Goal: Contribute content: Contribute content

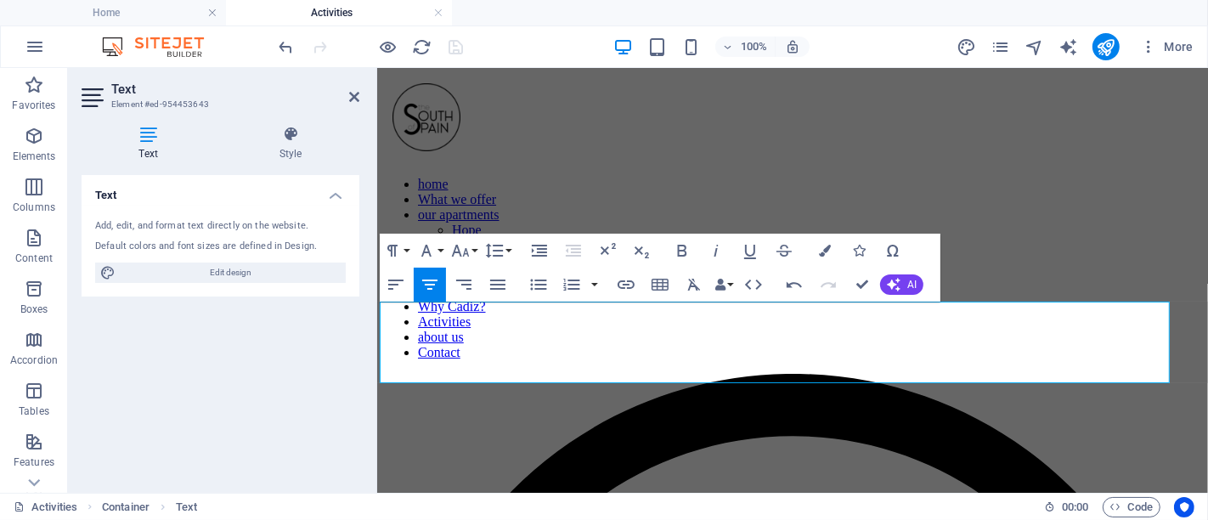
scroll to position [0, 10]
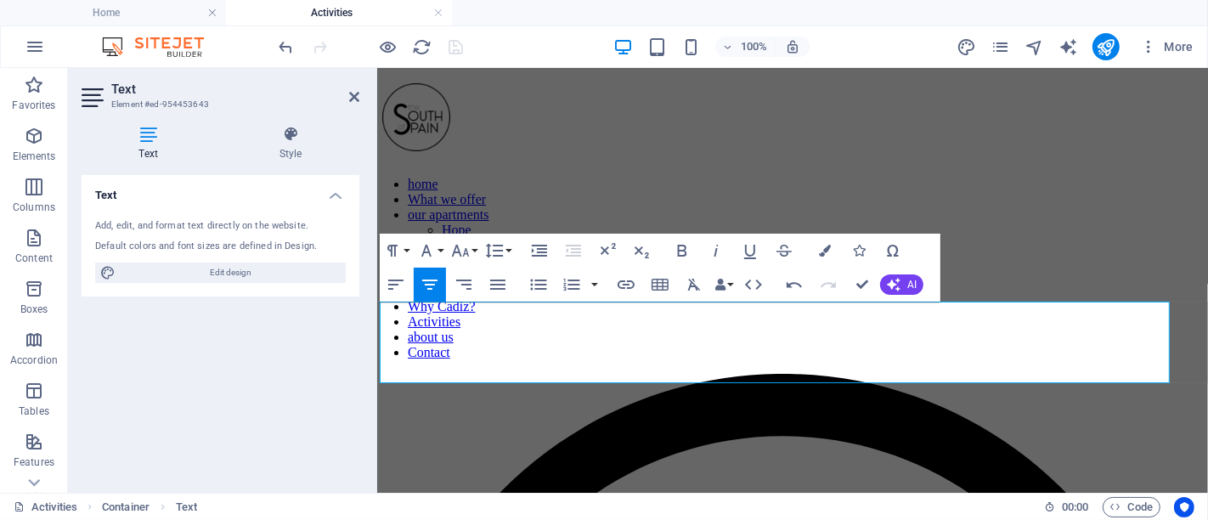
drag, startPoint x: 828, startPoint y: 365, endPoint x: 1206, endPoint y: 366, distance: 378.1
click at [904, 287] on button "AI" at bounding box center [901, 284] width 43 height 20
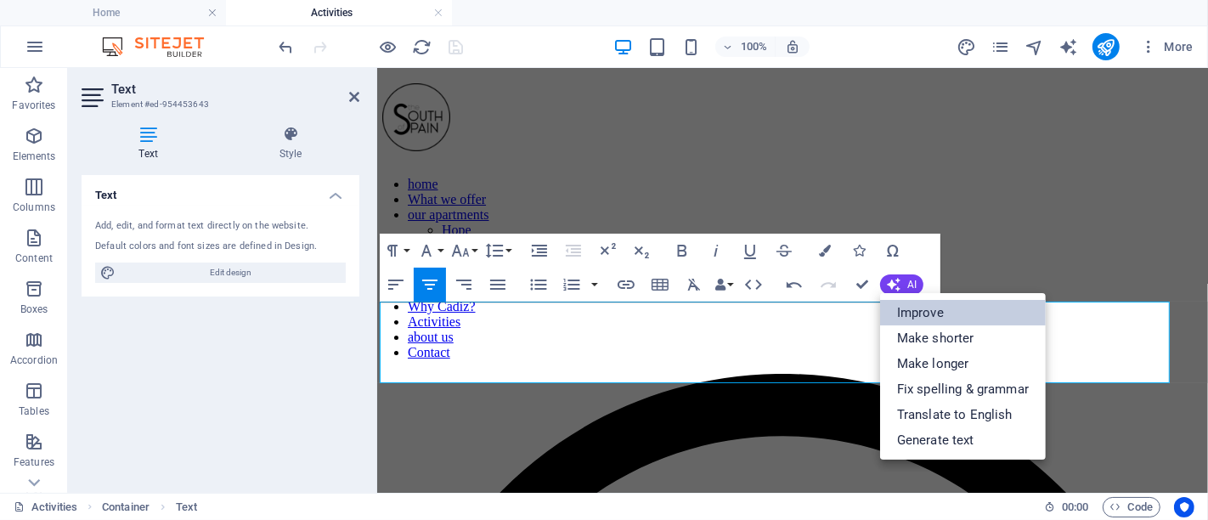
click at [916, 316] on link "Improve" at bounding box center [963, 312] width 166 height 25
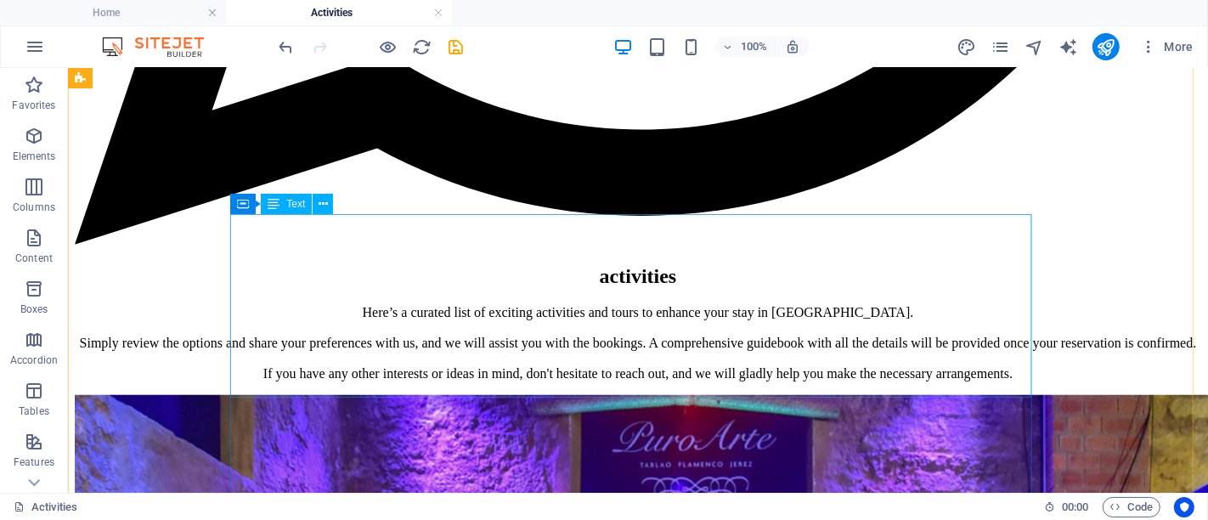
scroll to position [1132, 0]
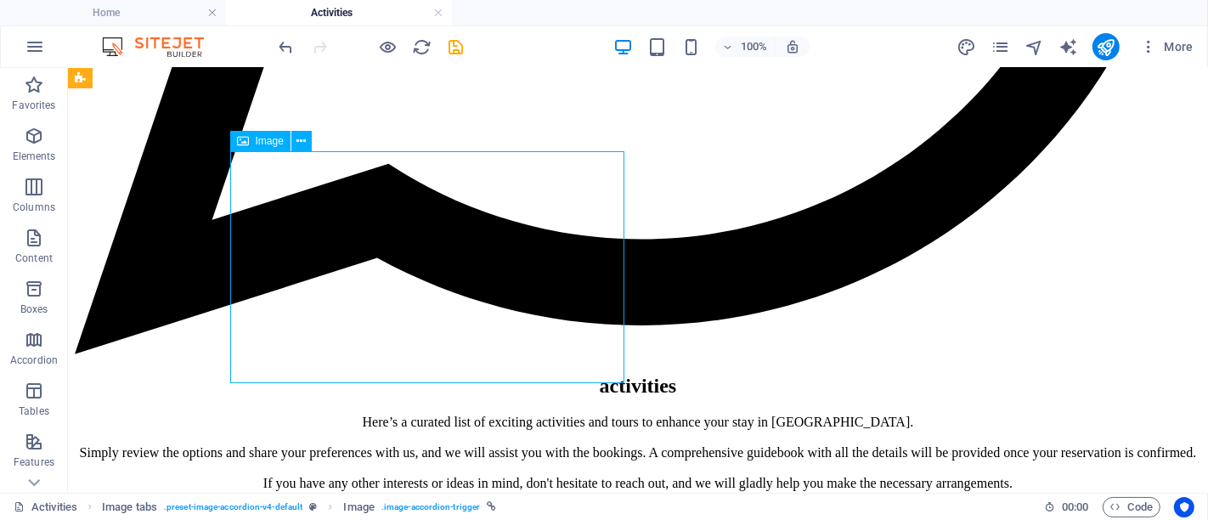
select select "px"
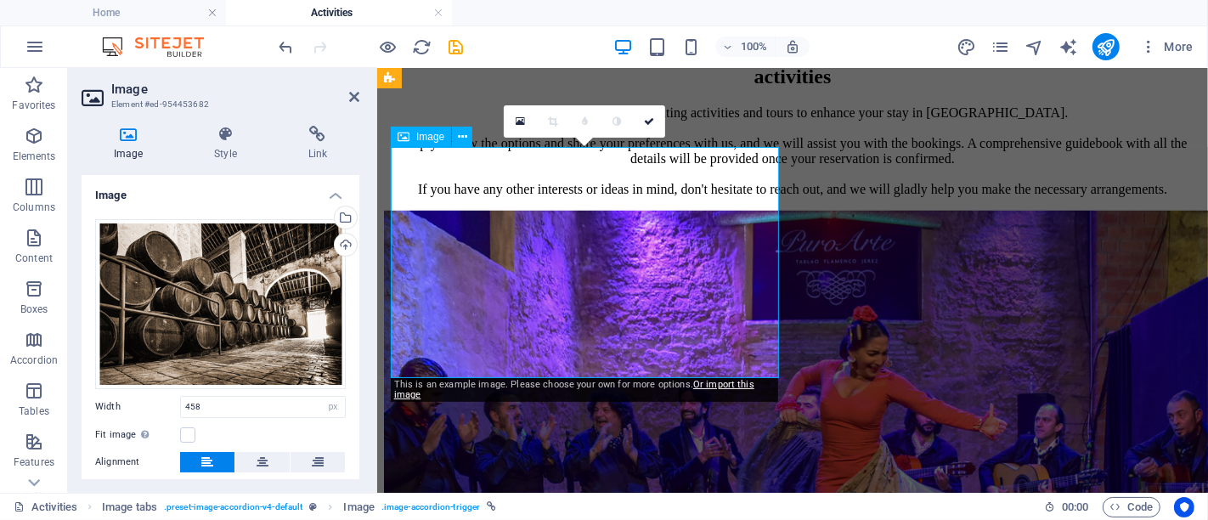
scroll to position [1170, 0]
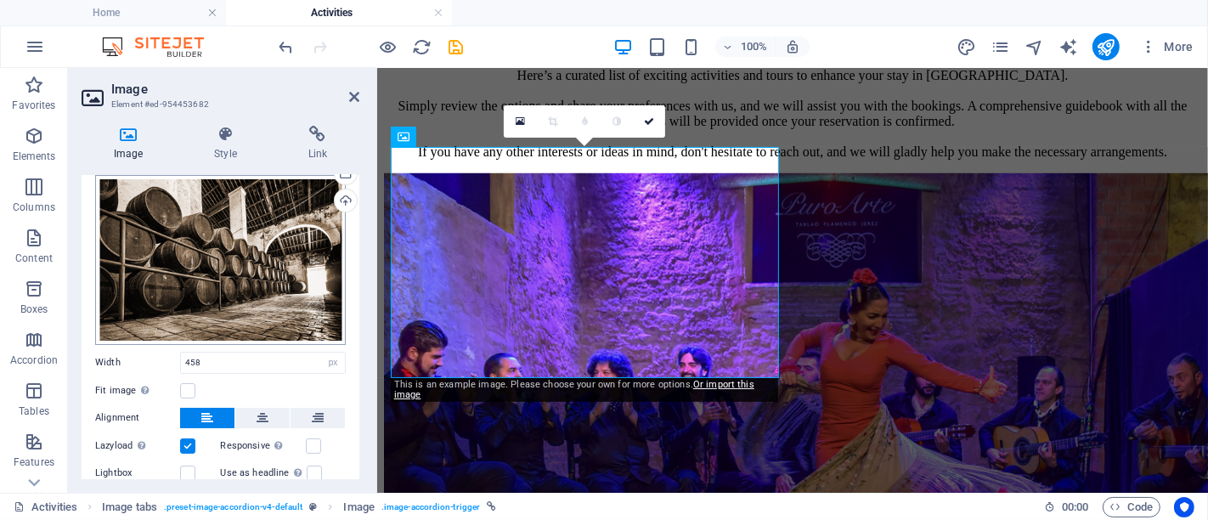
scroll to position [0, 0]
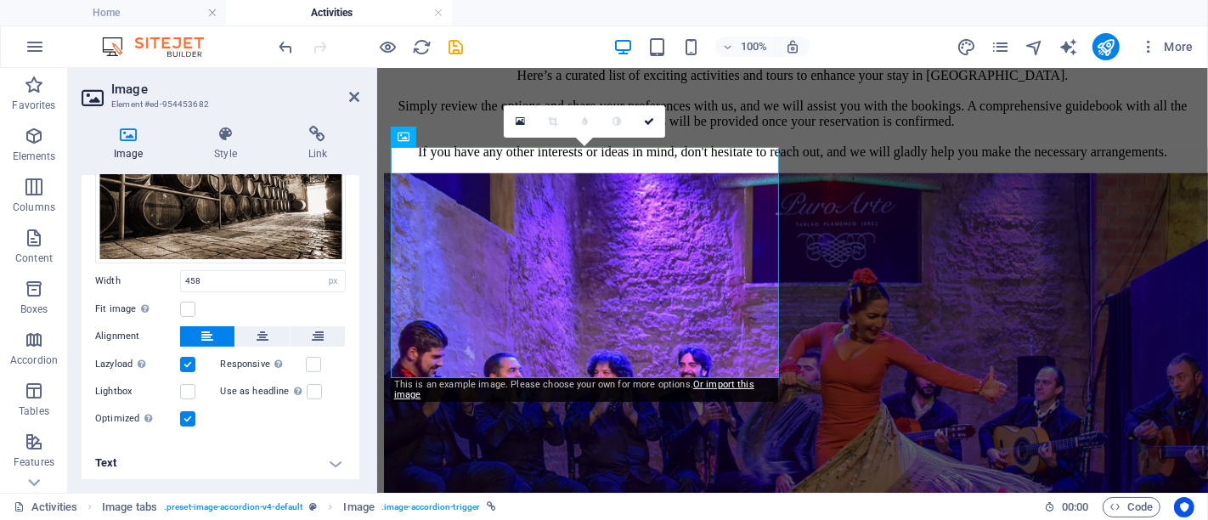
click at [264, 462] on h4 "Text" at bounding box center [221, 463] width 278 height 41
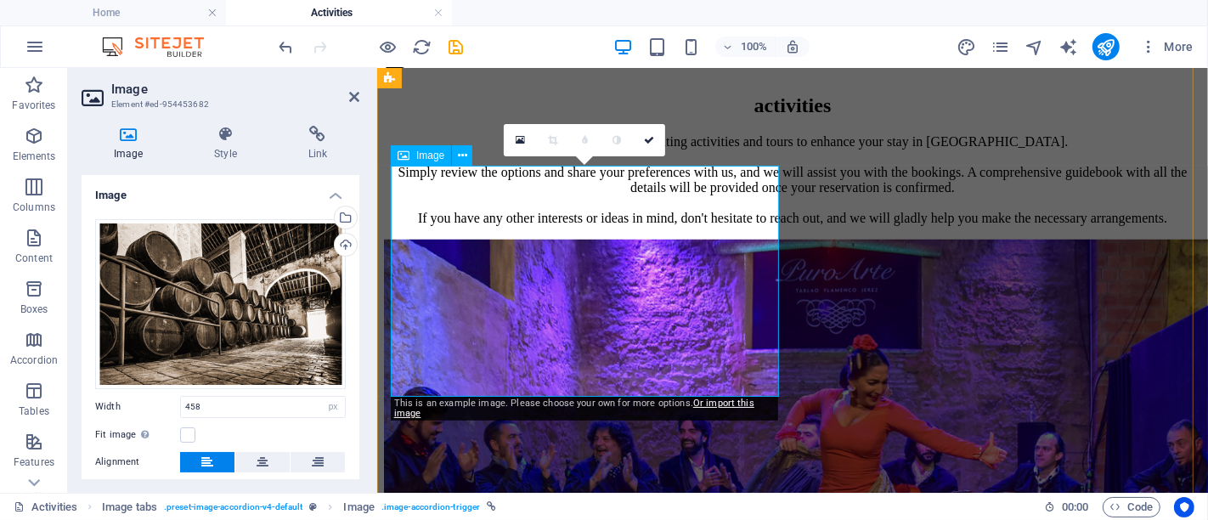
scroll to position [1075, 0]
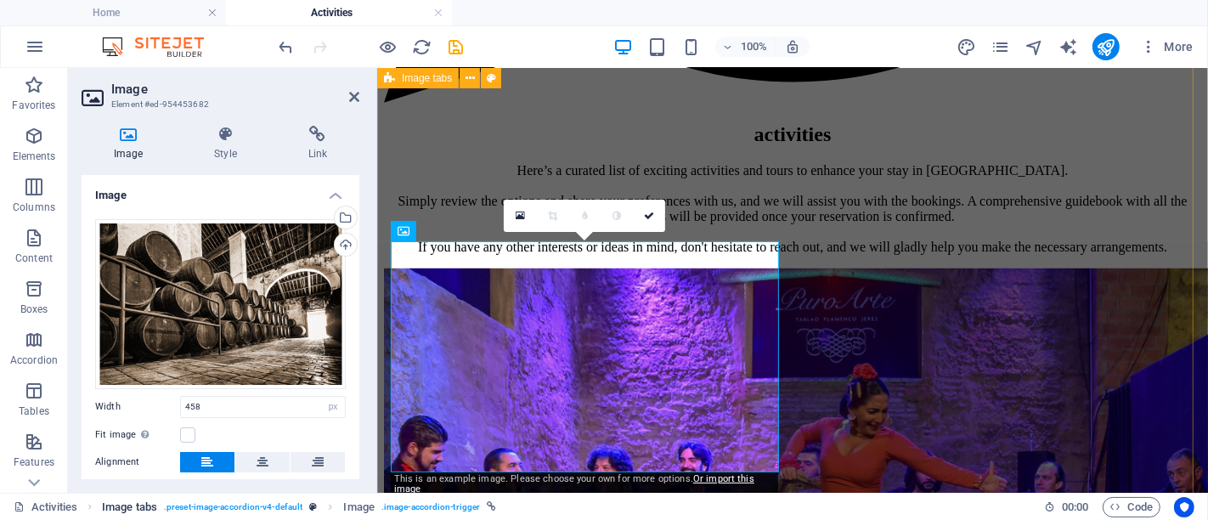
click at [259, 504] on span ". preset-image-accordion-v4-default" at bounding box center [233, 507] width 138 height 20
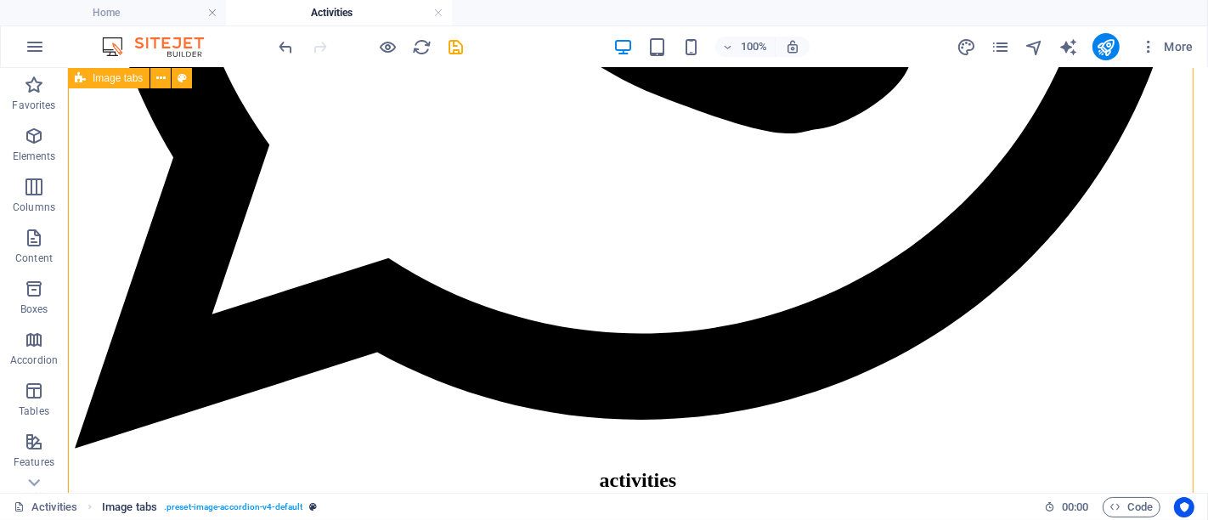
click at [259, 504] on span ". preset-image-accordion-v4-default" at bounding box center [233, 507] width 138 height 20
click at [235, 504] on span ". preset-image-accordion-v4-default" at bounding box center [233, 507] width 138 height 20
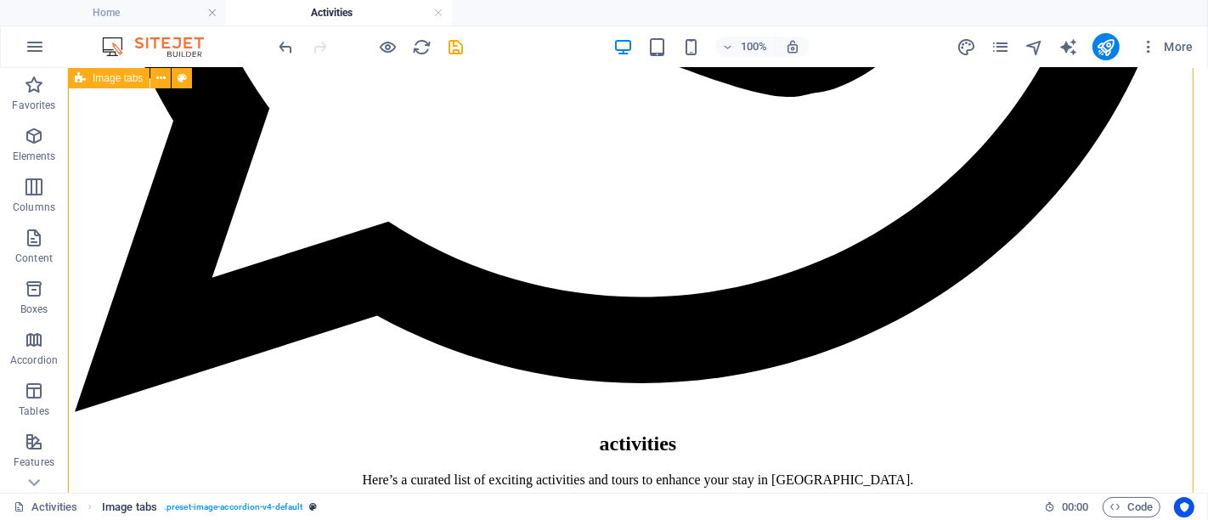
select select "rem"
select select "px"
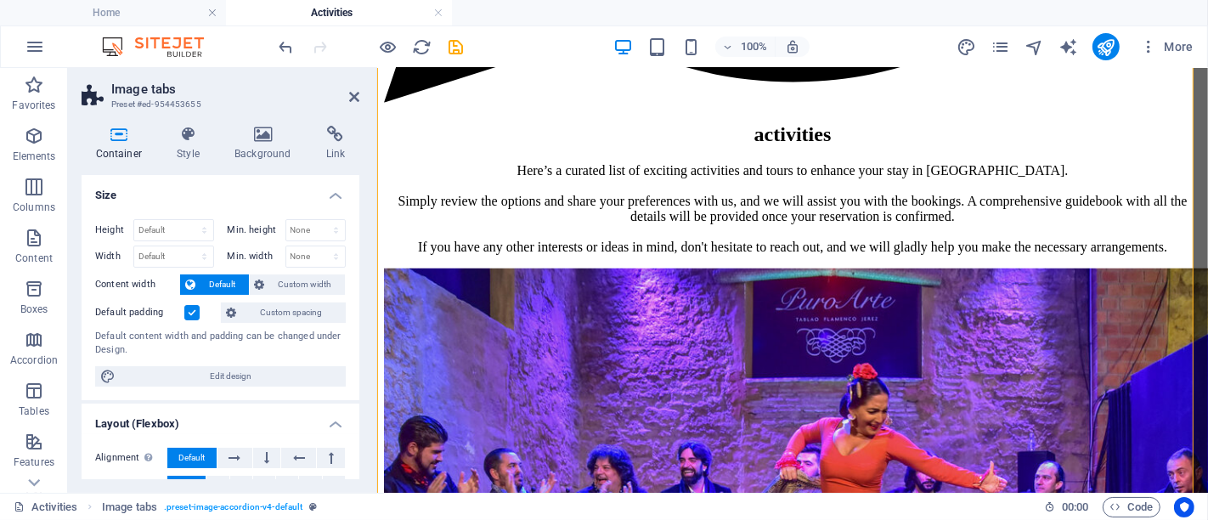
scroll to position [338, 0]
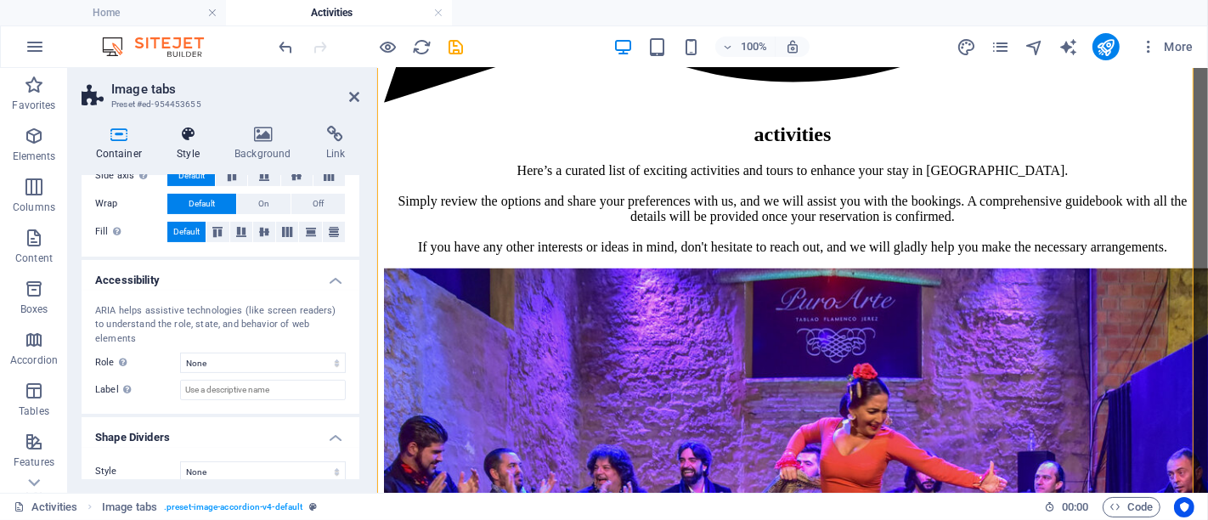
click at [182, 152] on h4 "Style" at bounding box center [192, 144] width 58 height 36
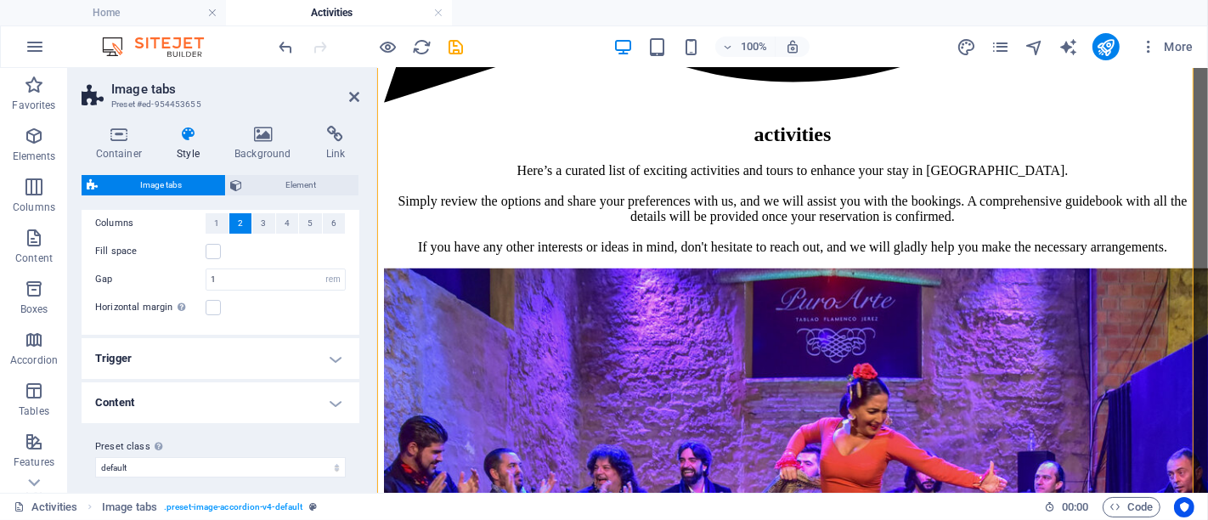
scroll to position [54, 0]
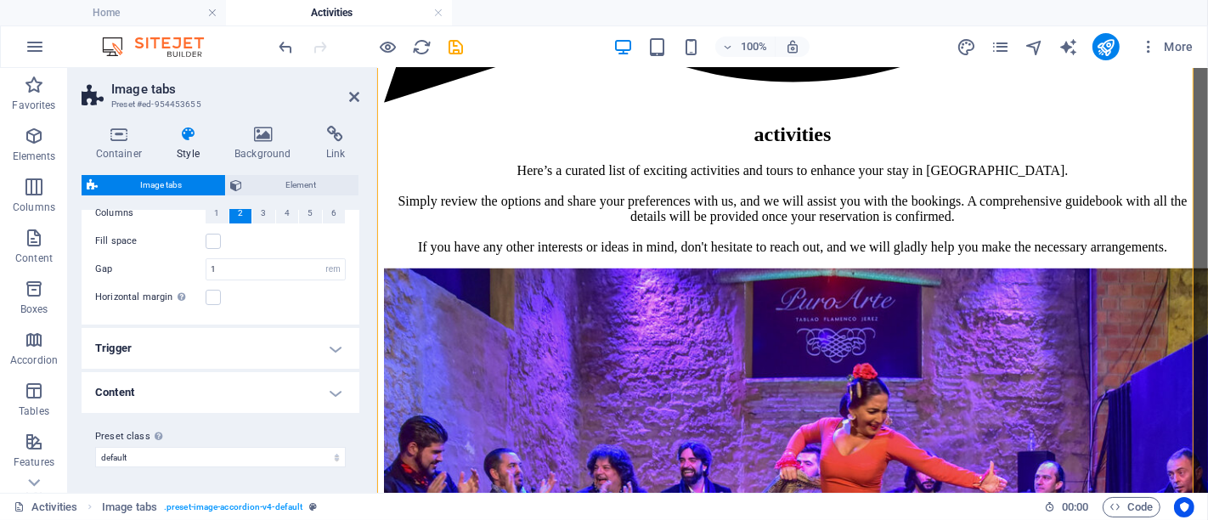
click at [260, 347] on h4 "Trigger" at bounding box center [221, 348] width 278 height 41
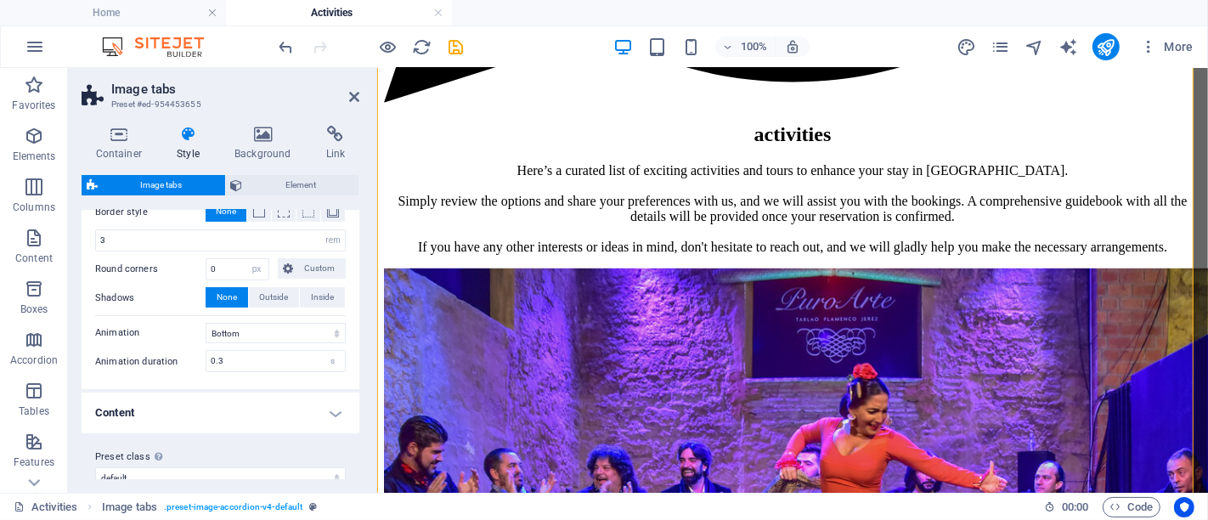
scroll to position [296, 0]
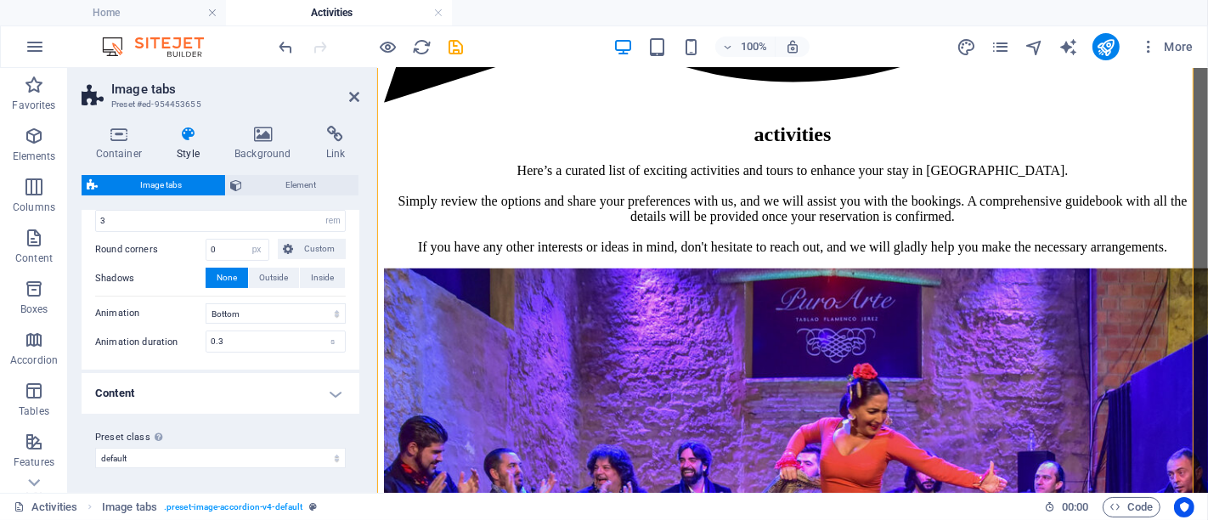
click at [252, 373] on h4 "Content" at bounding box center [221, 393] width 278 height 41
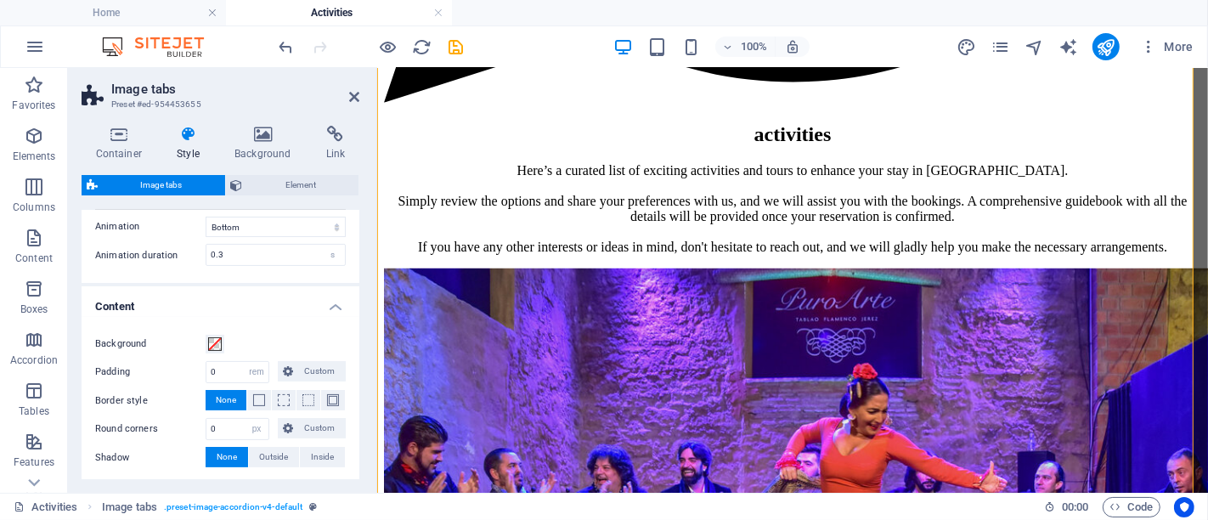
scroll to position [452, 0]
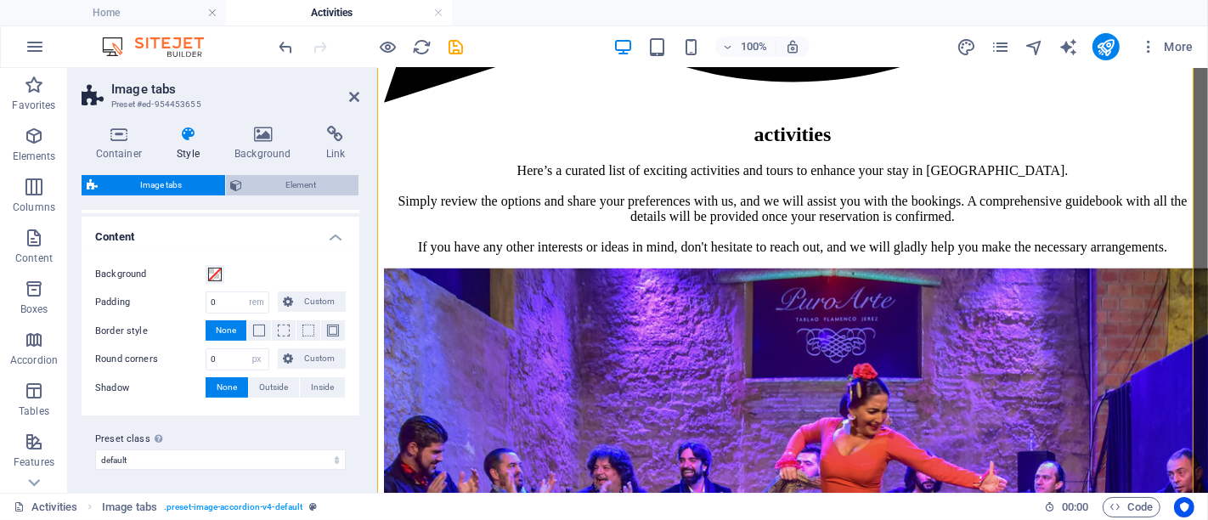
click at [274, 178] on span "Element" at bounding box center [301, 185] width 106 height 20
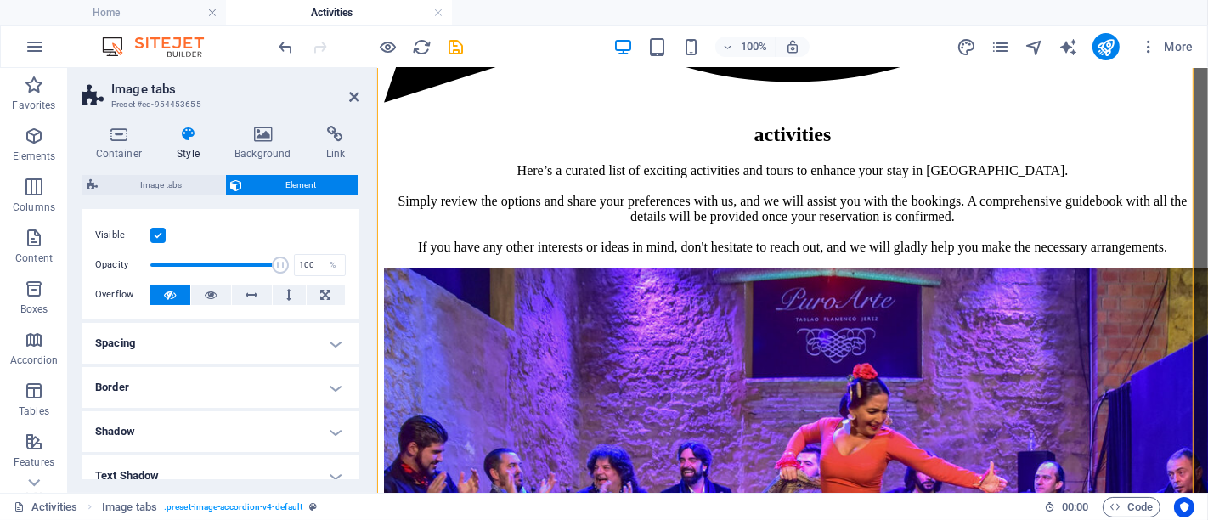
scroll to position [0, 0]
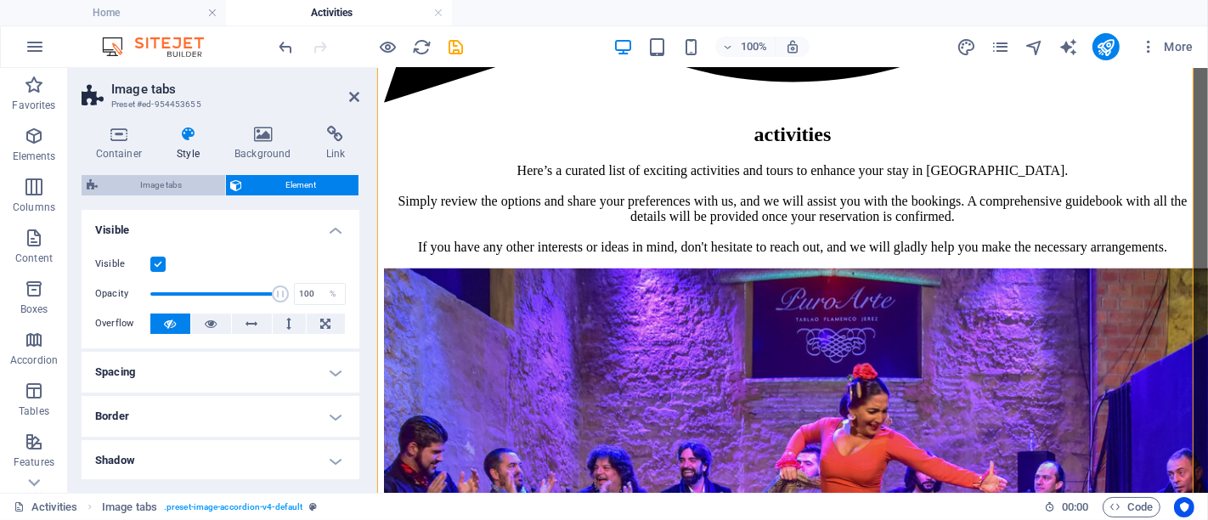
click at [155, 187] on span "Image tabs" at bounding box center [161, 185] width 117 height 20
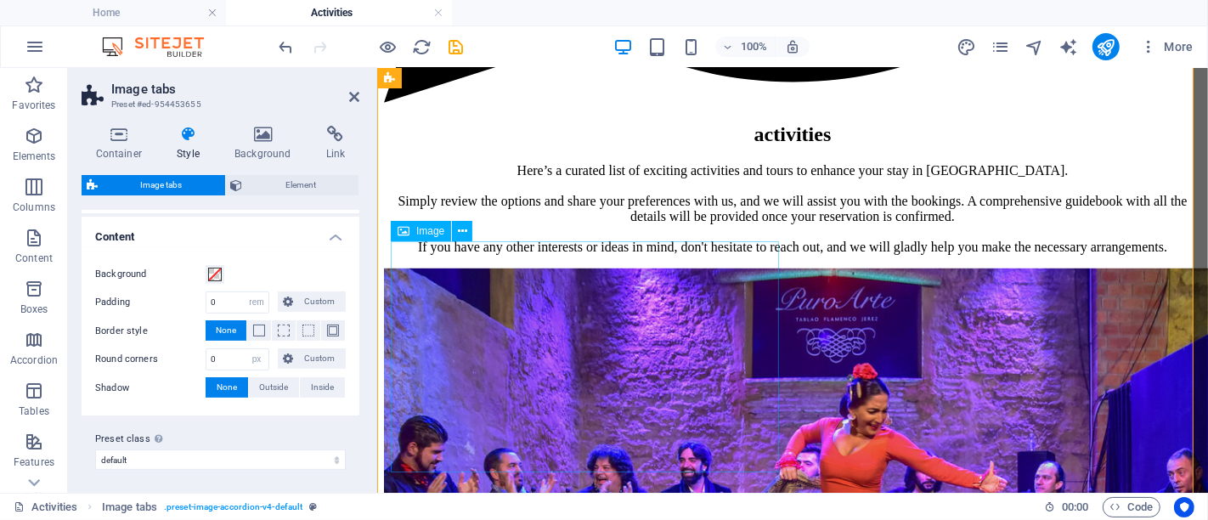
select select "px"
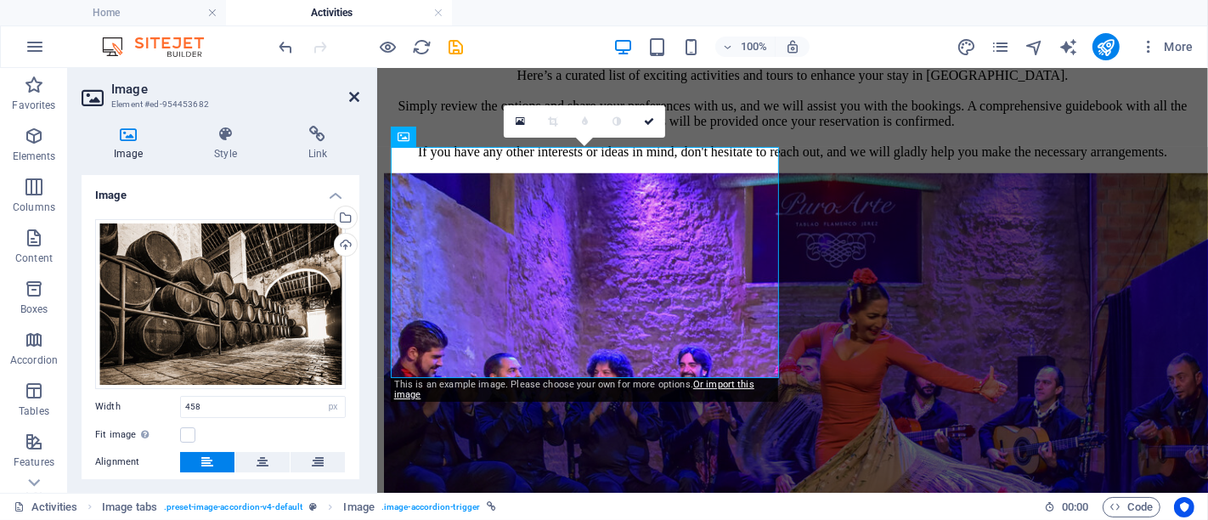
click at [353, 101] on icon at bounding box center [354, 97] width 10 height 14
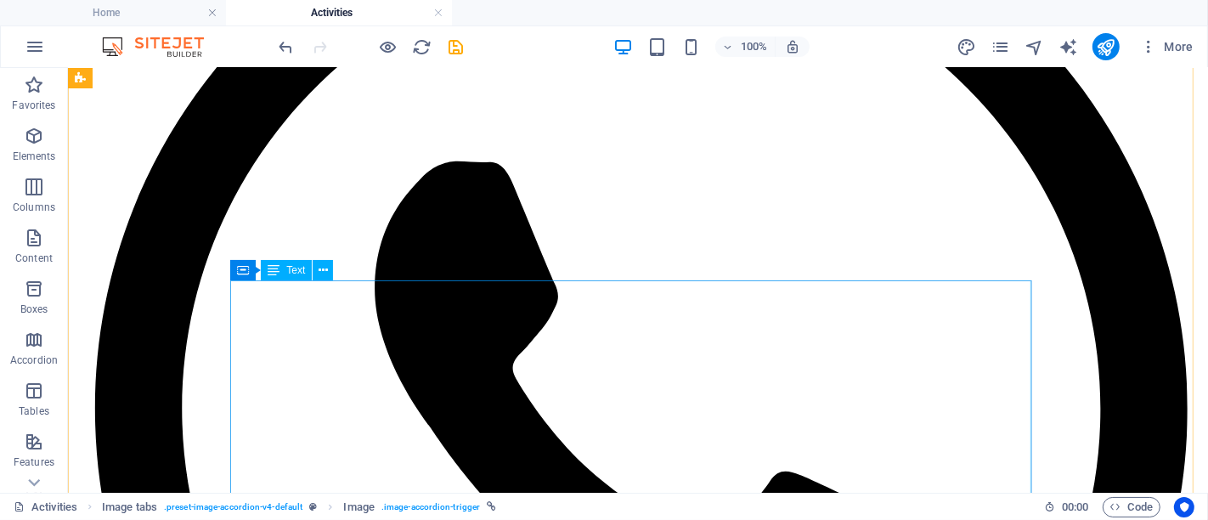
scroll to position [283, 0]
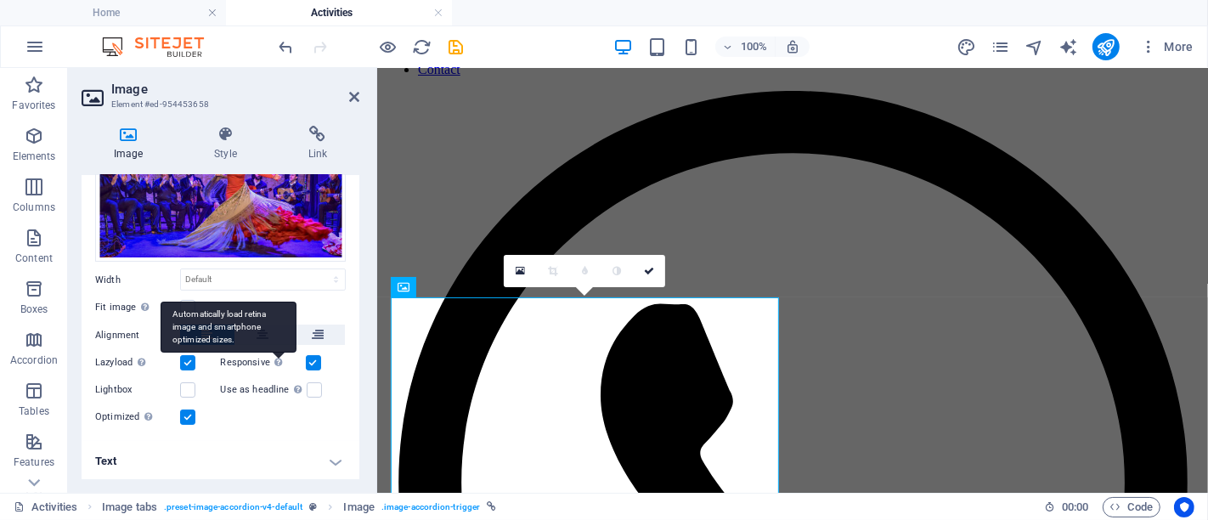
scroll to position [14, 0]
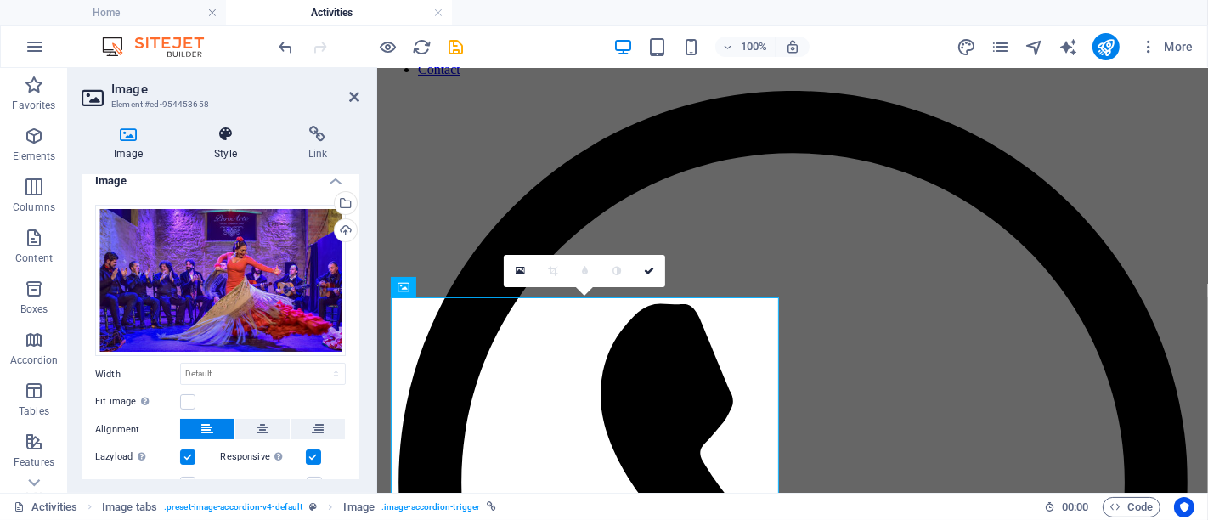
click at [238, 137] on icon at bounding box center [225, 134] width 87 height 17
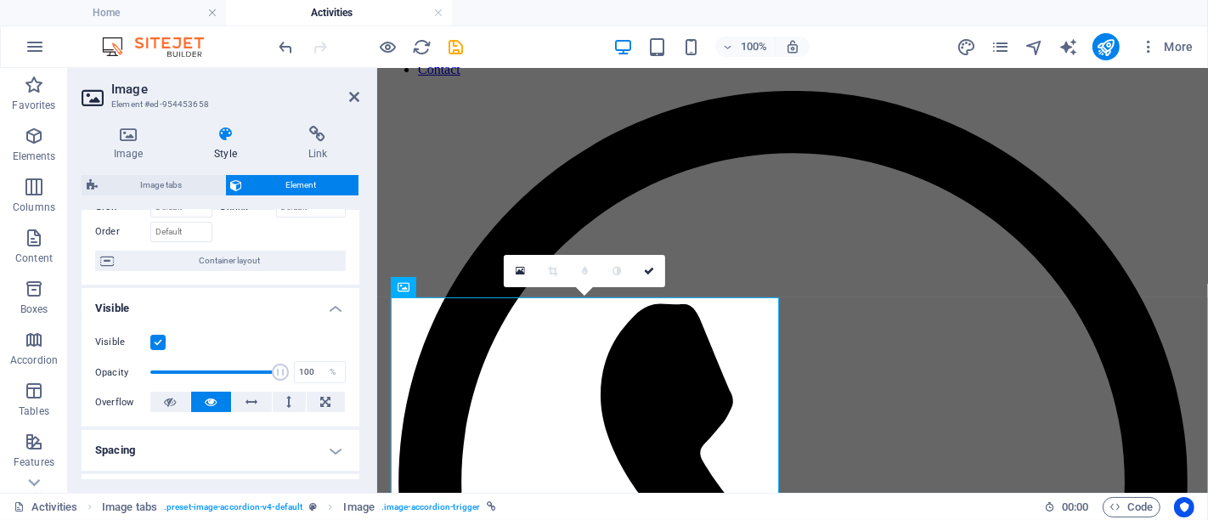
scroll to position [0, 0]
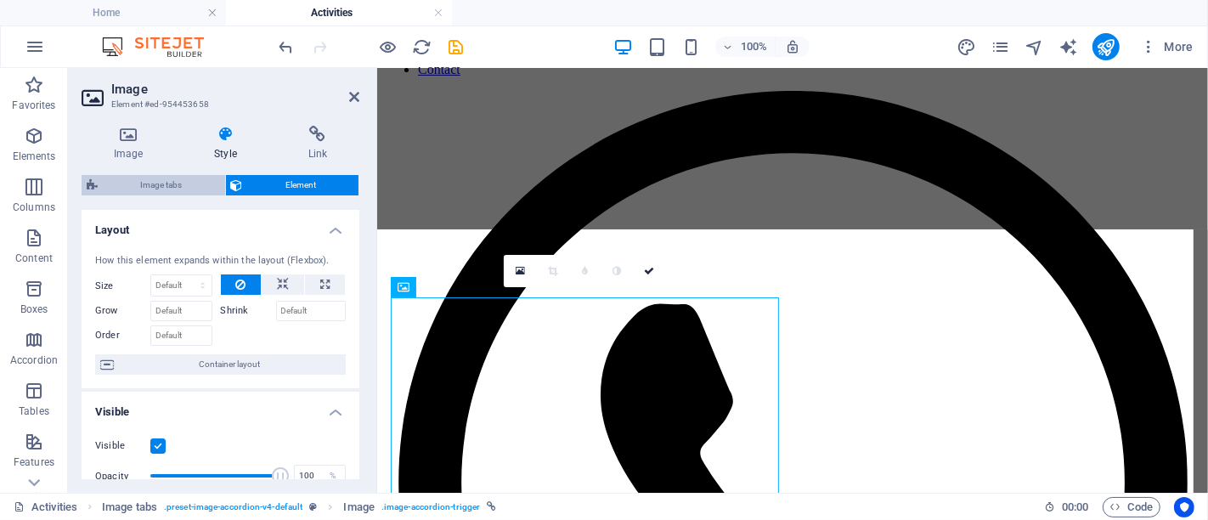
click at [189, 190] on span "Image tabs" at bounding box center [161, 185] width 117 height 20
select select "rem"
select select "px"
select select "rem"
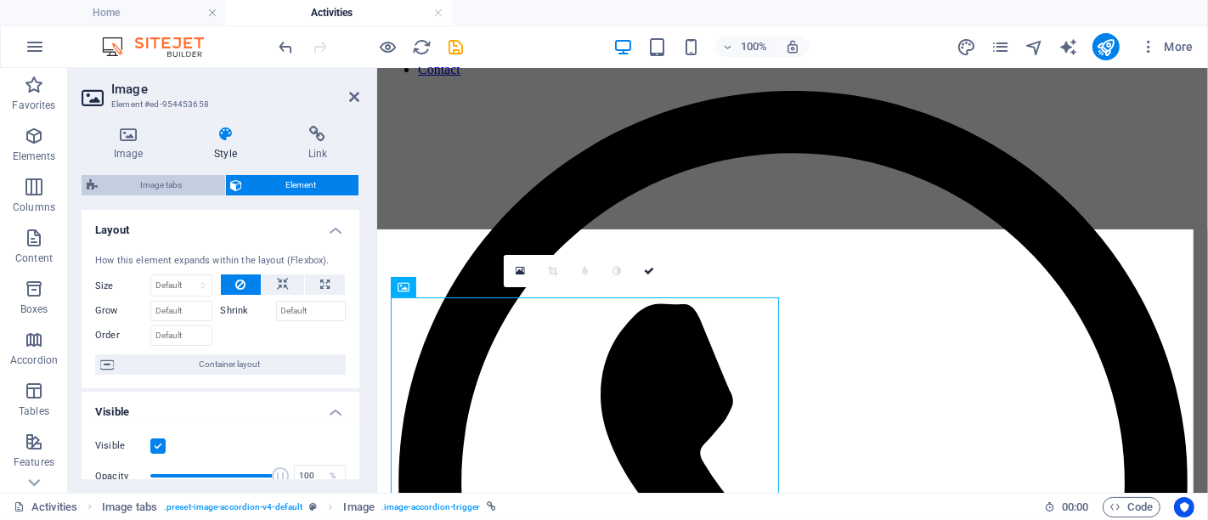
select select "px"
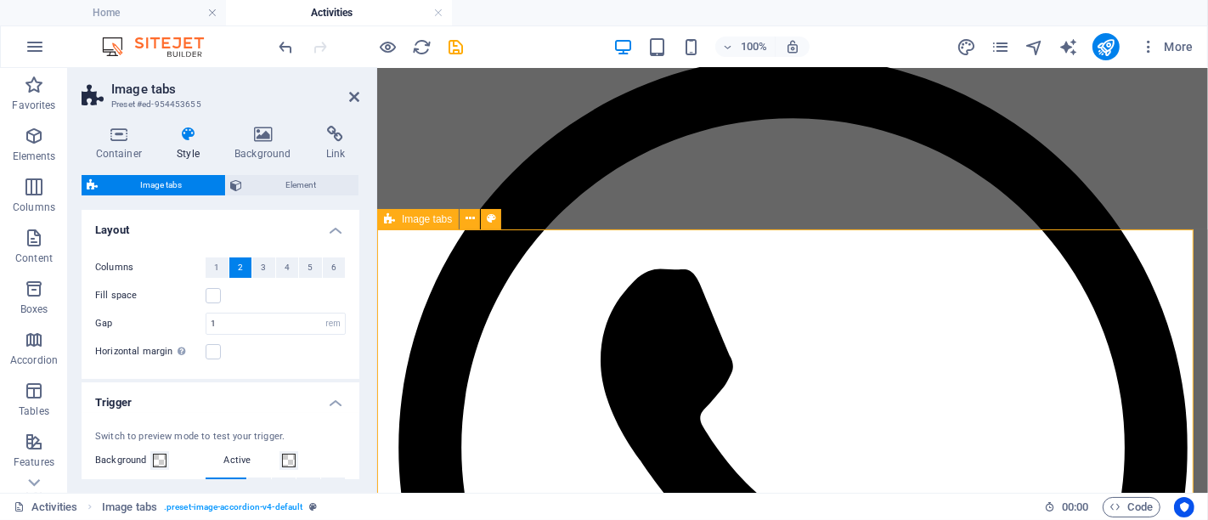
scroll to position [283, 0]
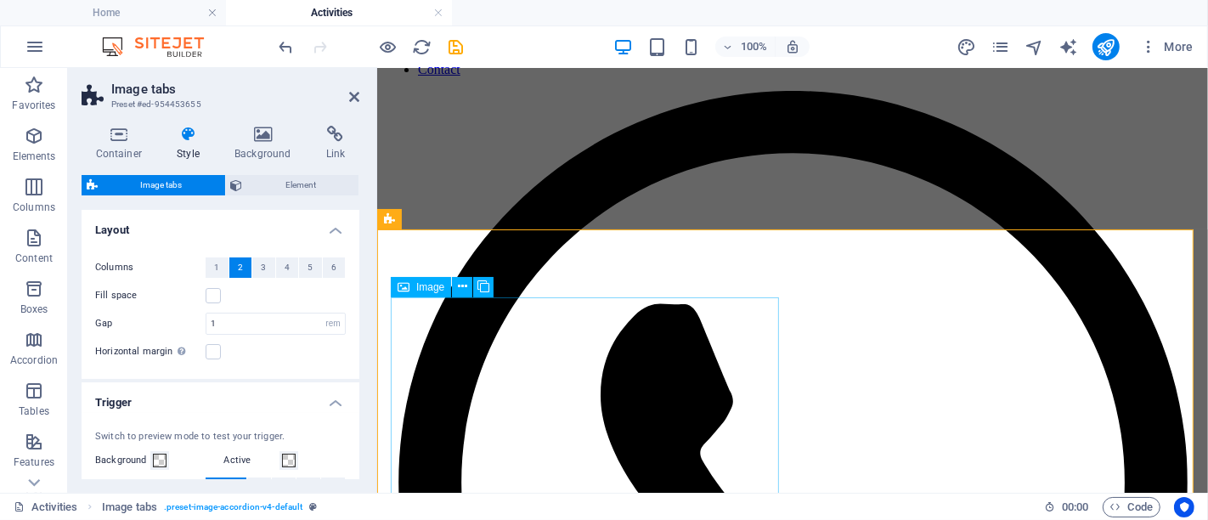
click at [409, 287] on icon at bounding box center [404, 287] width 12 height 20
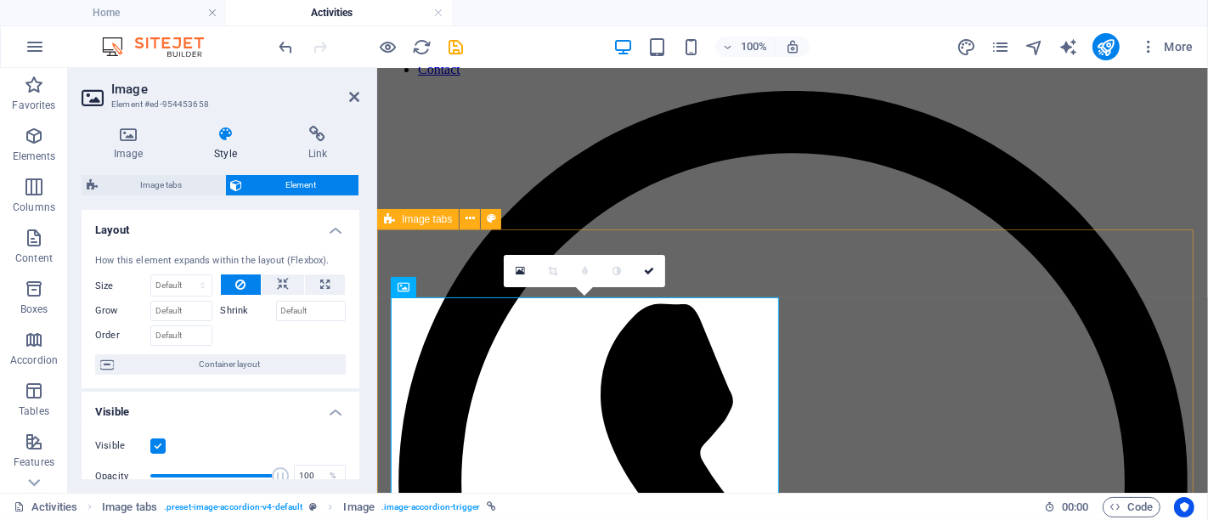
click at [442, 227] on div "Image tabs" at bounding box center [418, 219] width 82 height 20
select select "rem"
select select "px"
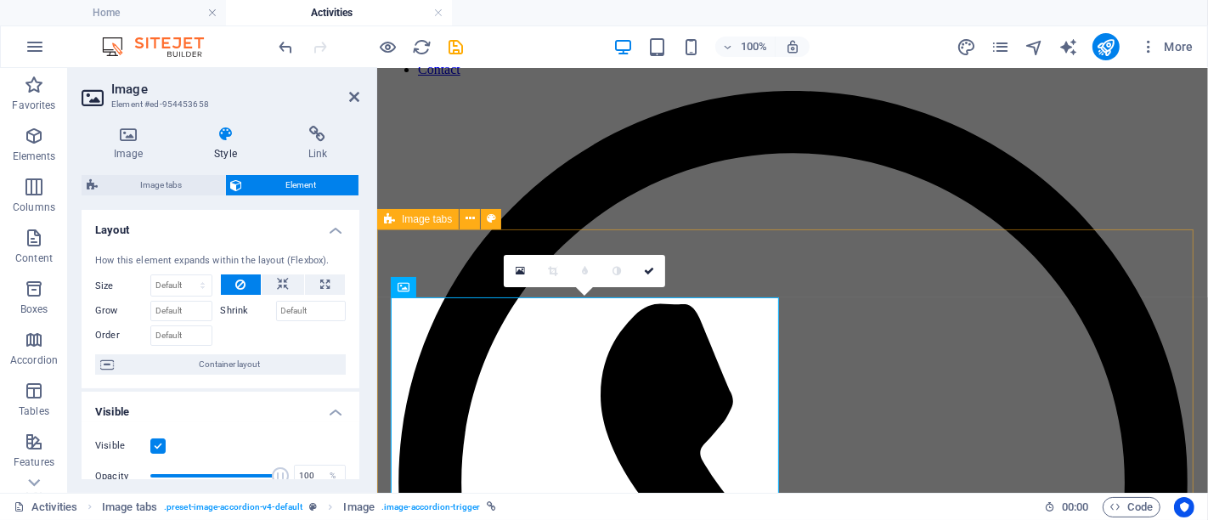
select select "rem"
select select "px"
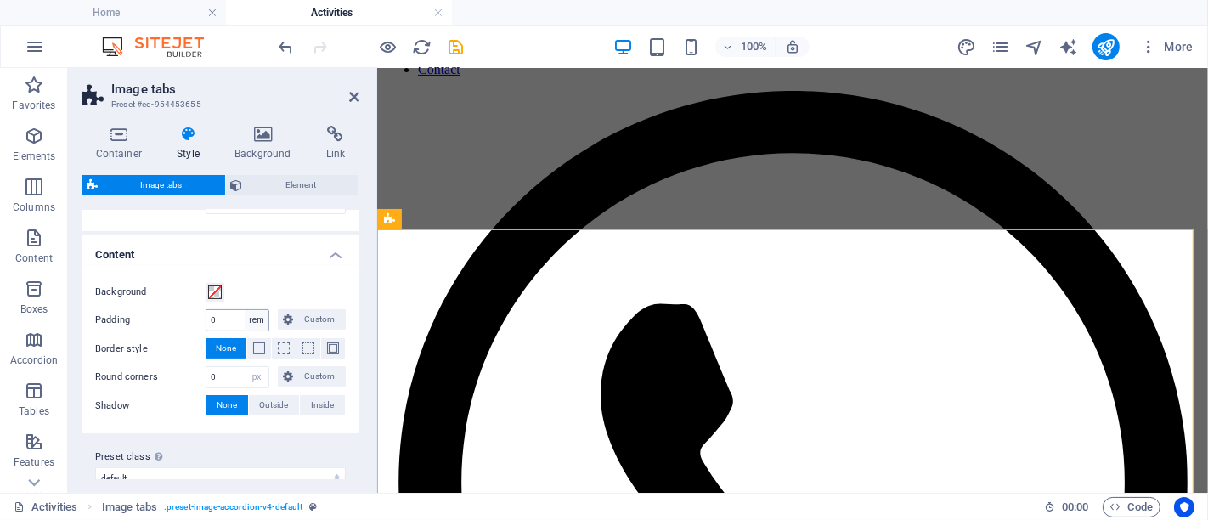
scroll to position [452, 0]
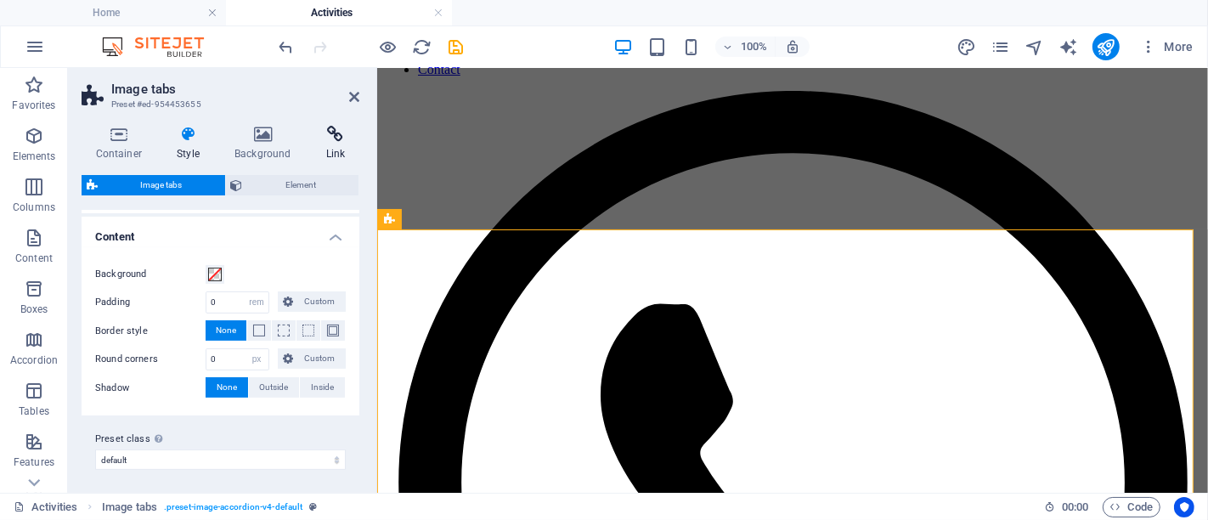
click at [352, 138] on icon at bounding box center [336, 134] width 48 height 17
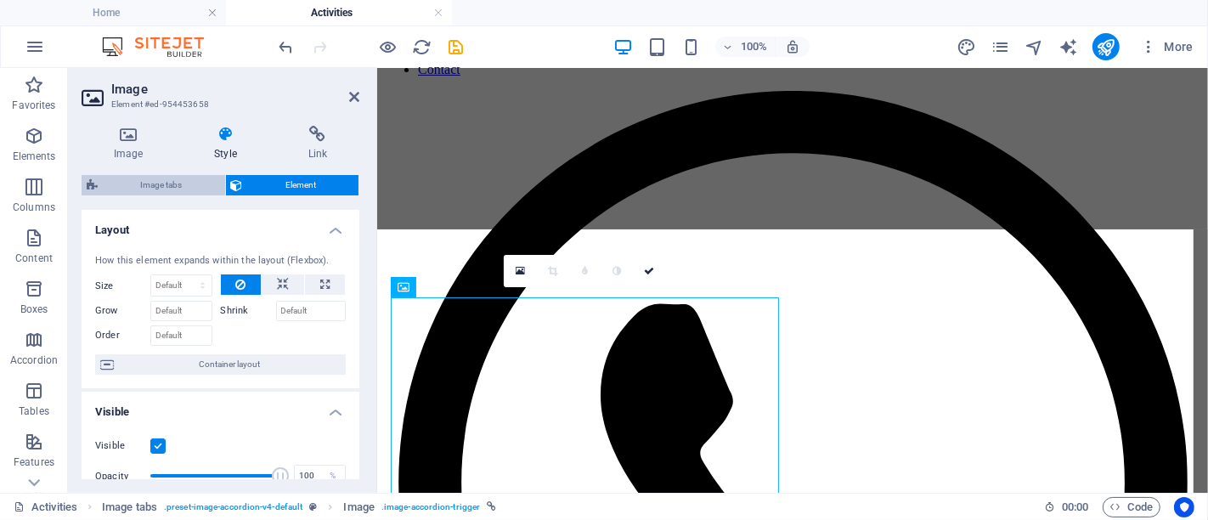
click at [190, 185] on span "Image tabs" at bounding box center [161, 185] width 117 height 20
select select "rem"
select select "px"
select select "rem"
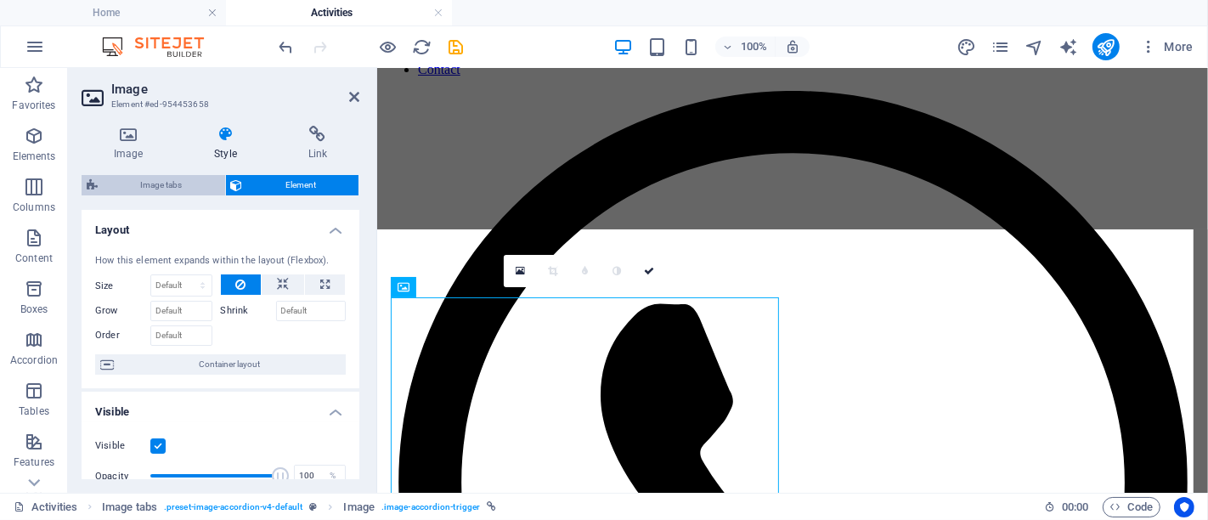
select select "px"
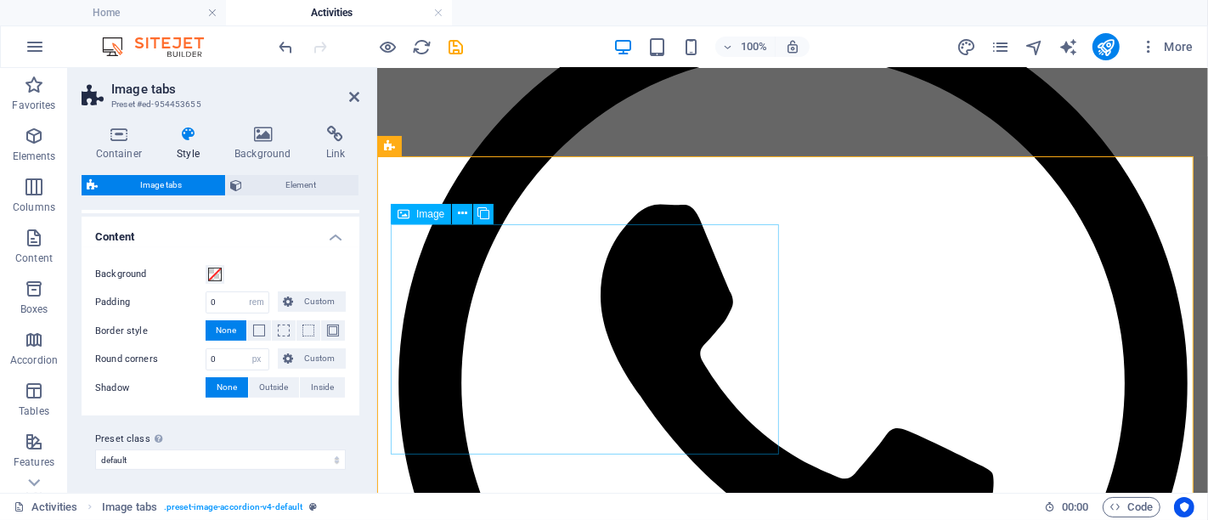
scroll to position [472, 0]
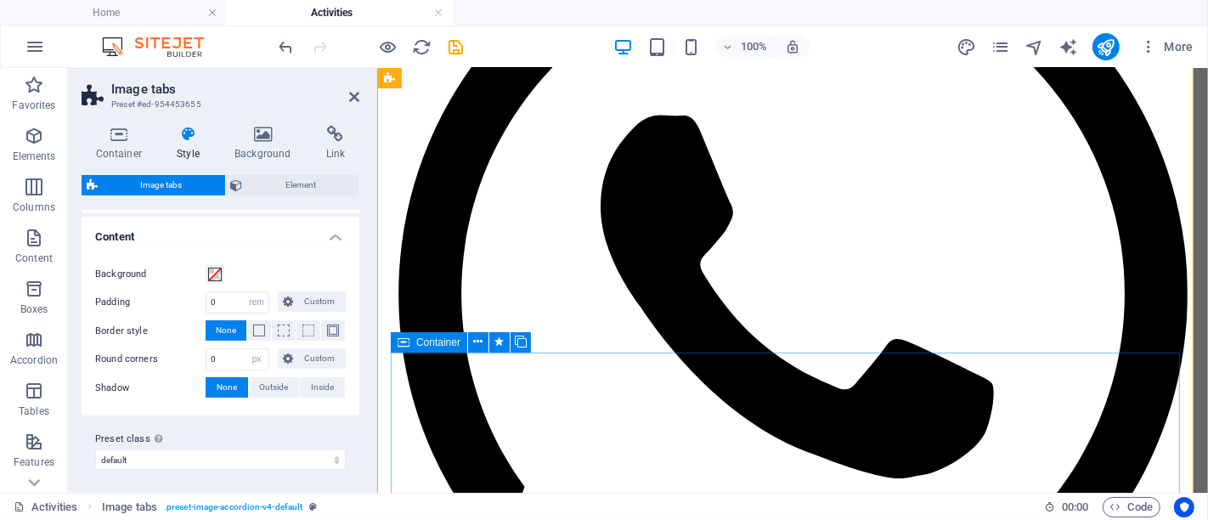
click at [411, 342] on div "Container" at bounding box center [429, 342] width 76 height 20
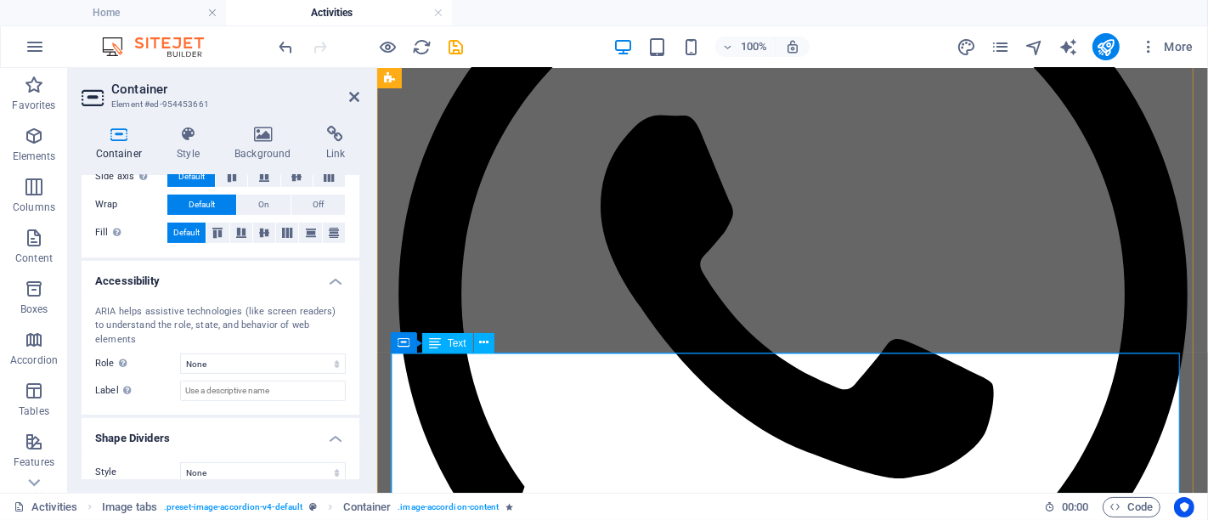
scroll to position [660, 0]
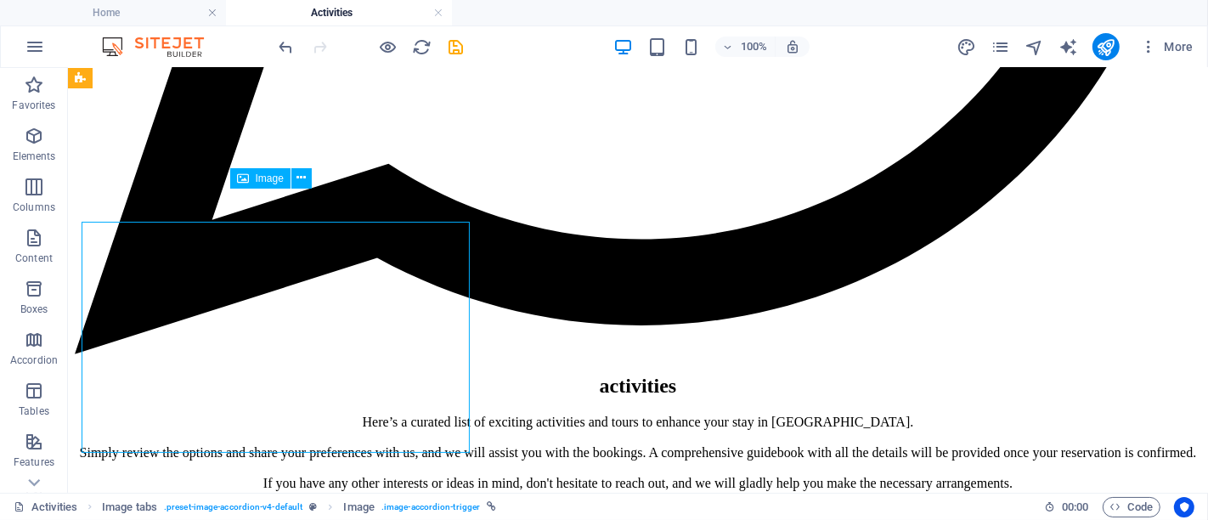
scroll to position [1095, 0]
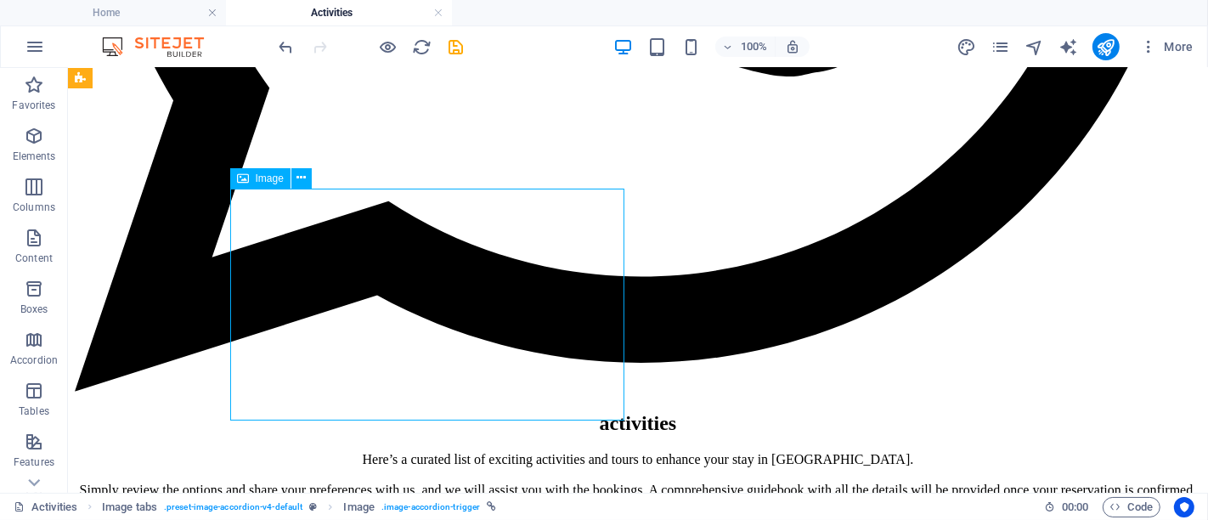
select select "px"
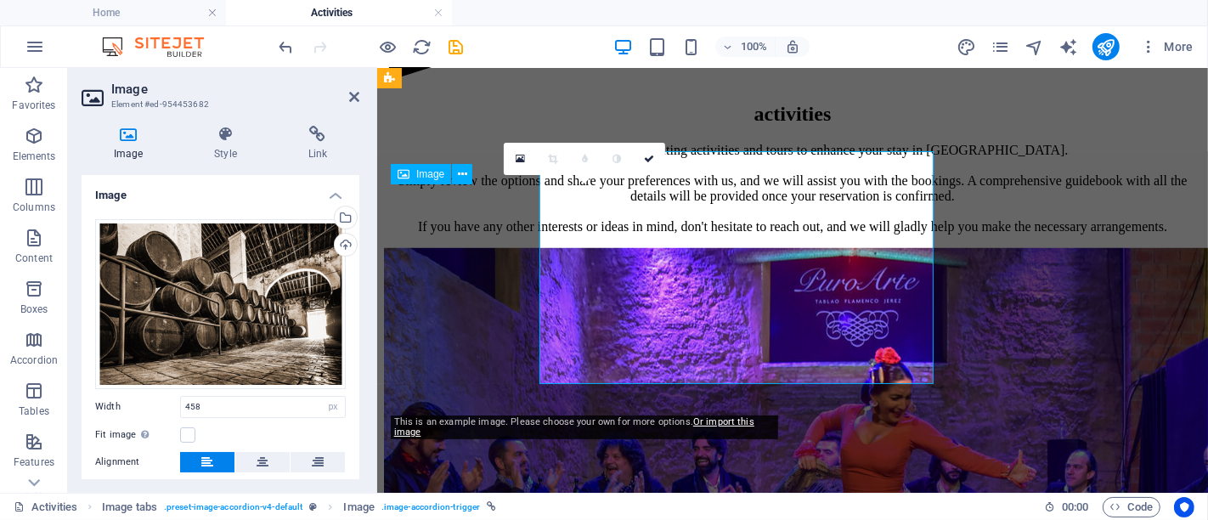
scroll to position [1132, 0]
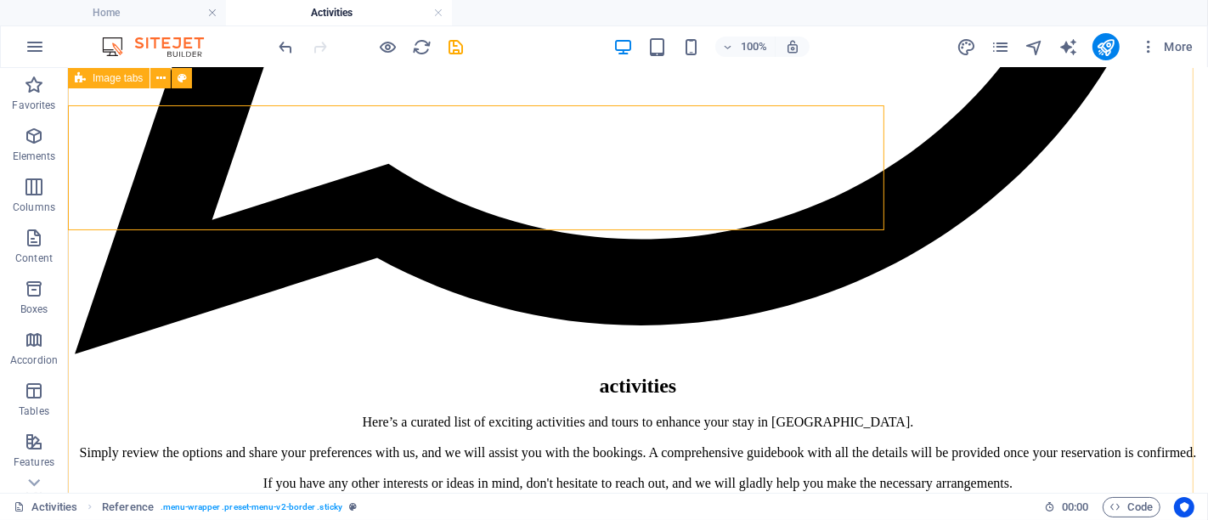
scroll to position [1095, 0]
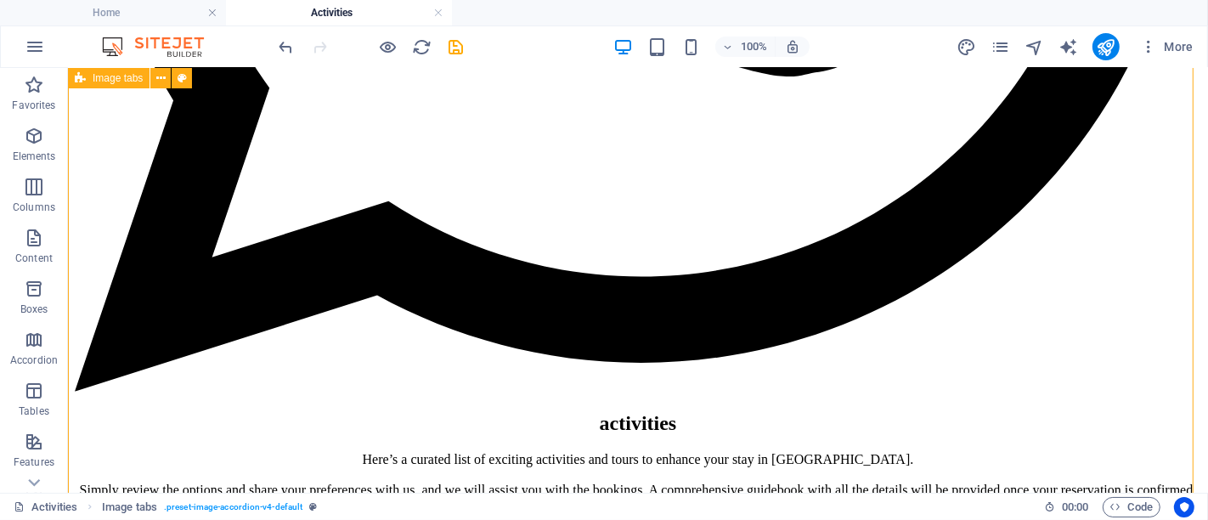
drag, startPoint x: 190, startPoint y: 342, endPoint x: 568, endPoint y: 294, distance: 380.2
select select "rem"
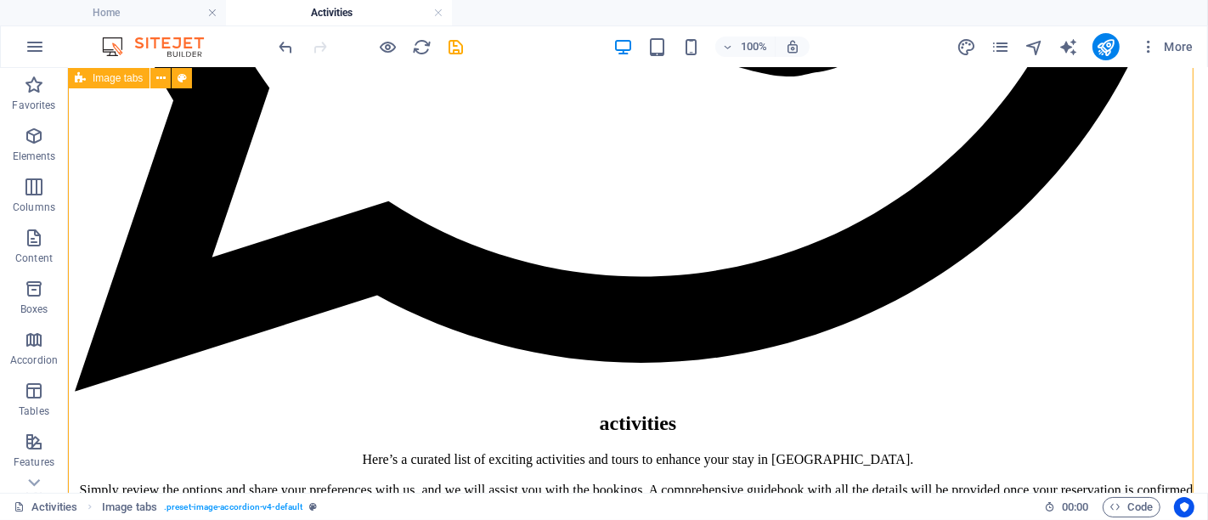
select select "rem"
select select "px"
select select "rem"
select select "px"
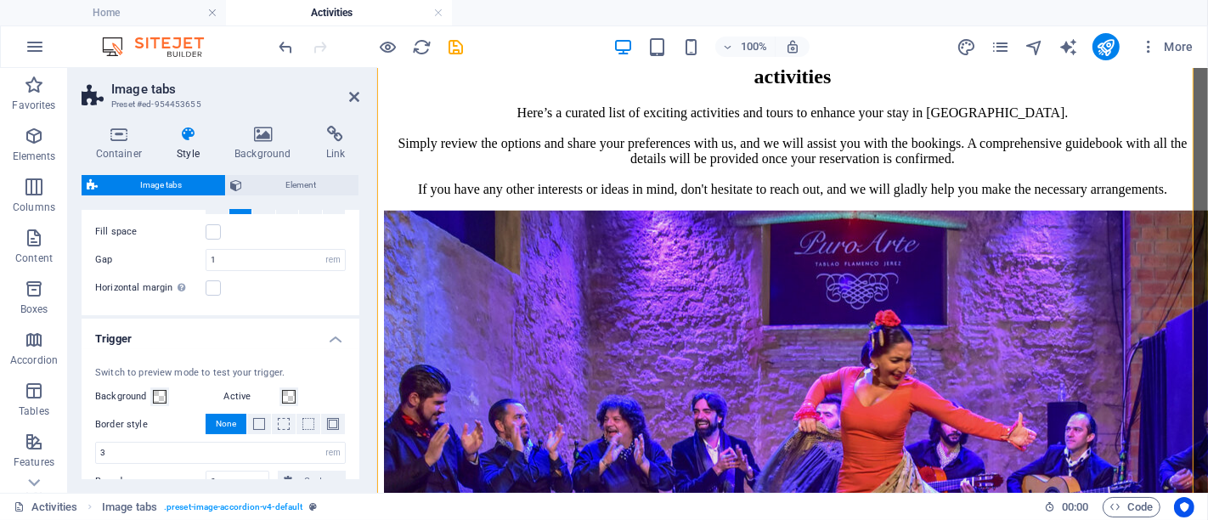
scroll to position [0, 0]
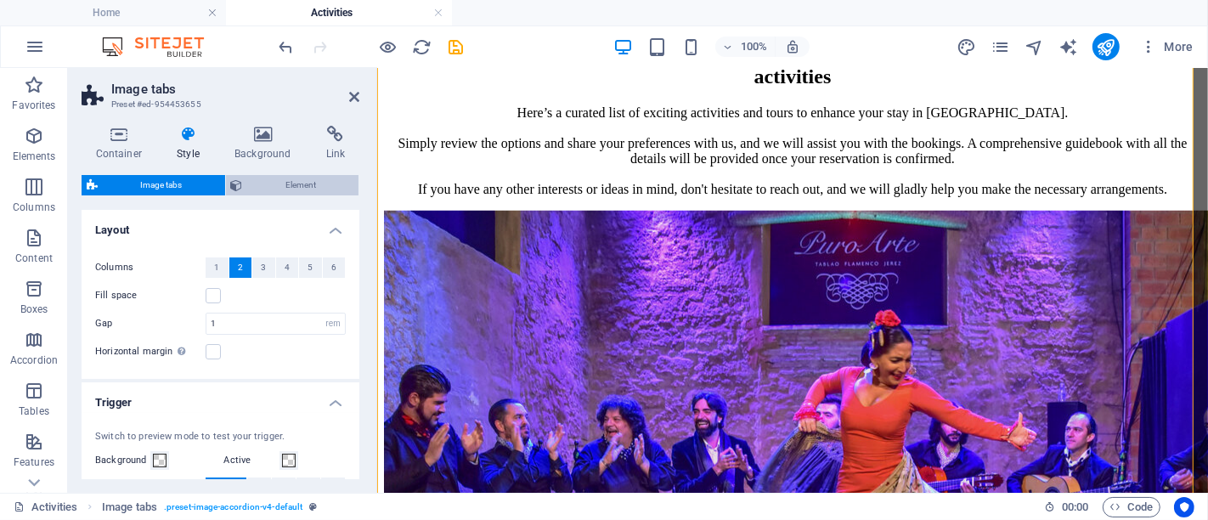
click at [288, 187] on span "Element" at bounding box center [301, 185] width 106 height 20
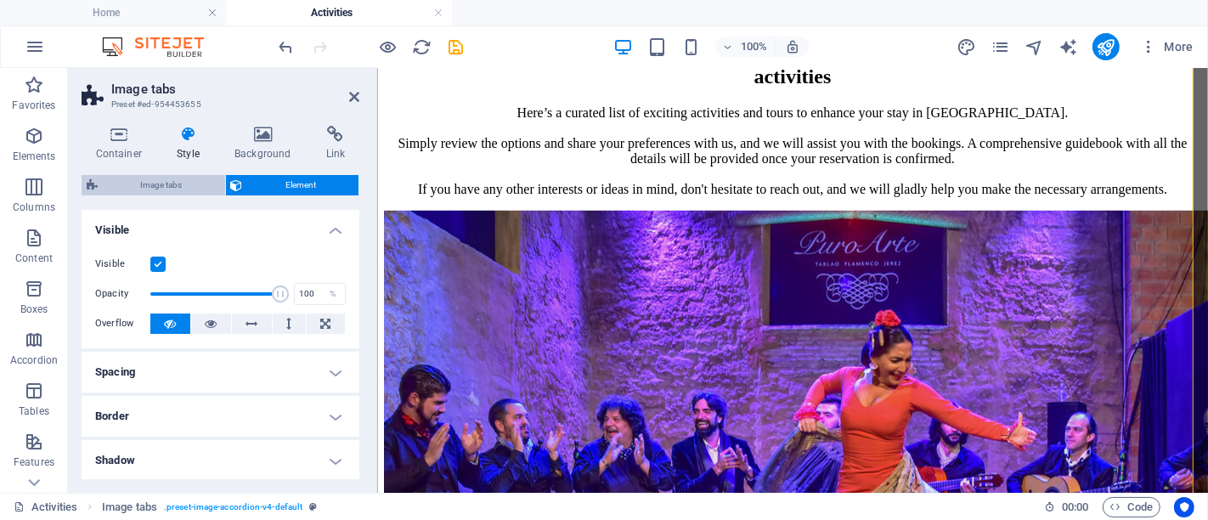
click at [152, 185] on span "Image tabs" at bounding box center [161, 185] width 117 height 20
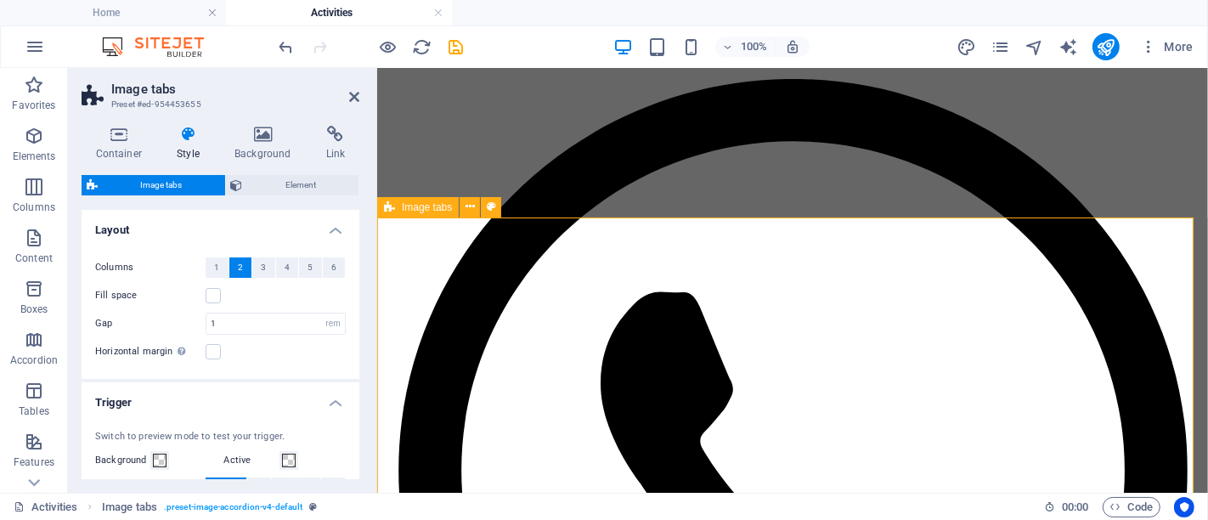
scroll to position [189, 0]
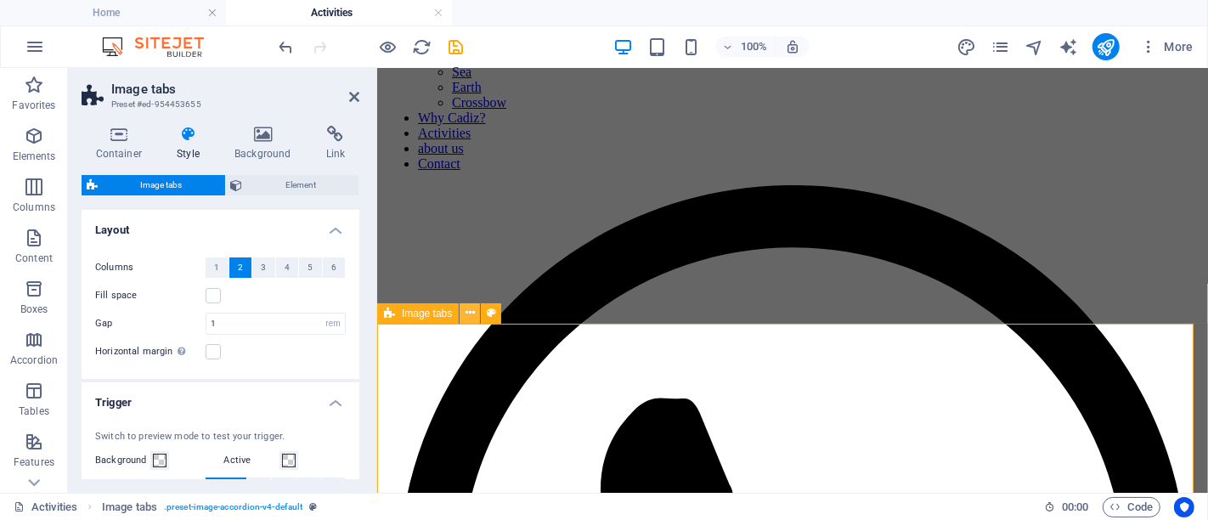
click at [472, 314] on icon at bounding box center [470, 313] width 9 height 18
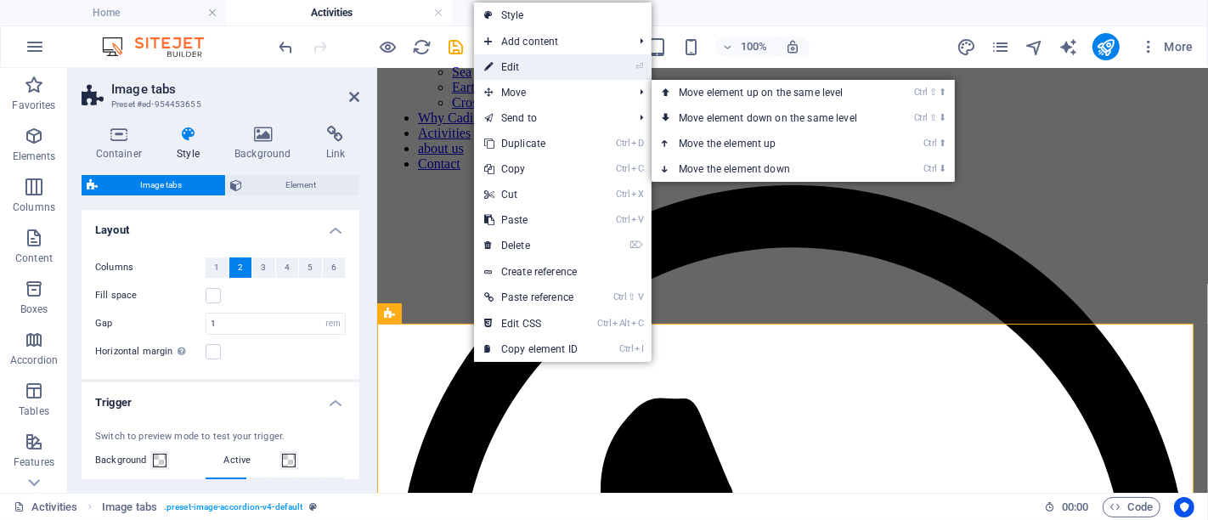
click at [543, 71] on link "⏎ Edit" at bounding box center [531, 66] width 114 height 25
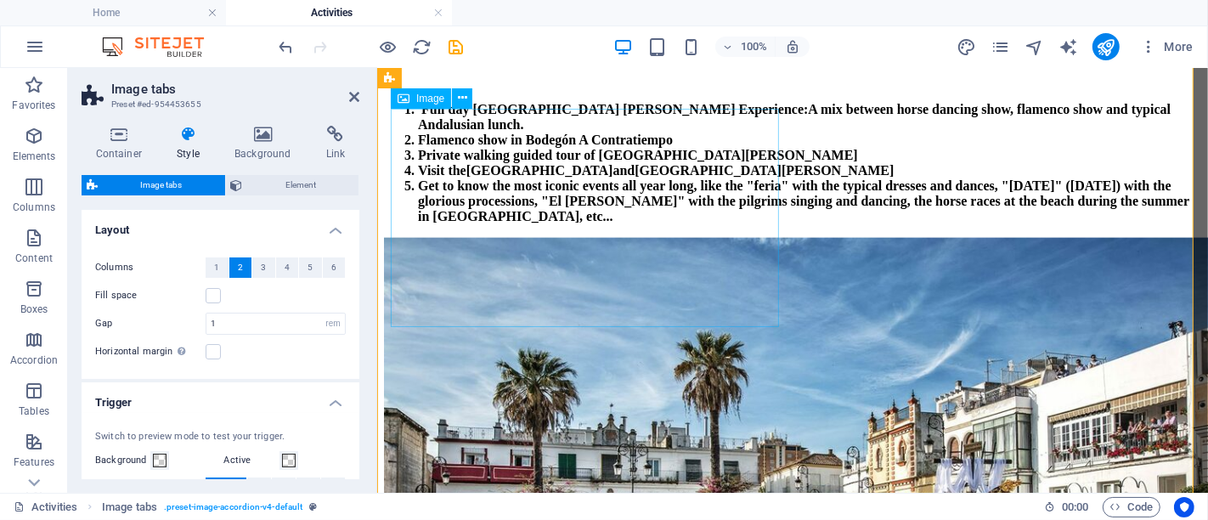
scroll to position [1793, 0]
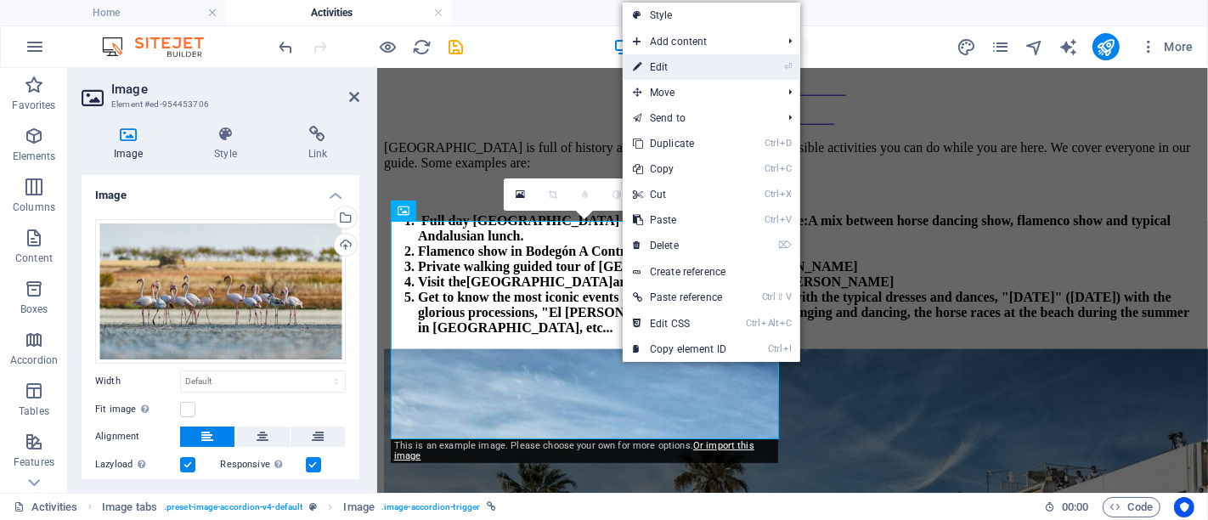
click at [681, 60] on link "⏎ Edit" at bounding box center [680, 66] width 114 height 25
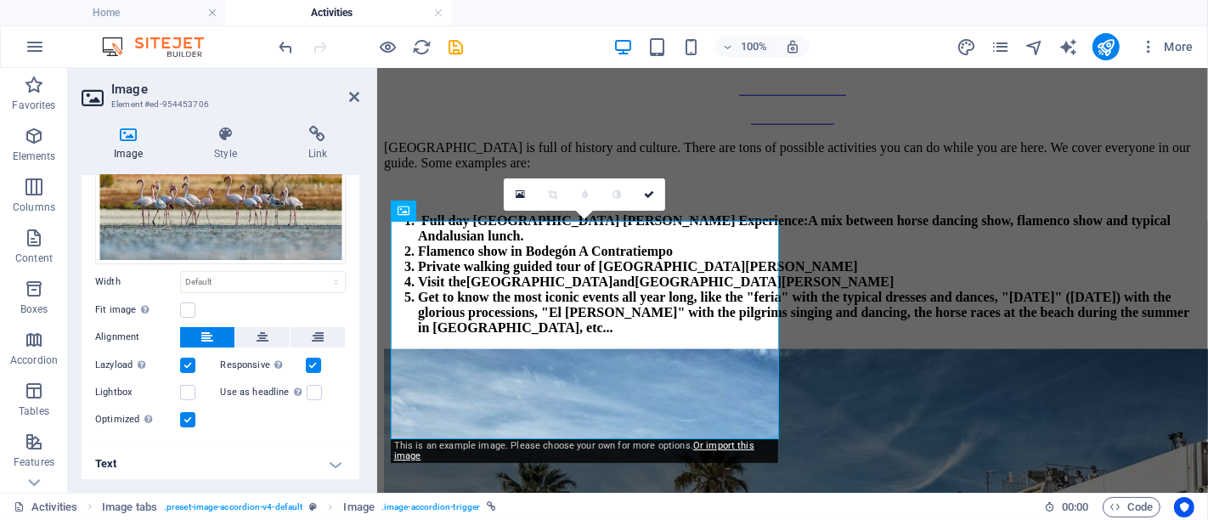
scroll to position [101, 0]
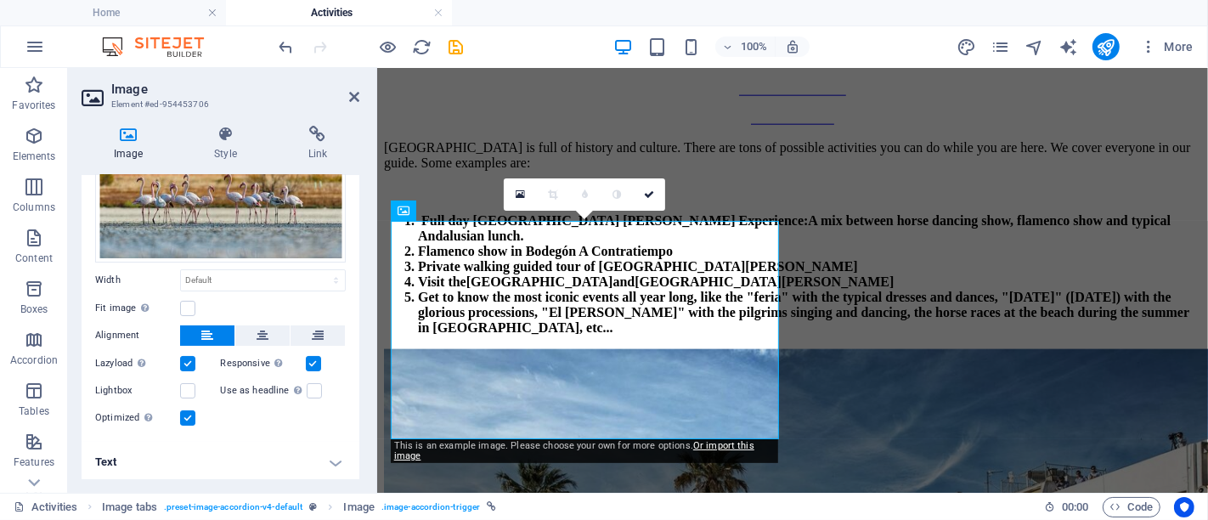
click at [281, 465] on h4 "Text" at bounding box center [221, 462] width 278 height 41
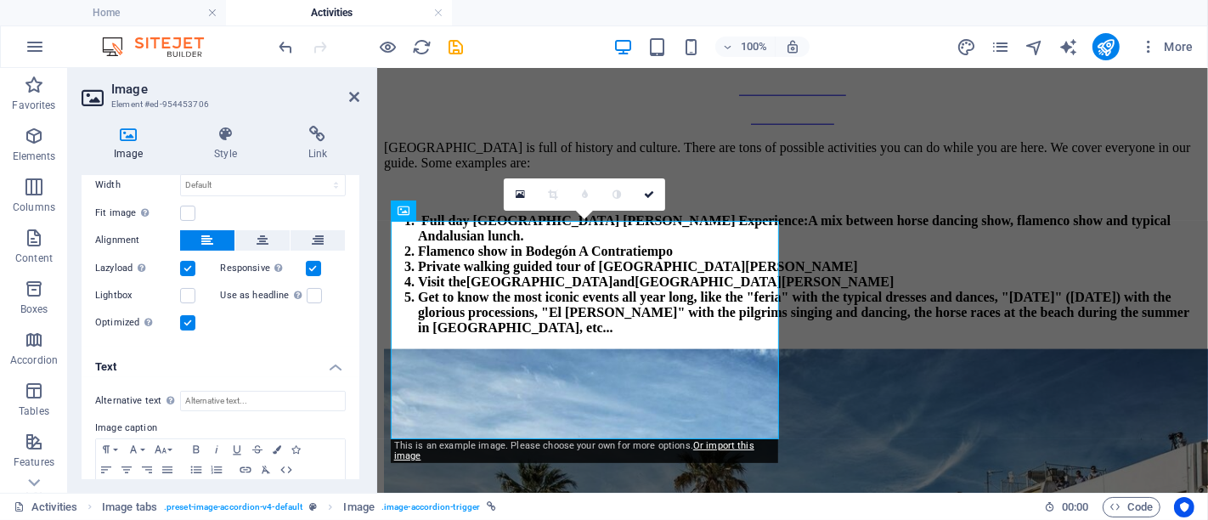
scroll to position [260, 0]
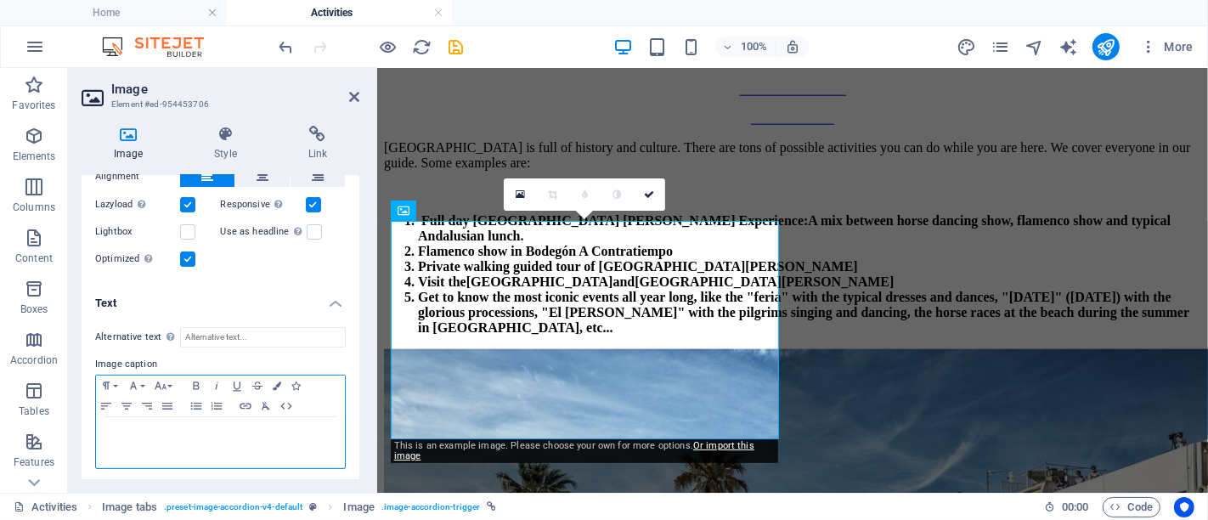
click at [239, 428] on span "Nature and Sports Activities" at bounding box center [220, 432] width 116 height 9
click at [214, 431] on span "Nature and Sports Activities" at bounding box center [220, 432] width 116 height 9
click at [133, 441] on p "Click for more info" at bounding box center [220, 449] width 232 height 16
drag, startPoint x: 235, startPoint y: 431, endPoint x: 211, endPoint y: 431, distance: 24.6
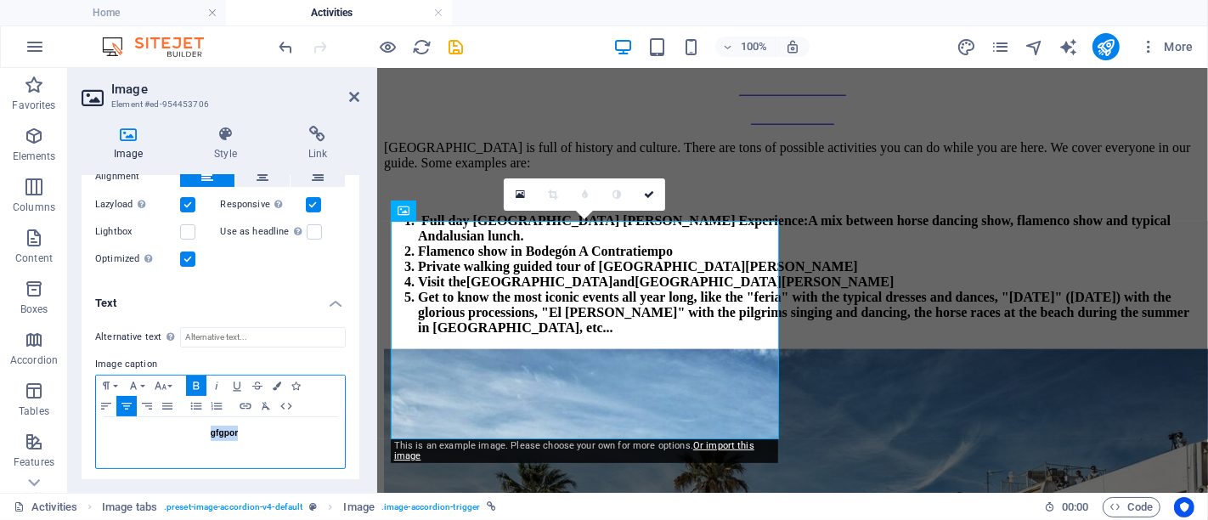
click at [211, 431] on span "Nature and Sfgfgports Activities" at bounding box center [220, 432] width 133 height 9
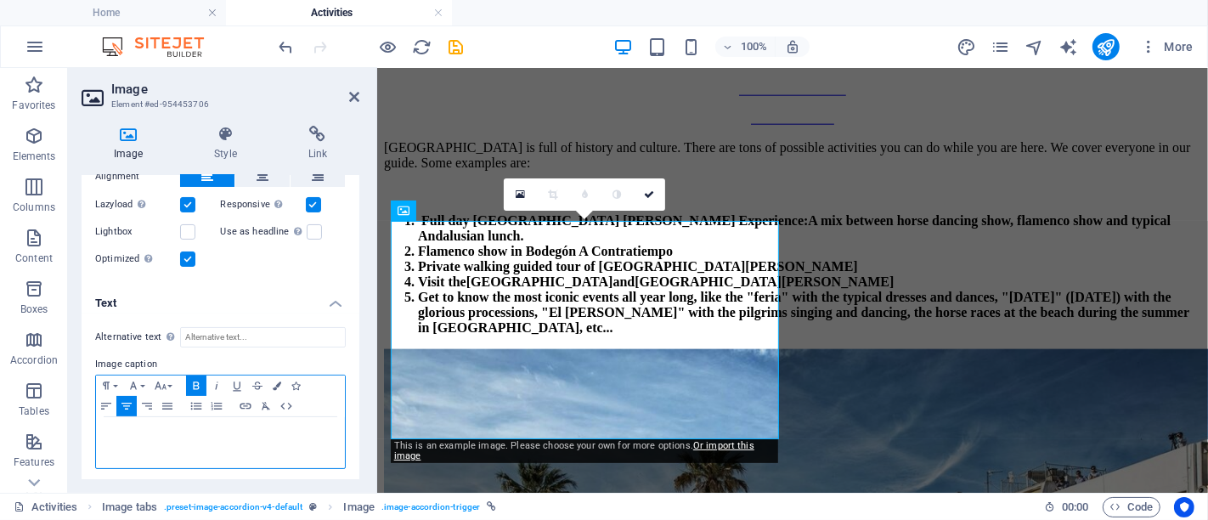
click at [231, 428] on span "Nature and Sports Activities" at bounding box center [220, 432] width 116 height 9
drag, startPoint x: 295, startPoint y: 452, endPoint x: 125, endPoint y: 412, distance: 174.5
click at [125, 412] on div "Paragraph Format Normal Heading 1 Heading 2 Heading 3 Heading 4 Heading 5 Headi…" at bounding box center [220, 422] width 251 height 94
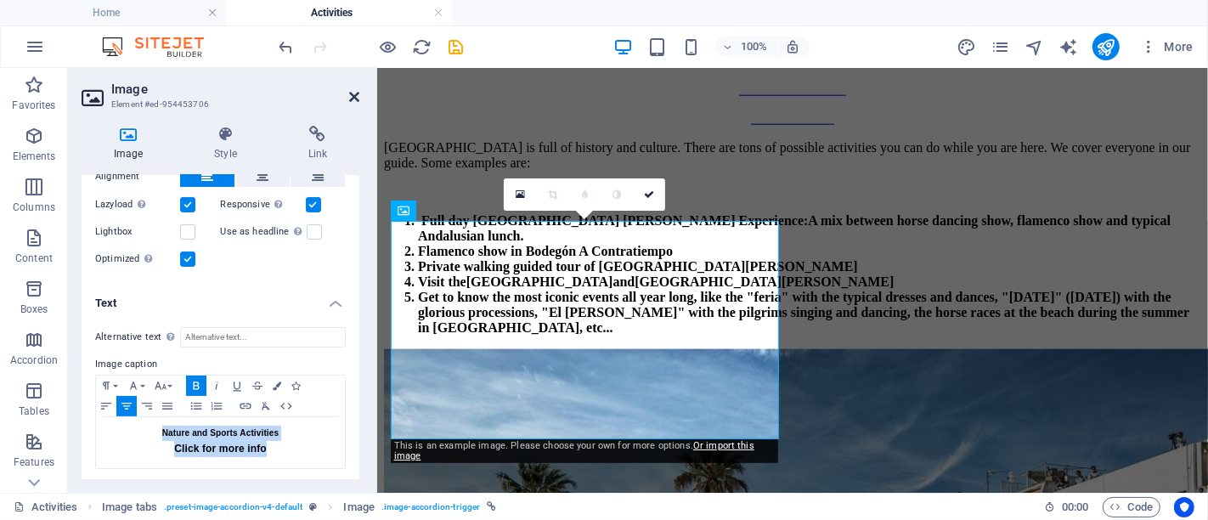
click at [351, 98] on icon at bounding box center [354, 97] width 10 height 14
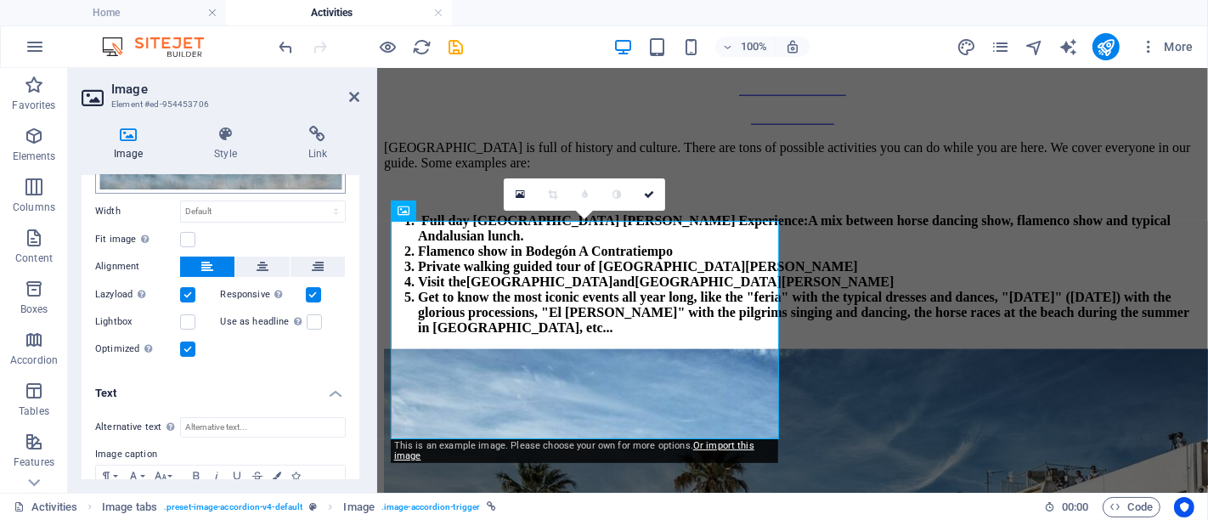
scroll to position [260, 0]
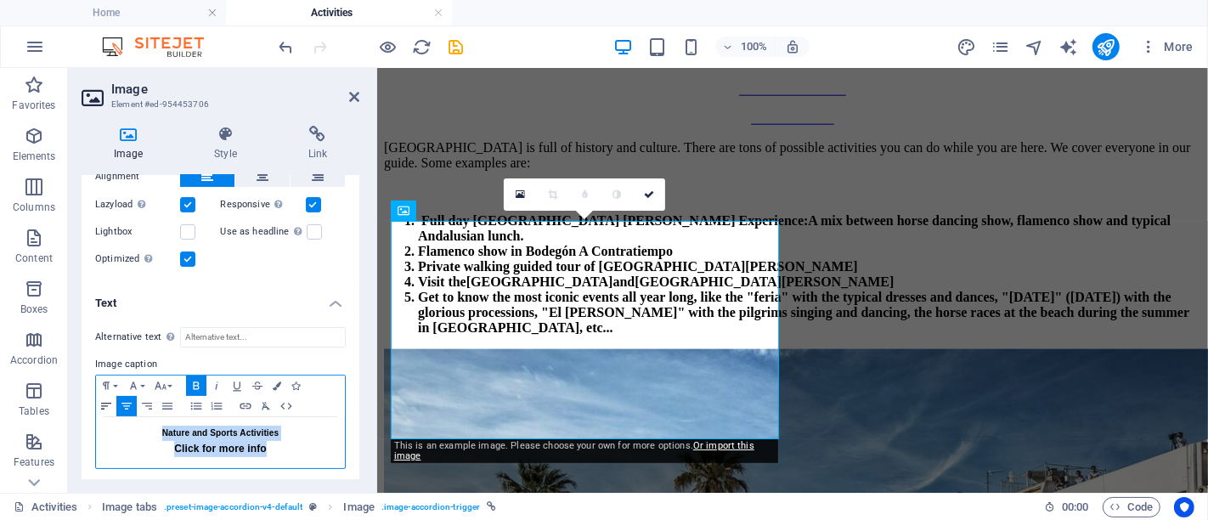
drag, startPoint x: 289, startPoint y: 455, endPoint x: 110, endPoint y: 406, distance: 185.1
click at [110, 406] on div "Paragraph Format Normal Heading 1 Heading 2 Heading 3 Heading 4 Heading 5 Headi…" at bounding box center [220, 422] width 251 height 94
click at [225, 428] on span "Nature and Sports Activities" at bounding box center [220, 432] width 116 height 9
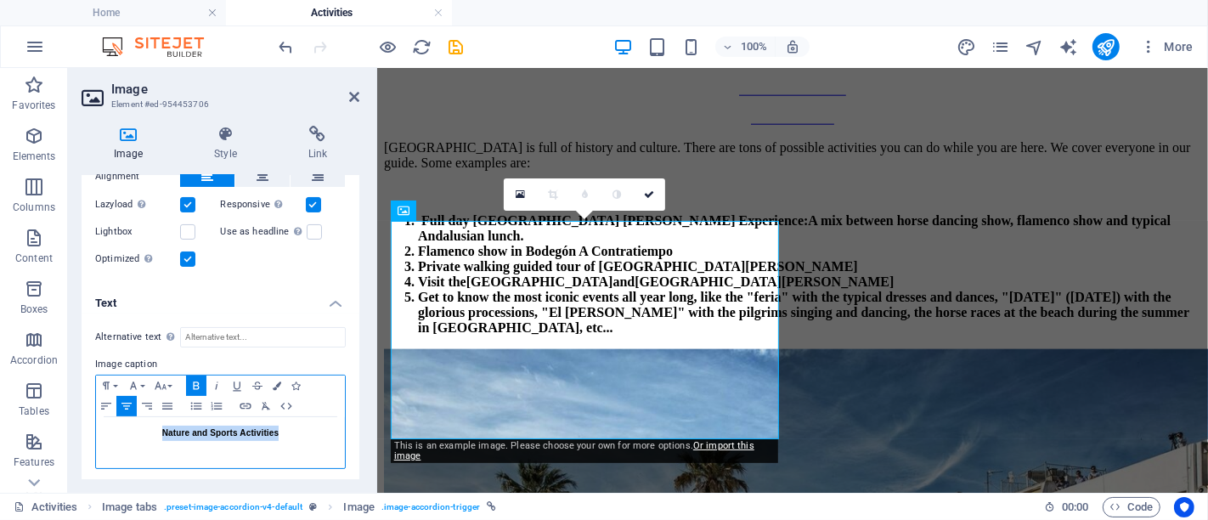
click at [233, 429] on span "Nature and Sports Activities" at bounding box center [220, 432] width 116 height 9
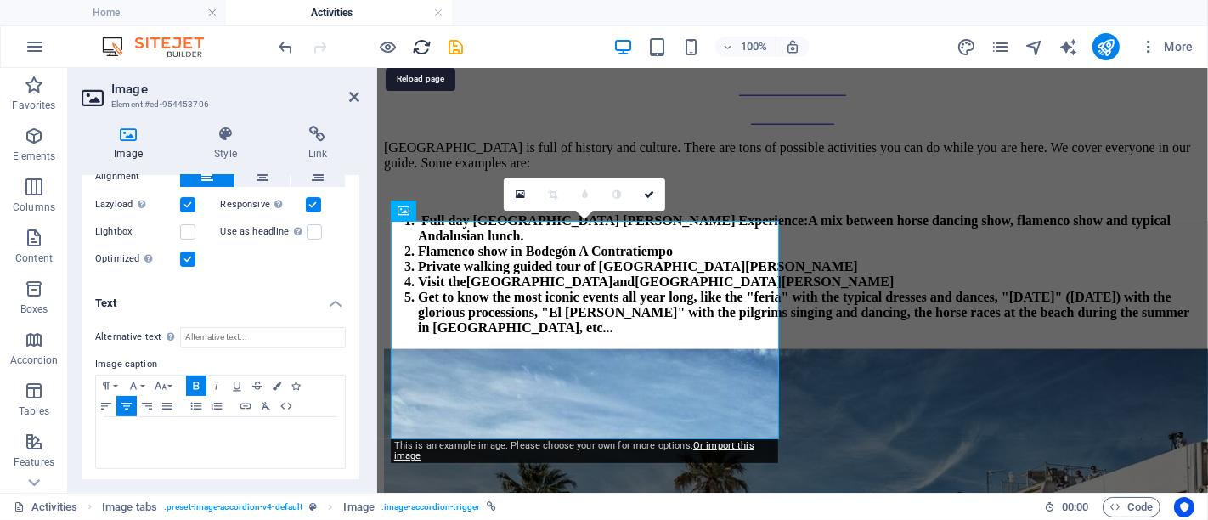
drag, startPoint x: 426, startPoint y: 42, endPoint x: 697, endPoint y: 1, distance: 274.2
click at [426, 42] on icon "reload" at bounding box center [423, 47] width 20 height 20
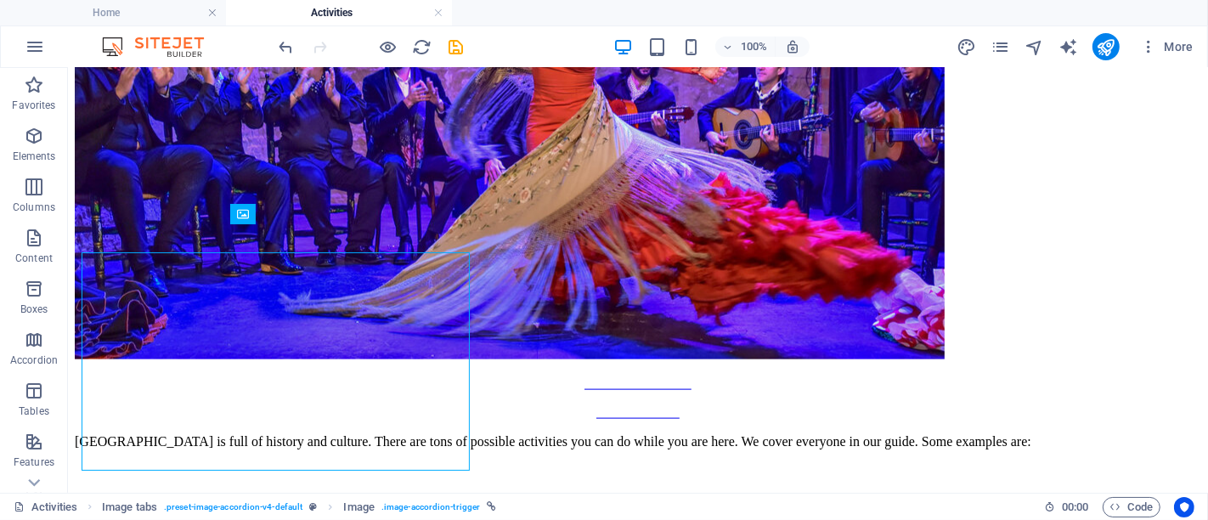
scroll to position [1762, 0]
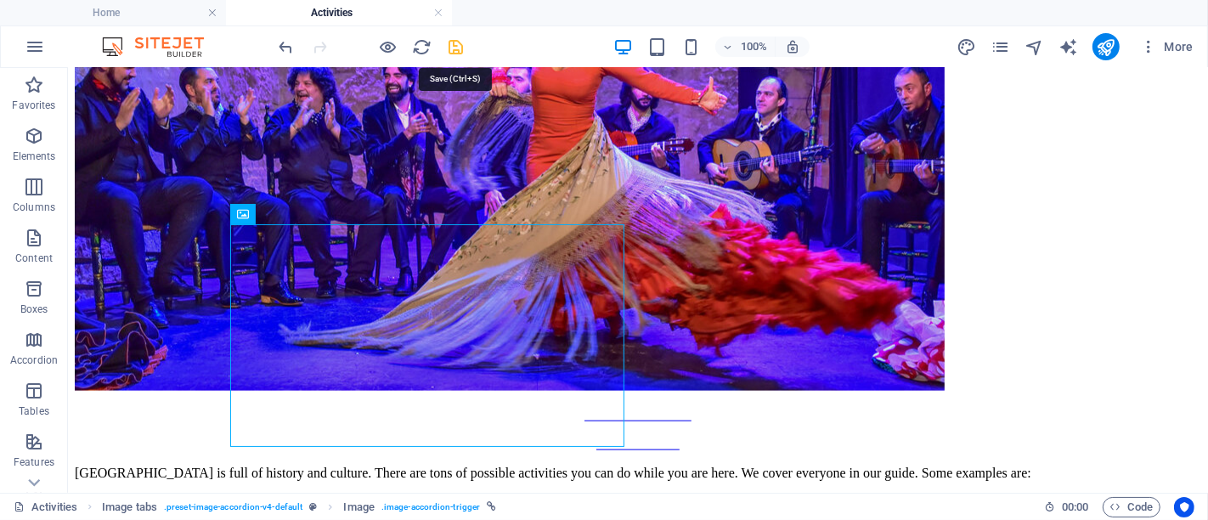
click at [459, 44] on icon "save" at bounding box center [457, 47] width 20 height 20
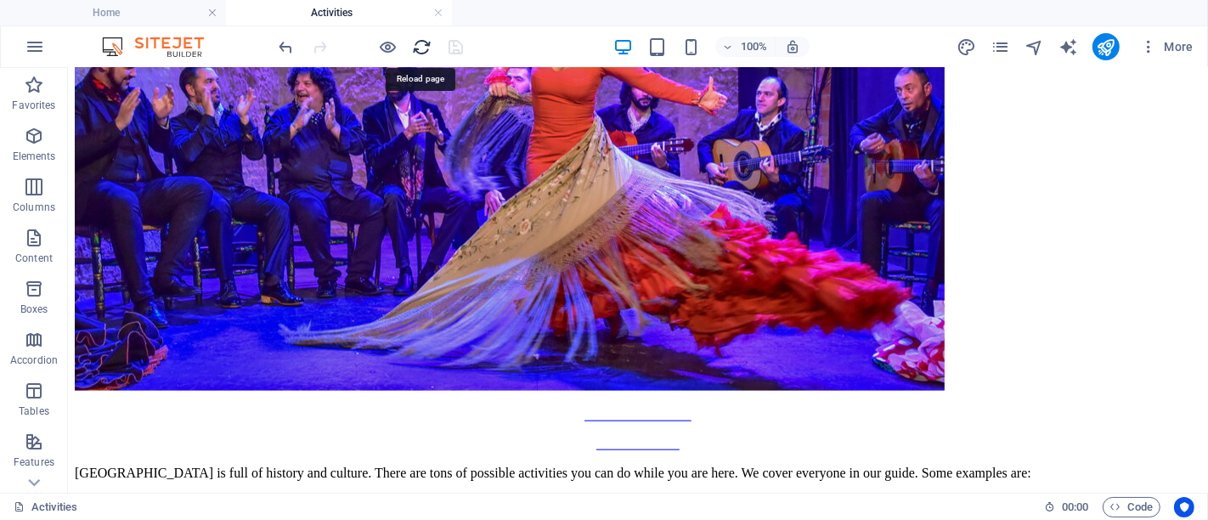
click at [425, 44] on icon "reload" at bounding box center [423, 47] width 20 height 20
select select "px"
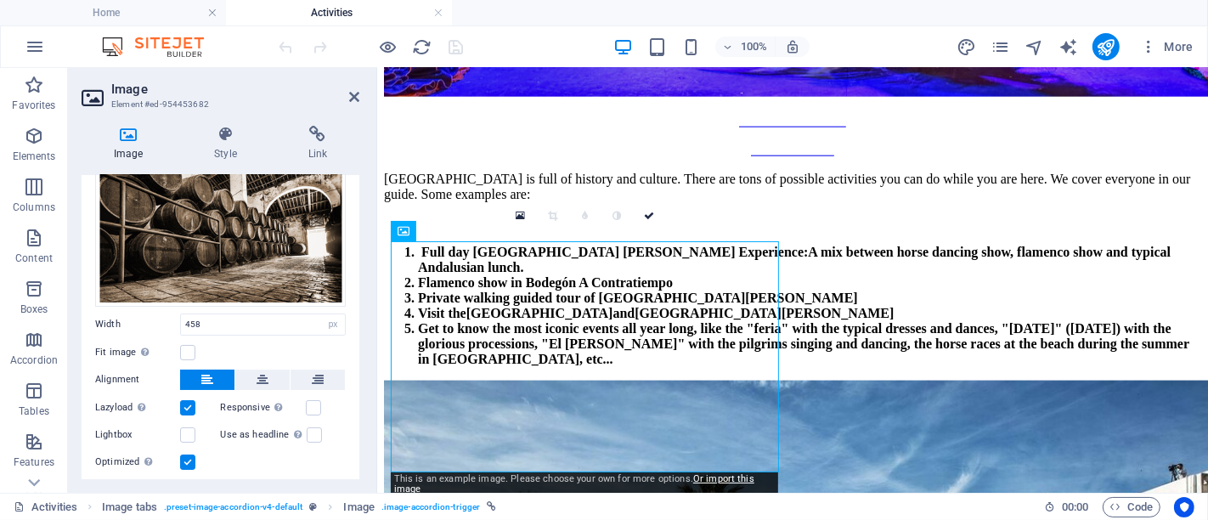
scroll to position [126, 0]
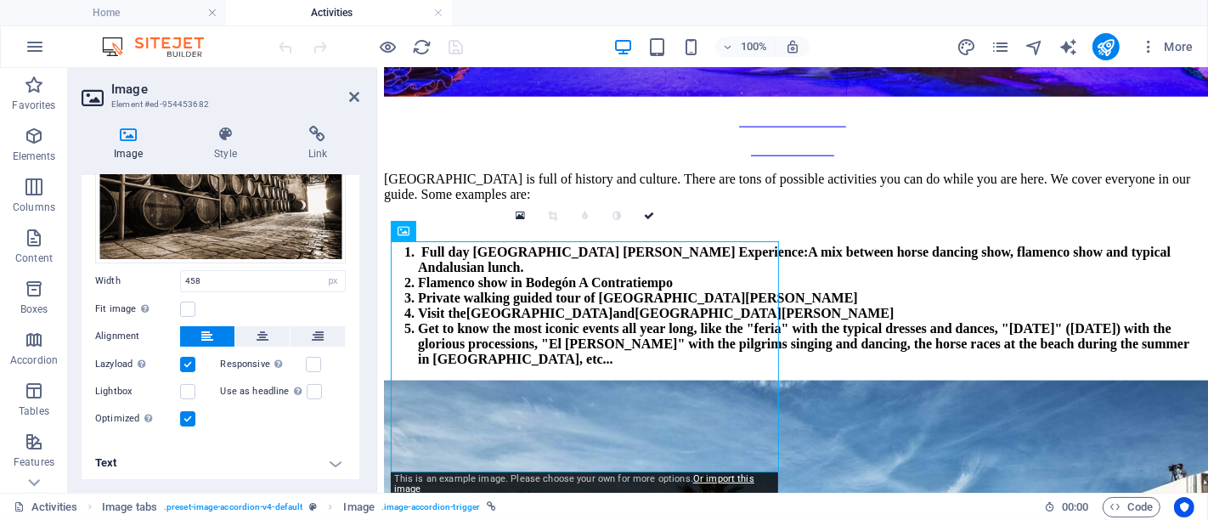
click at [240, 467] on h4 "Text" at bounding box center [221, 463] width 278 height 41
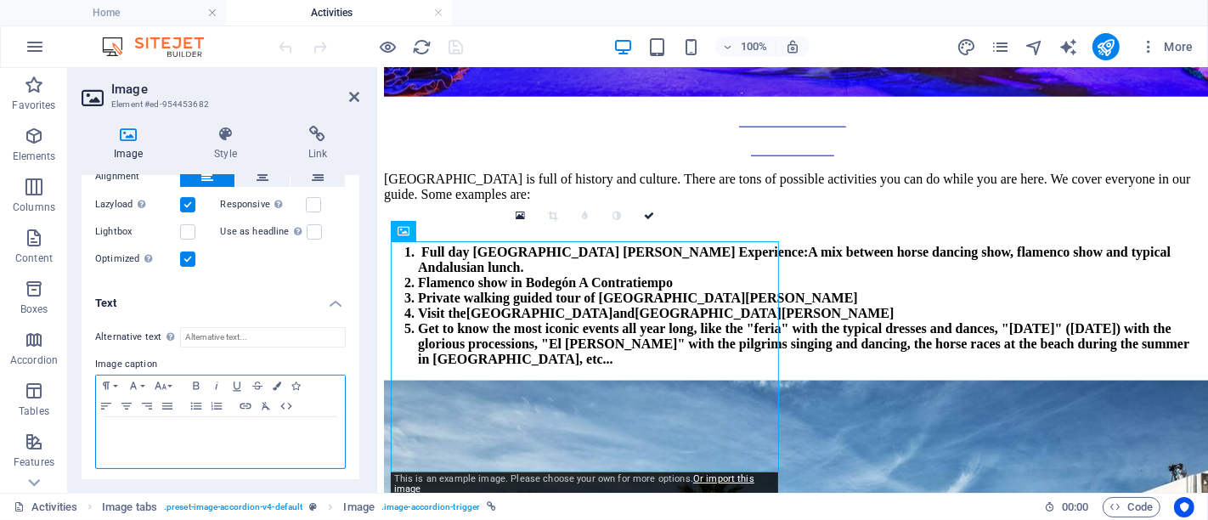
click at [218, 432] on span "Wine Related Activities" at bounding box center [220, 432] width 96 height 9
click at [195, 432] on span "Wine Related Activities" at bounding box center [220, 432] width 96 height 9
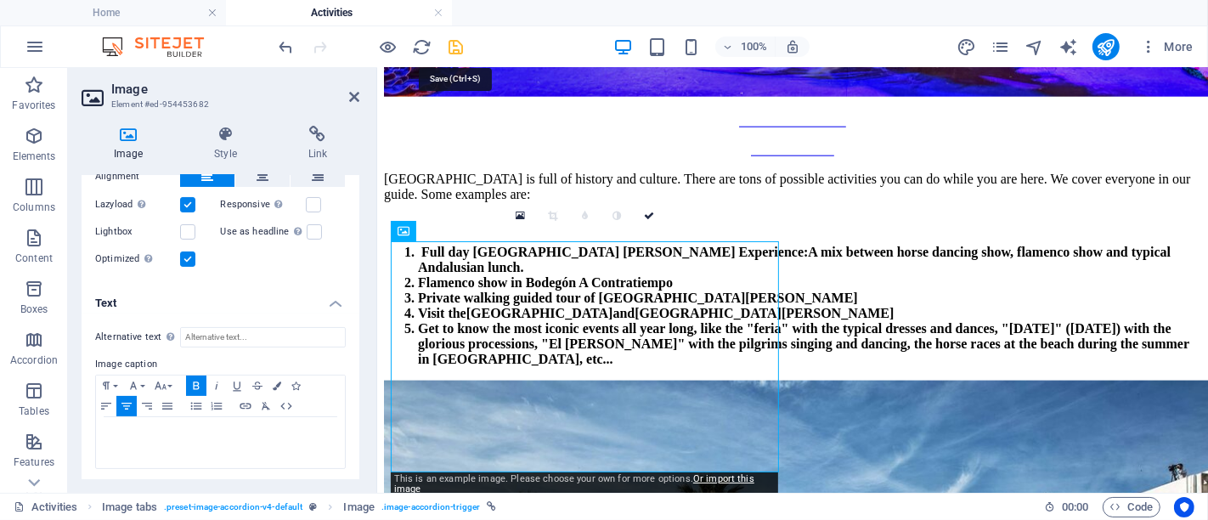
click at [452, 43] on icon "save" at bounding box center [457, 47] width 20 height 20
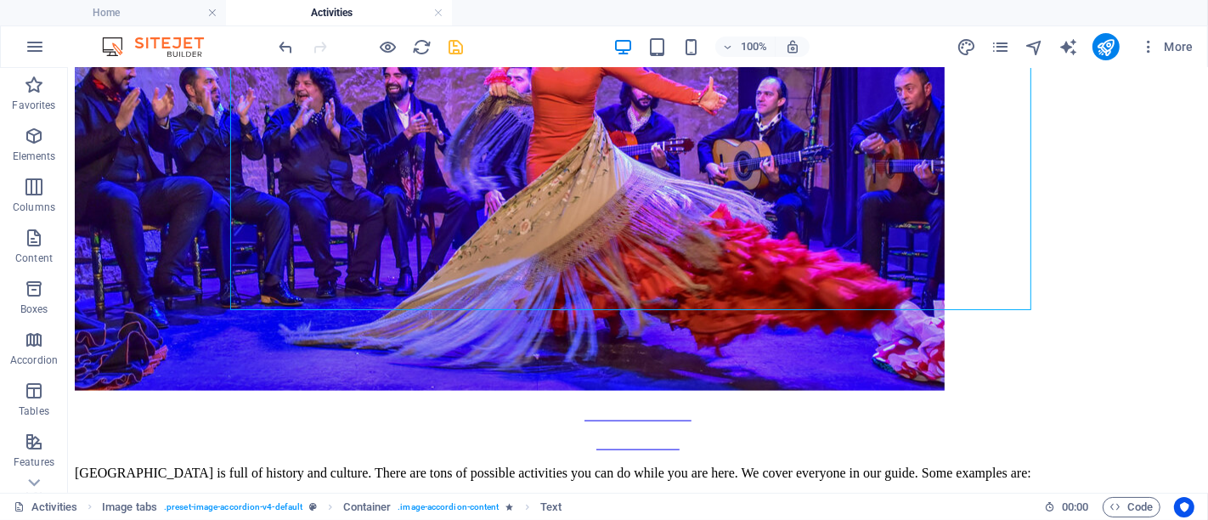
click at [452, 42] on icon "save" at bounding box center [457, 47] width 20 height 20
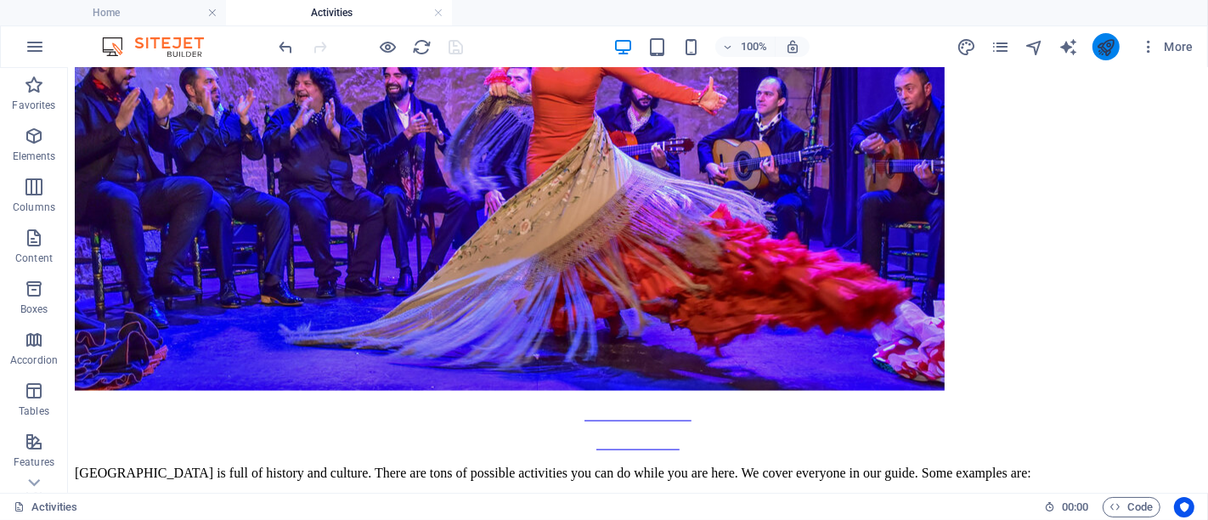
click at [1103, 49] on icon "publish" at bounding box center [1106, 47] width 20 height 20
click at [439, 13] on link at bounding box center [438, 13] width 10 height 16
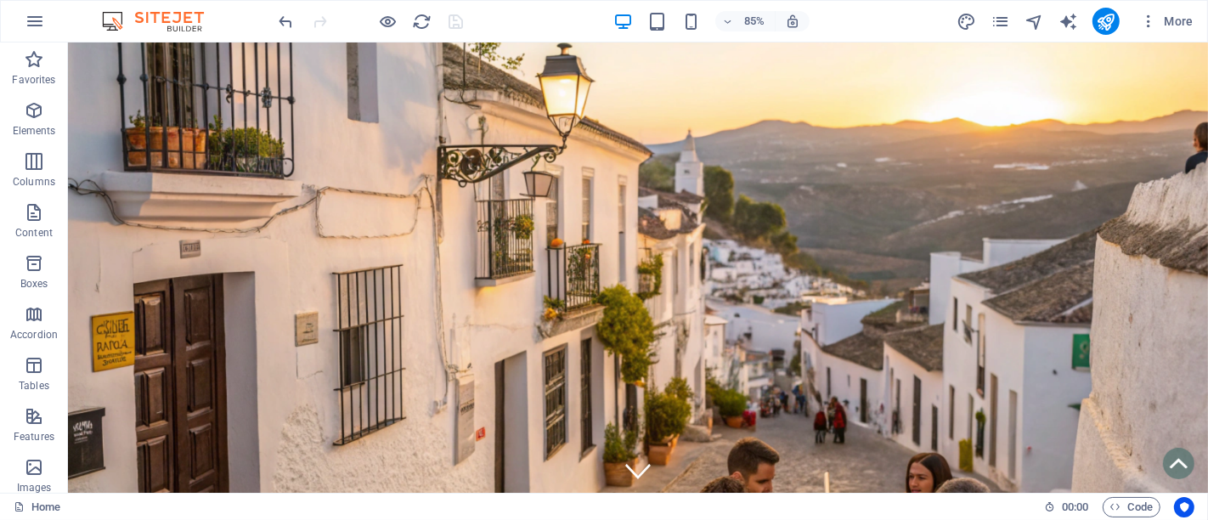
scroll to position [6903, 0]
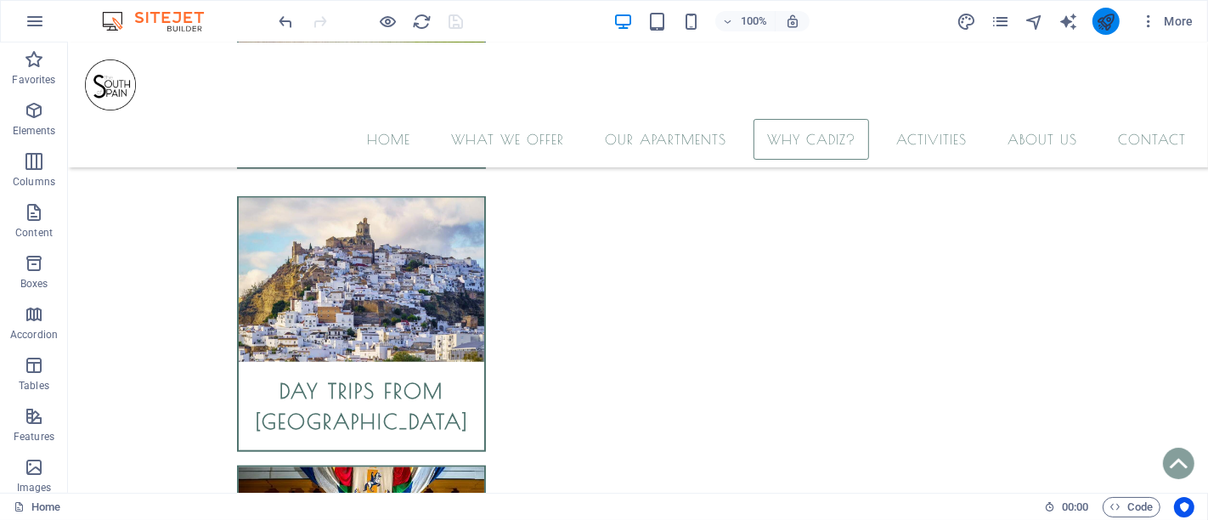
click at [1110, 23] on icon "publish" at bounding box center [1106, 22] width 20 height 20
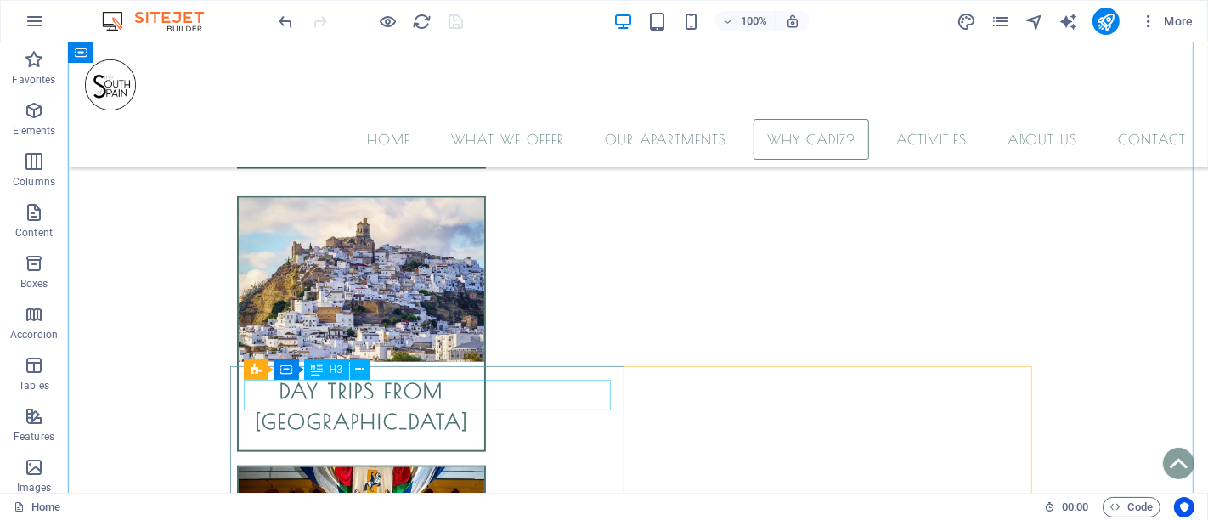
drag, startPoint x: 522, startPoint y: 397, endPoint x: 789, endPoint y: 398, distance: 267.6
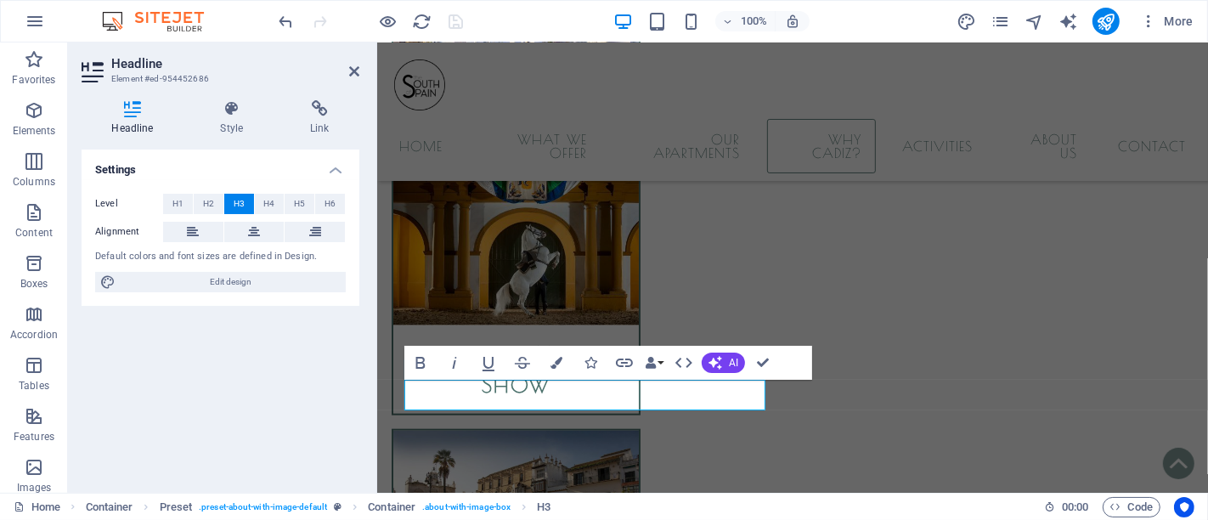
scroll to position [6928, 0]
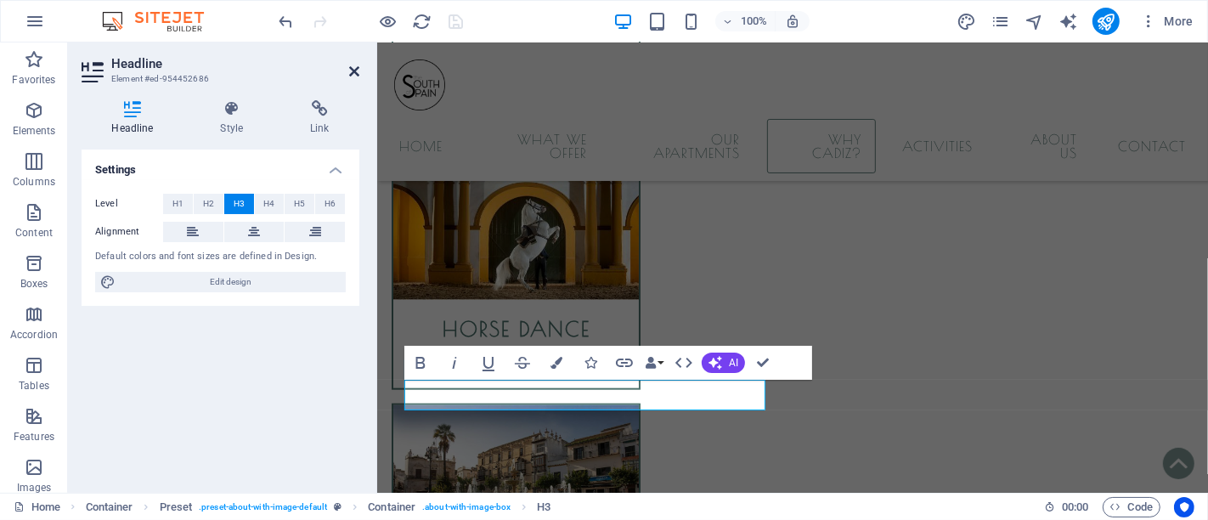
click at [357, 71] on icon at bounding box center [354, 72] width 10 height 14
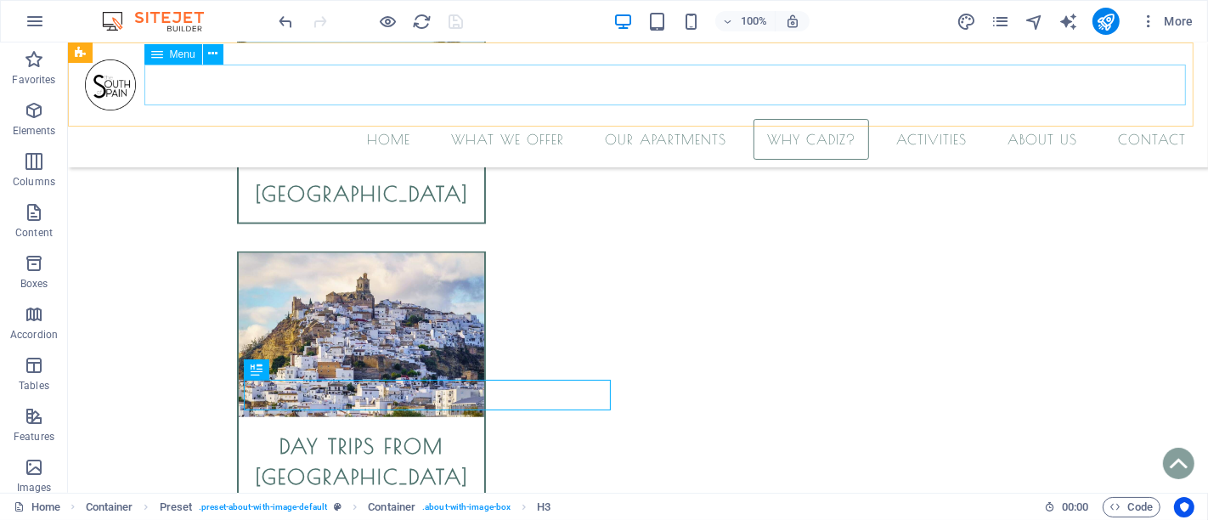
scroll to position [6903, 0]
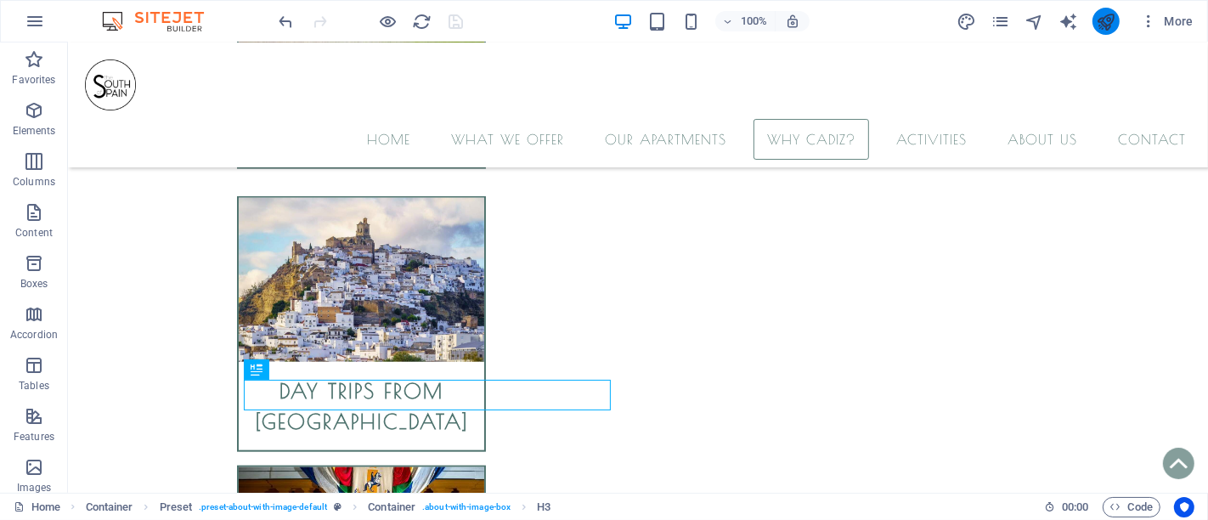
click at [1104, 14] on icon "publish" at bounding box center [1106, 22] width 20 height 20
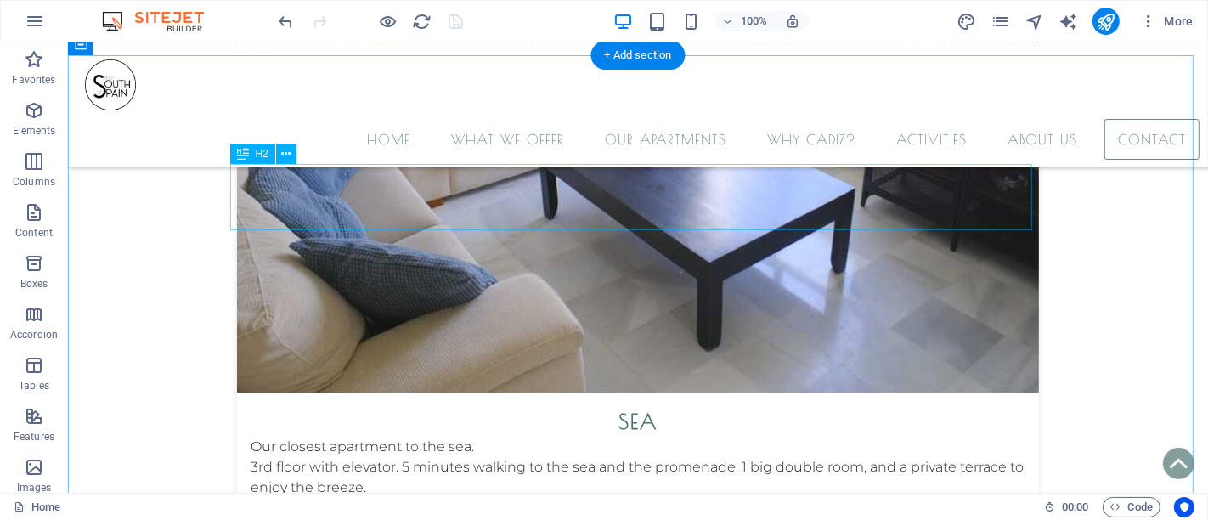
scroll to position [9829, 0]
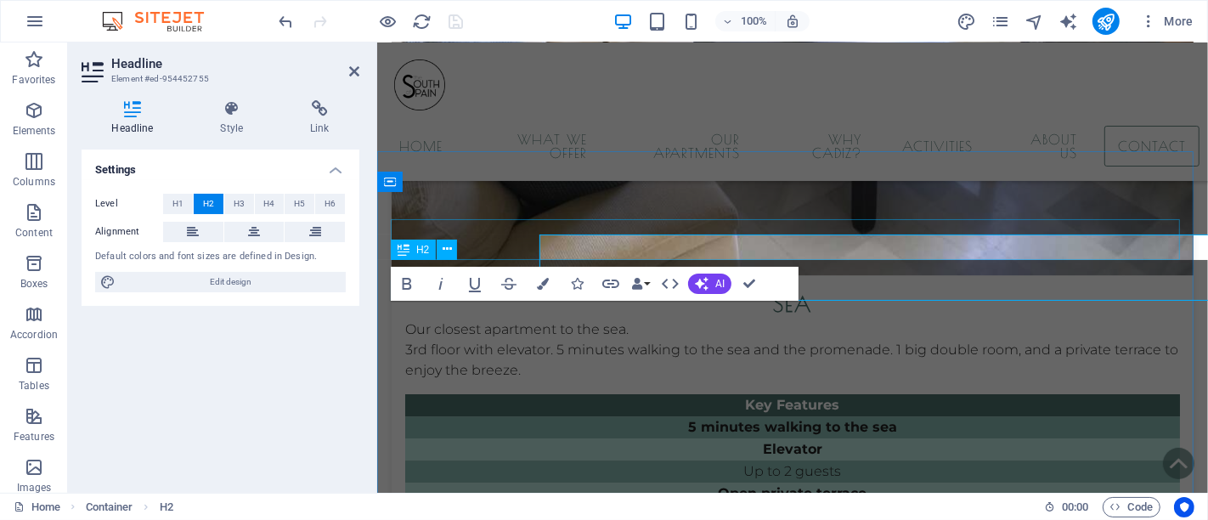
scroll to position [9855, 0]
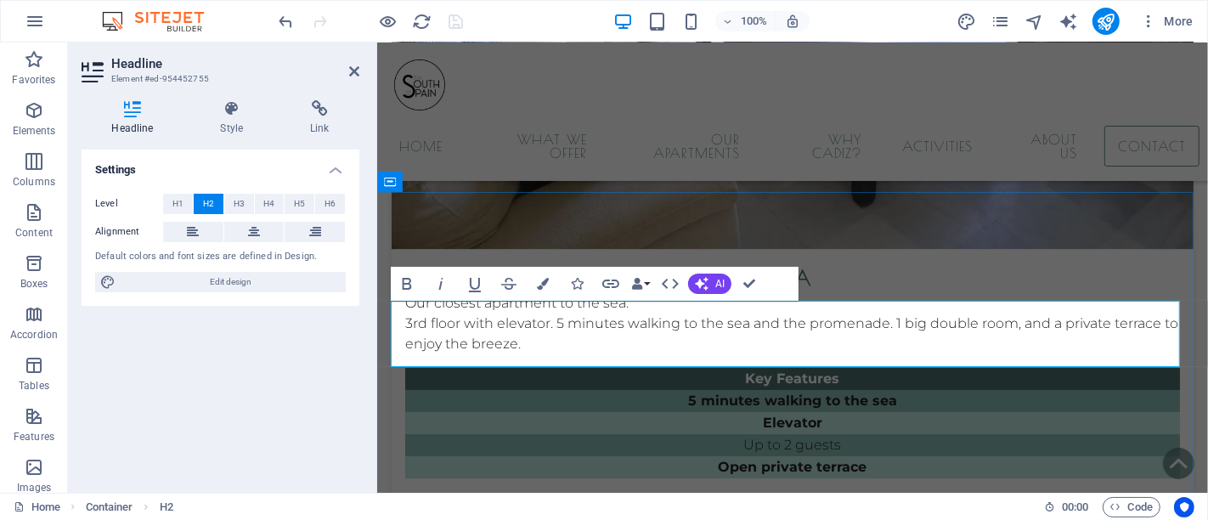
click at [352, 73] on icon at bounding box center [354, 72] width 10 height 14
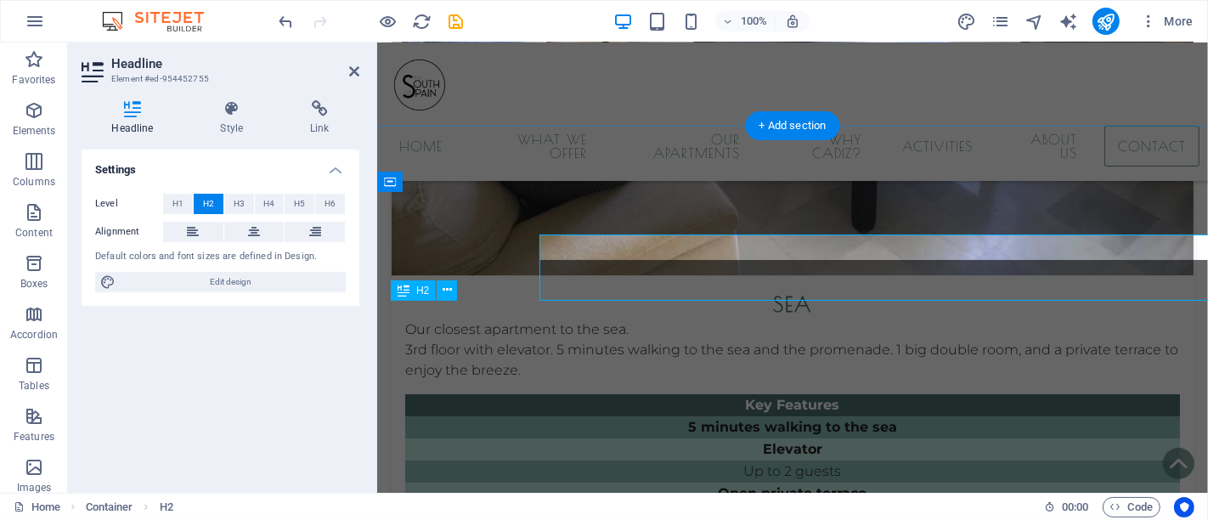
scroll to position [9855, 0]
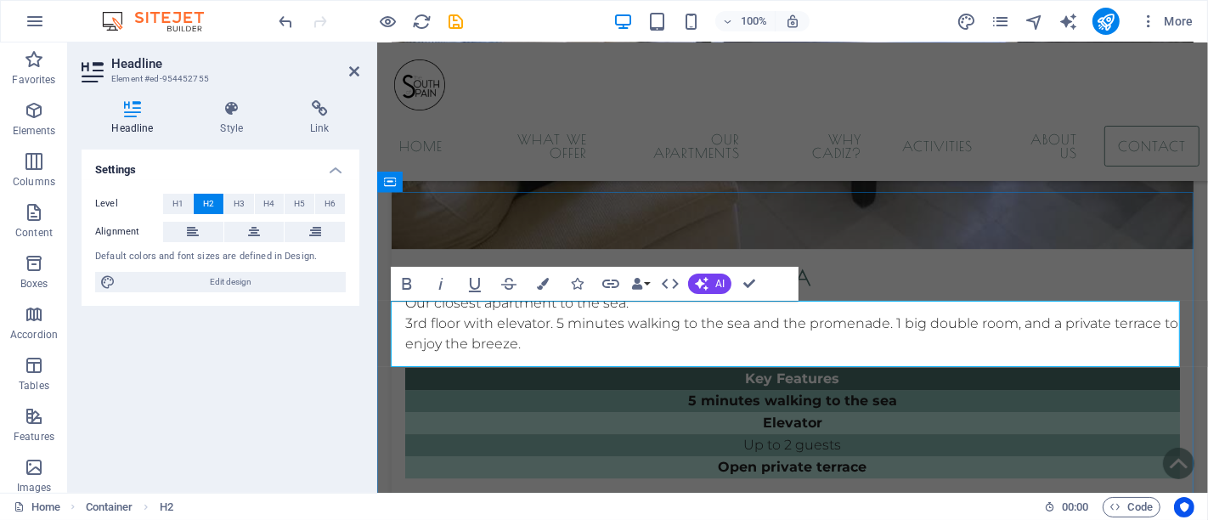
click at [461, 23] on icon "save" at bounding box center [457, 22] width 20 height 20
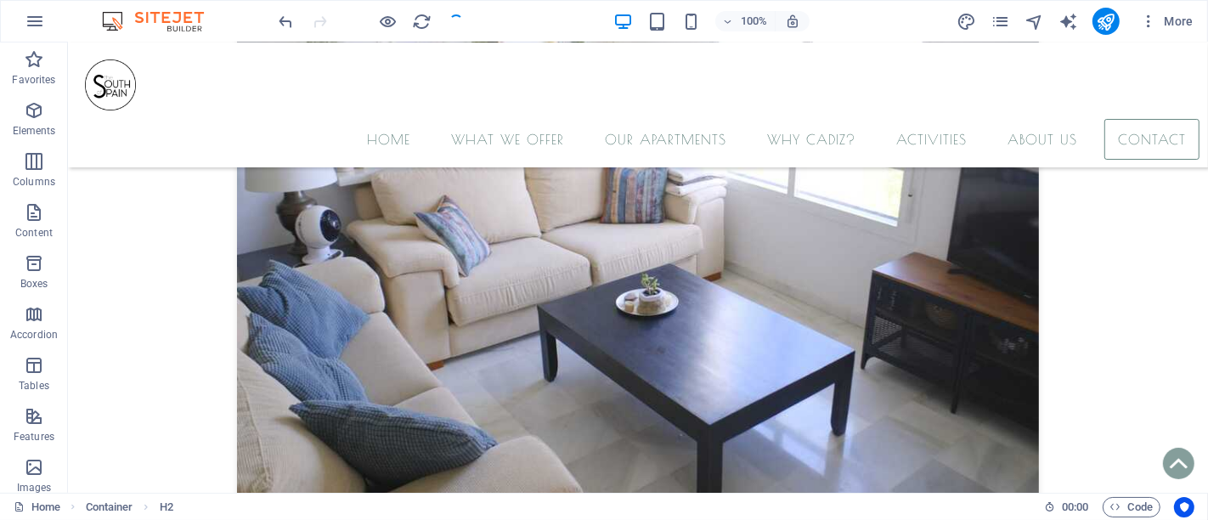
checkbox input "false"
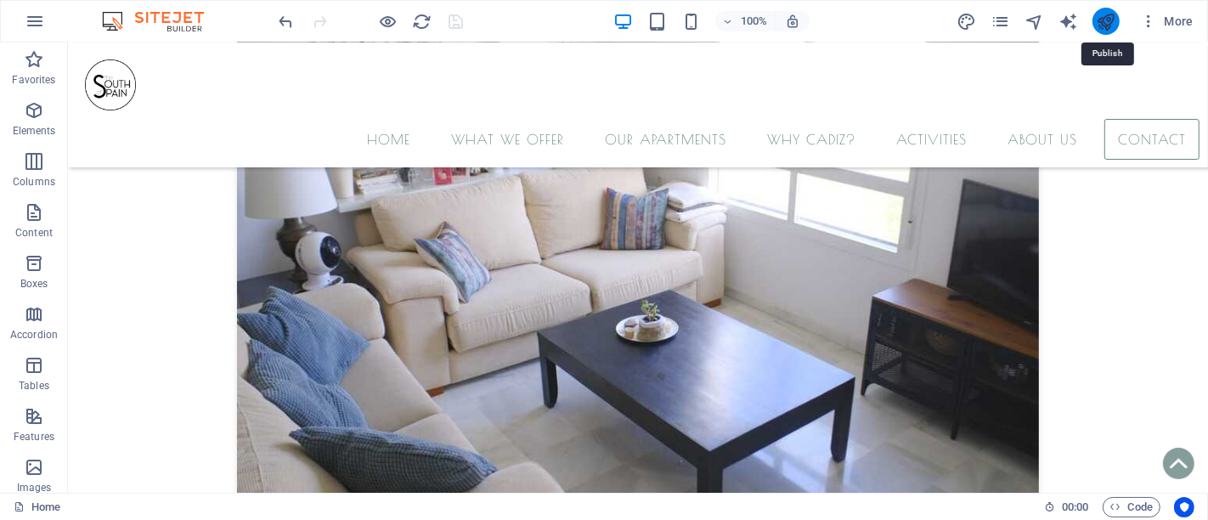
click at [1115, 12] on icon "publish" at bounding box center [1106, 22] width 20 height 20
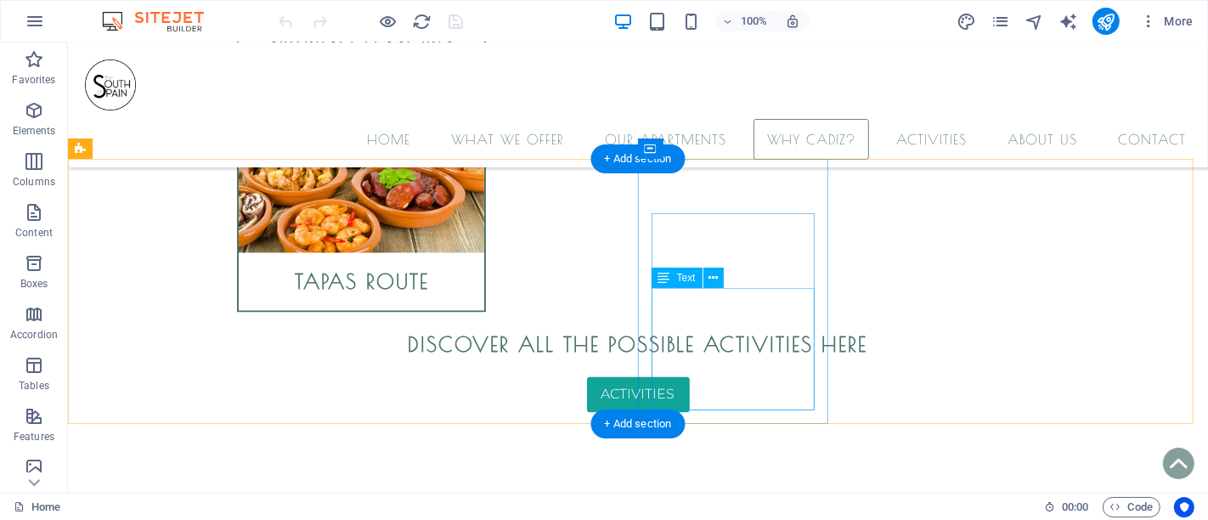
scroll to position [8117, 0]
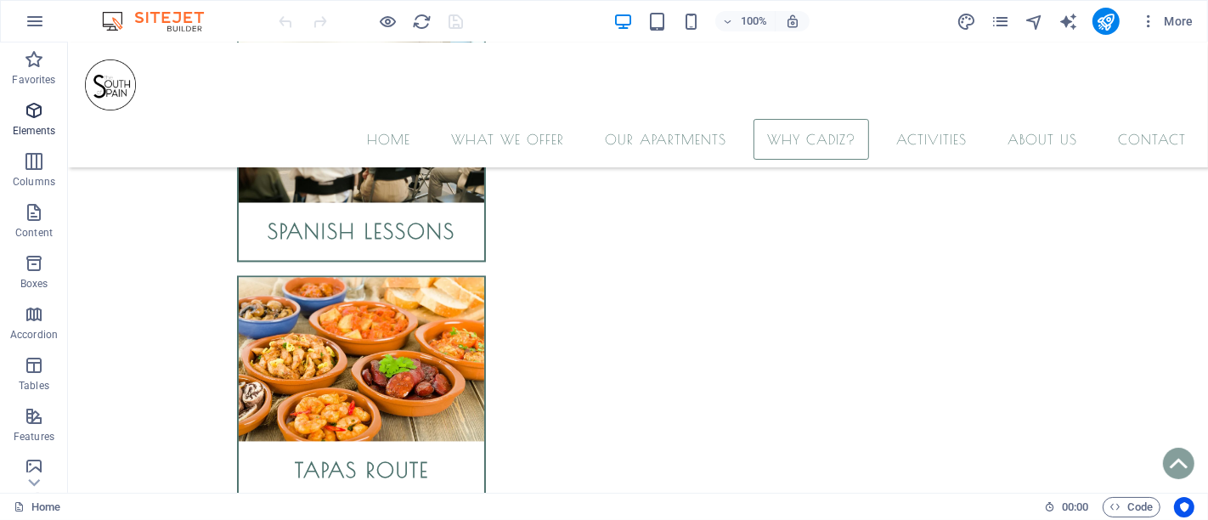
click at [36, 110] on icon "button" at bounding box center [34, 110] width 20 height 20
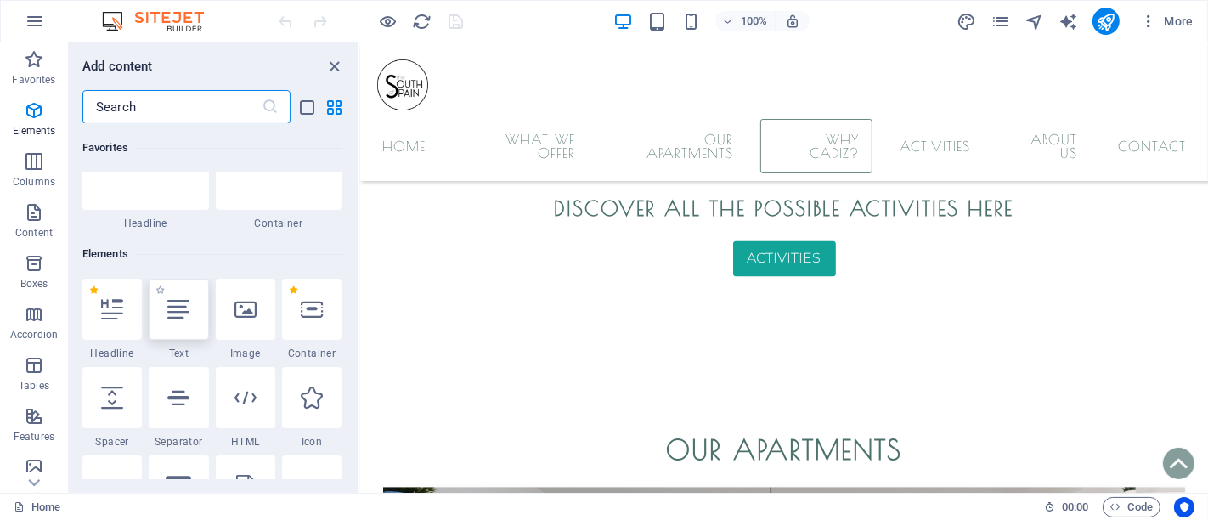
scroll to position [215, 0]
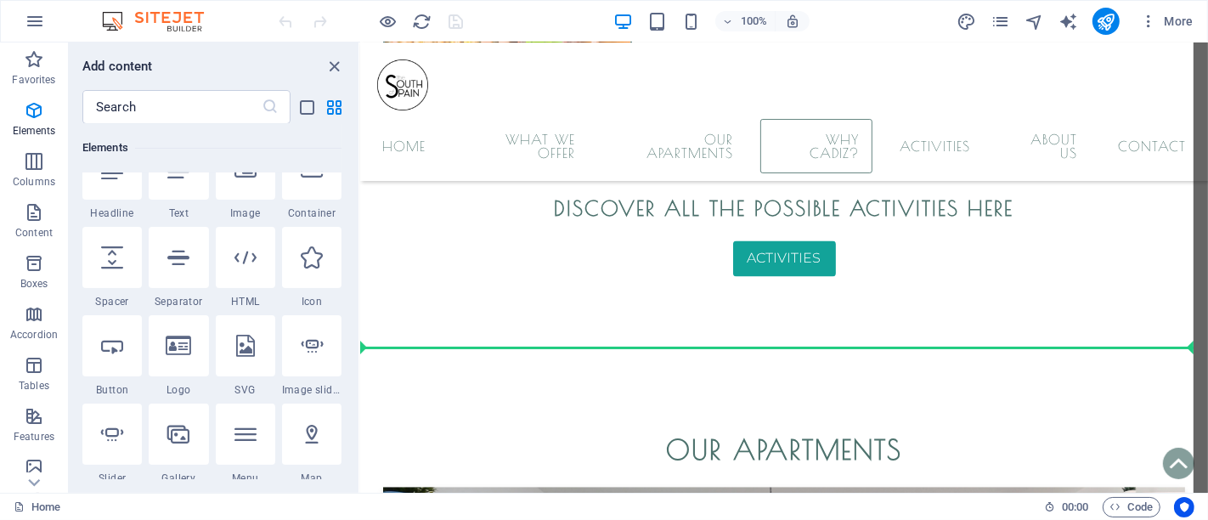
select select "px"
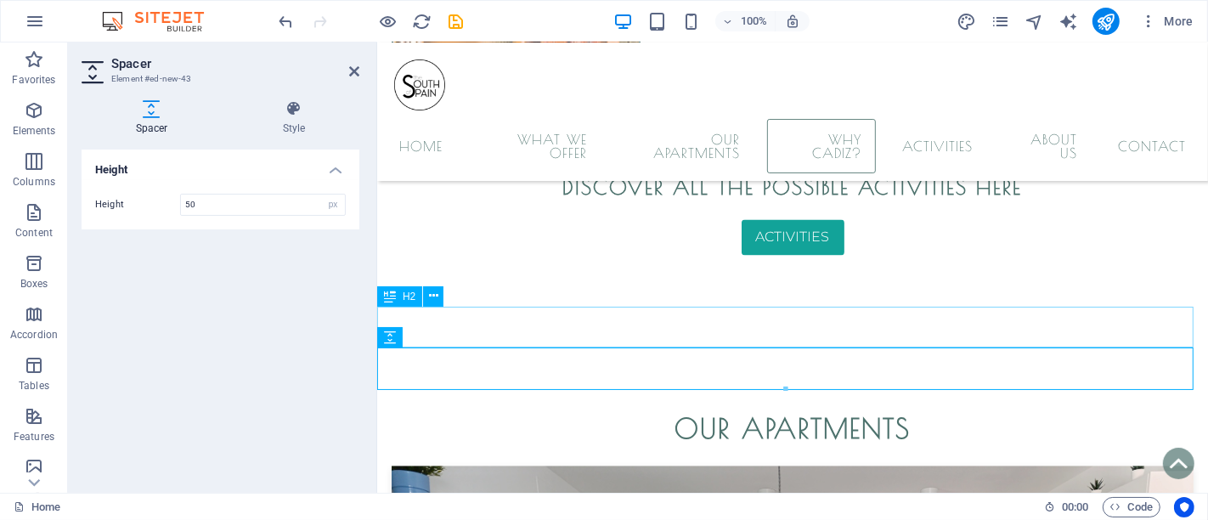
scroll to position [8143, 0]
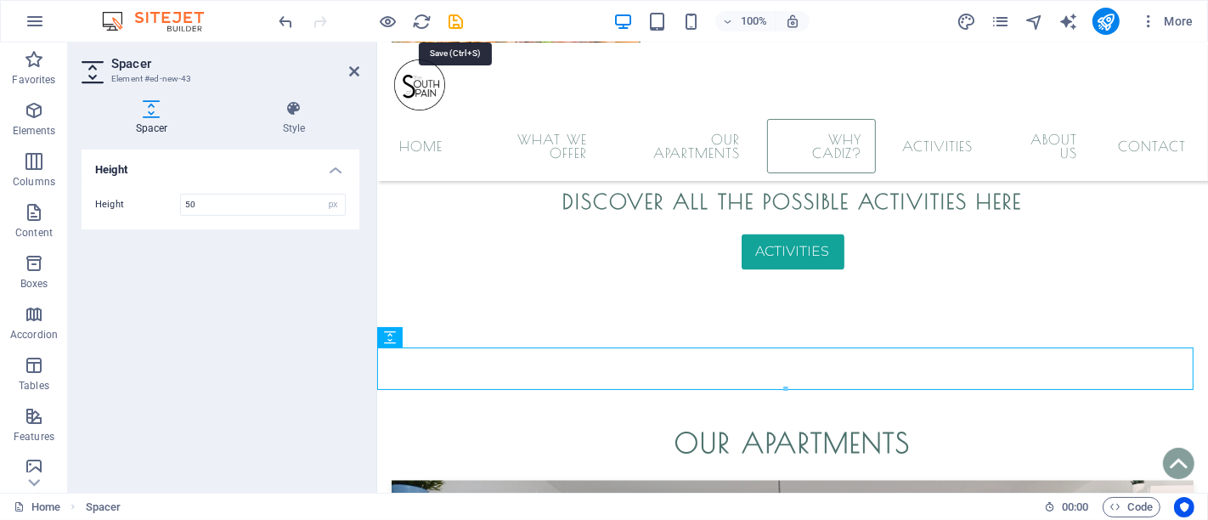
drag, startPoint x: 449, startPoint y: 18, endPoint x: 460, endPoint y: 33, distance: 19.4
click at [449, 17] on icon "save" at bounding box center [457, 22] width 20 height 20
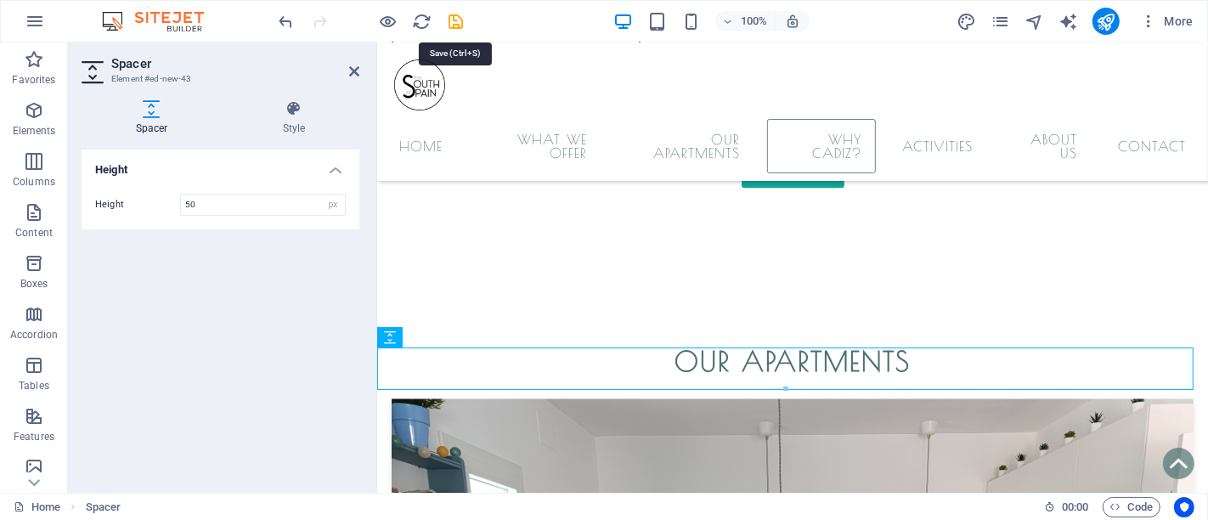
checkbox input "false"
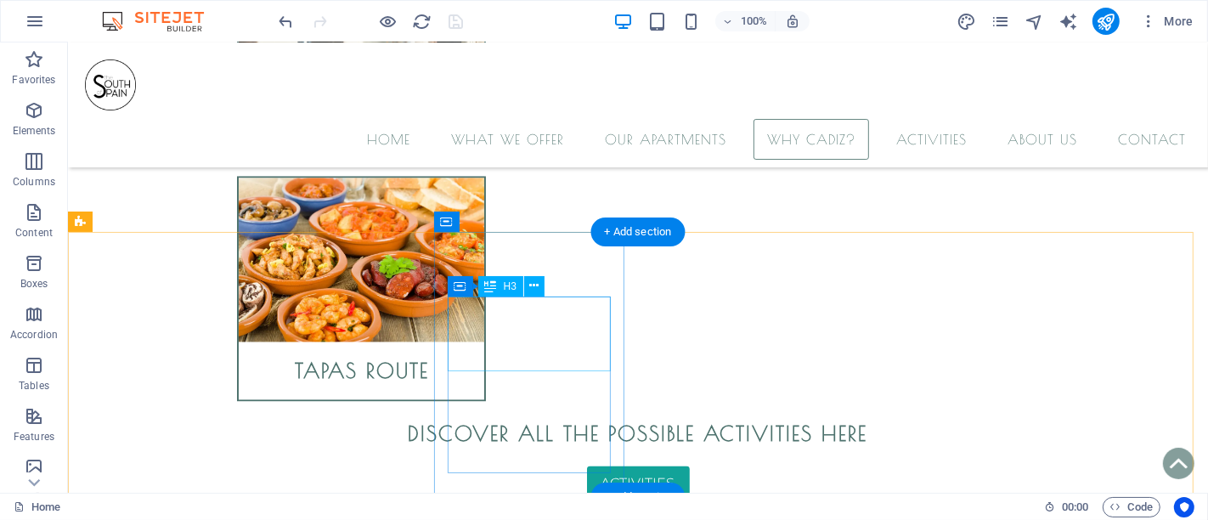
scroll to position [8211, 0]
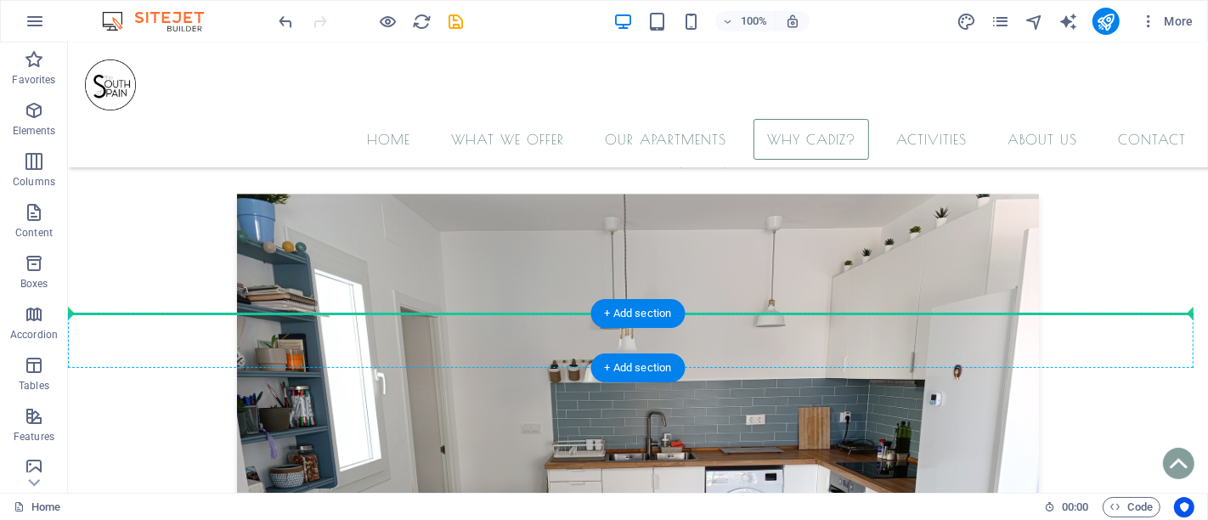
drag, startPoint x: 579, startPoint y: 316, endPoint x: 567, endPoint y: 330, distance: 18.7
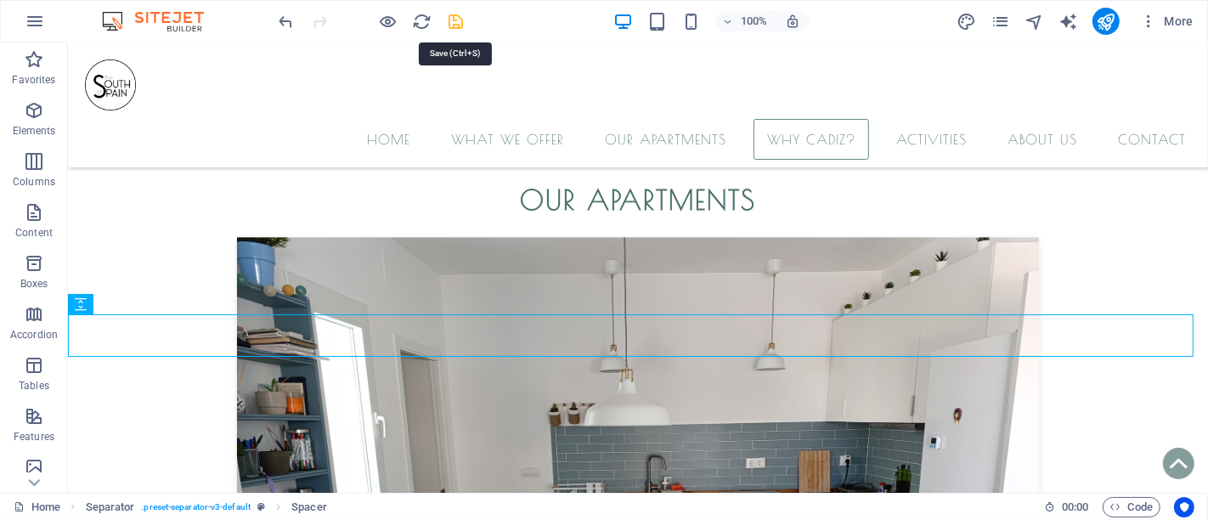
click at [463, 13] on icon "save" at bounding box center [457, 22] width 20 height 20
checkbox input "false"
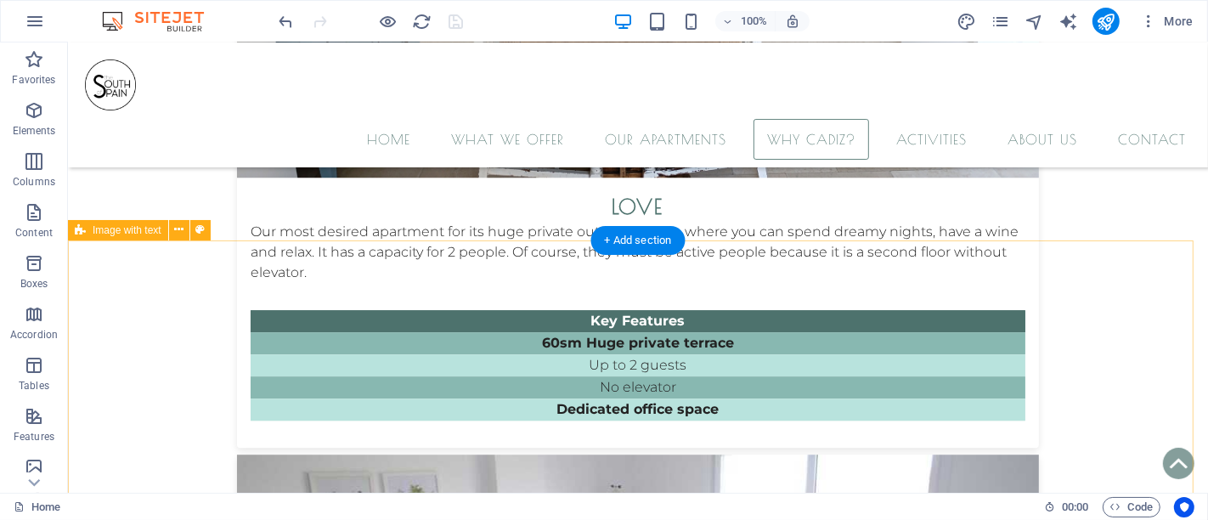
scroll to position [9542, 0]
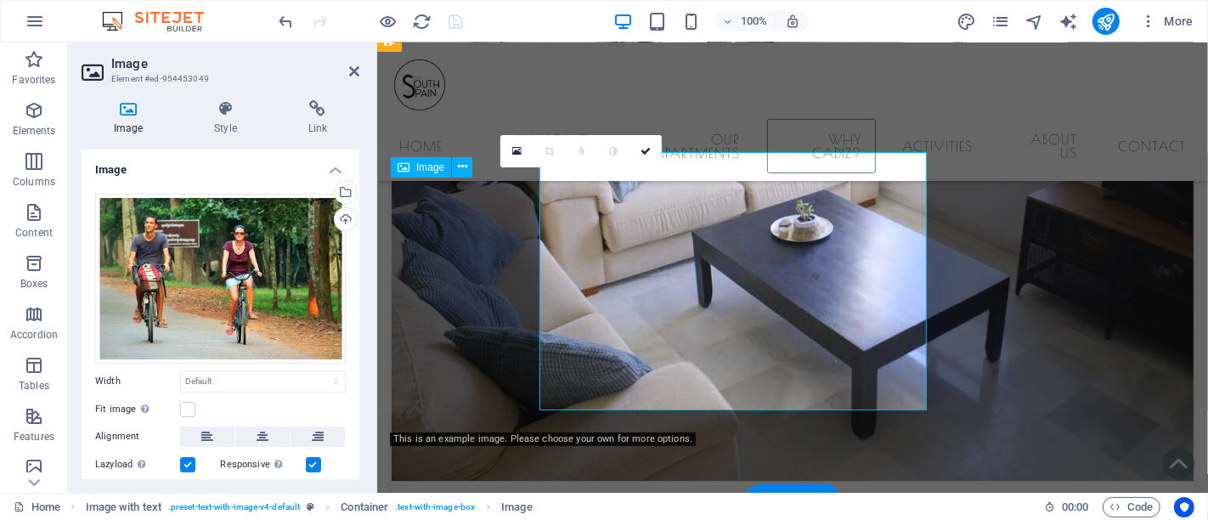
scroll to position [9567, 0]
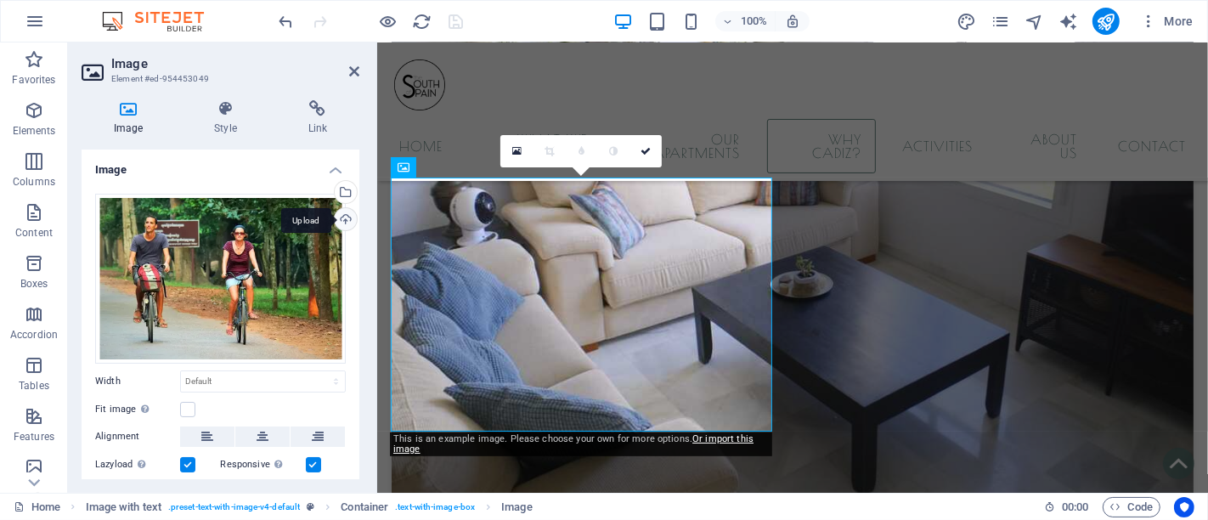
click at [348, 212] on div "Upload" at bounding box center [343, 220] width 25 height 25
click at [342, 223] on div "Upload" at bounding box center [343, 220] width 25 height 25
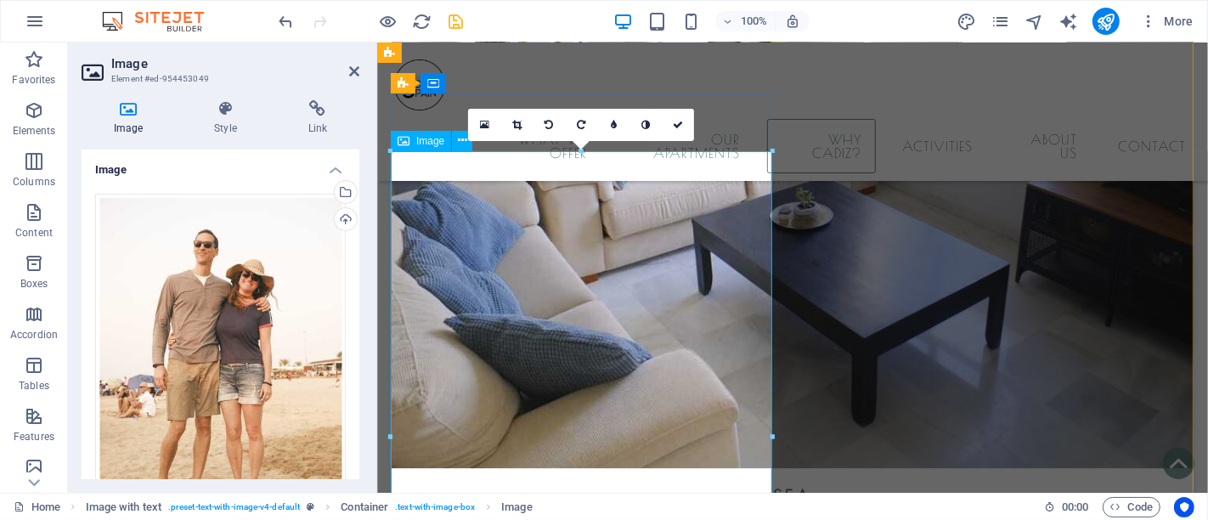
scroll to position [9567, 0]
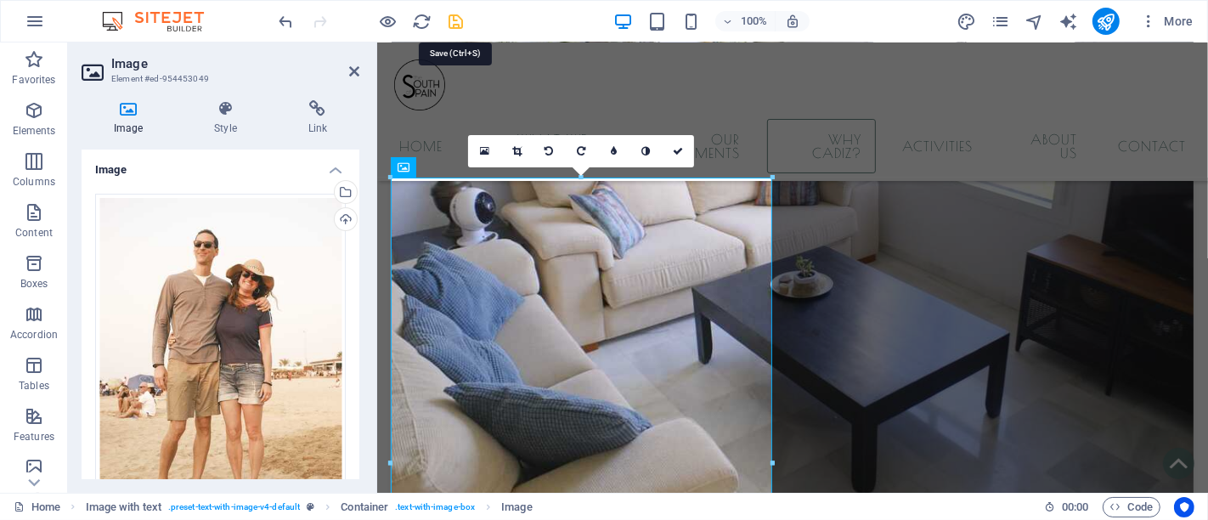
click at [453, 21] on icon "save" at bounding box center [457, 22] width 20 height 20
checkbox input "false"
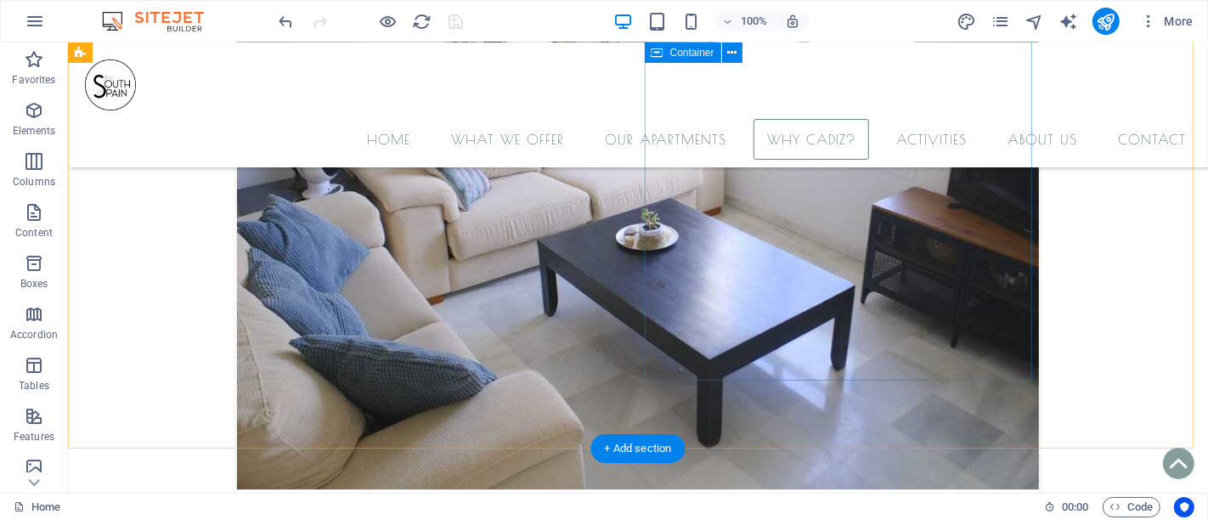
scroll to position [10014, 0]
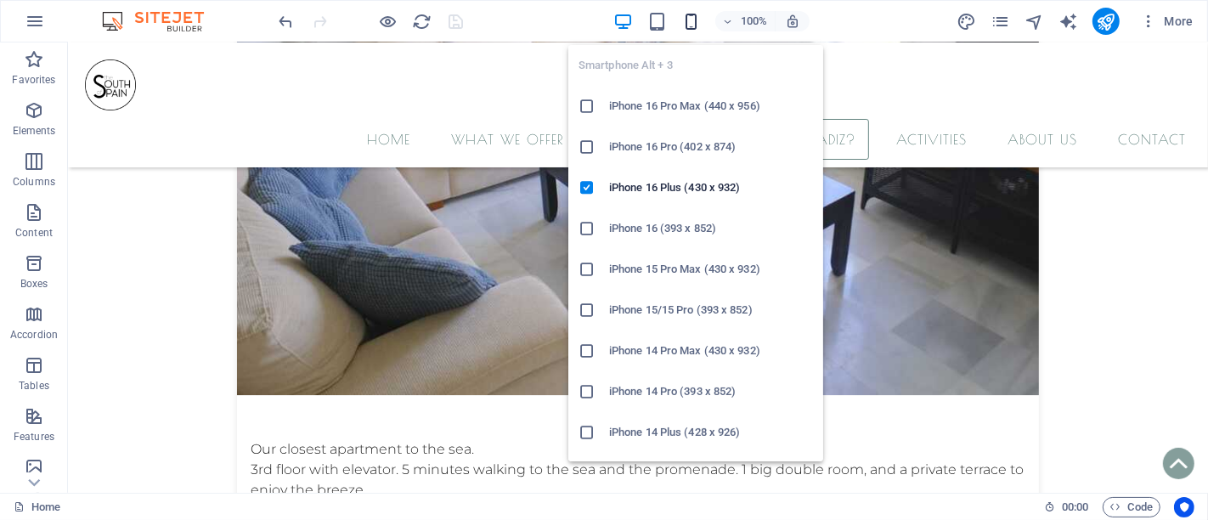
click at [694, 25] on icon "button" at bounding box center [691, 22] width 20 height 20
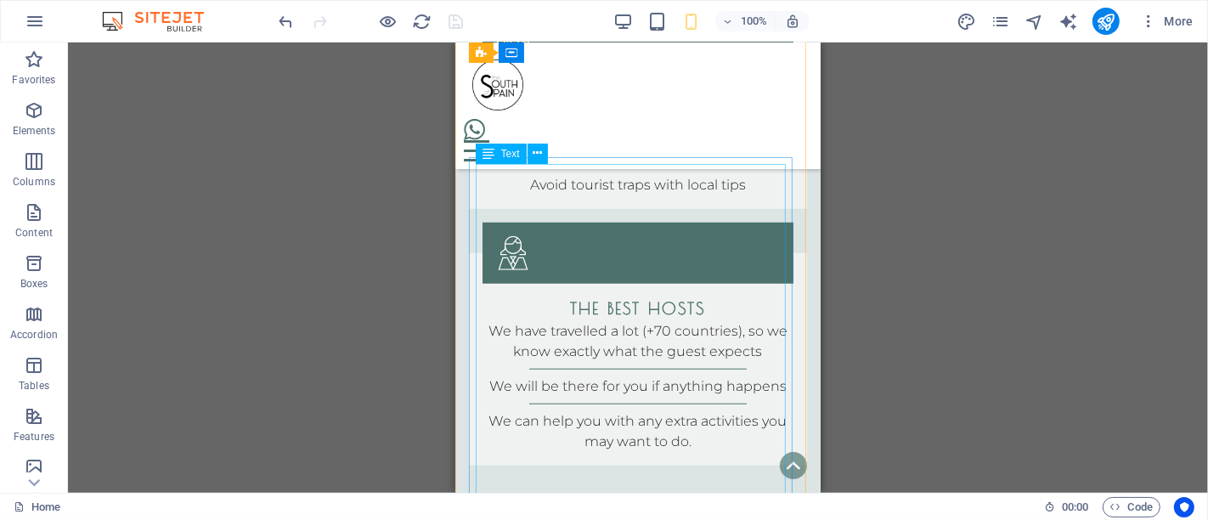
scroll to position [17282, 0]
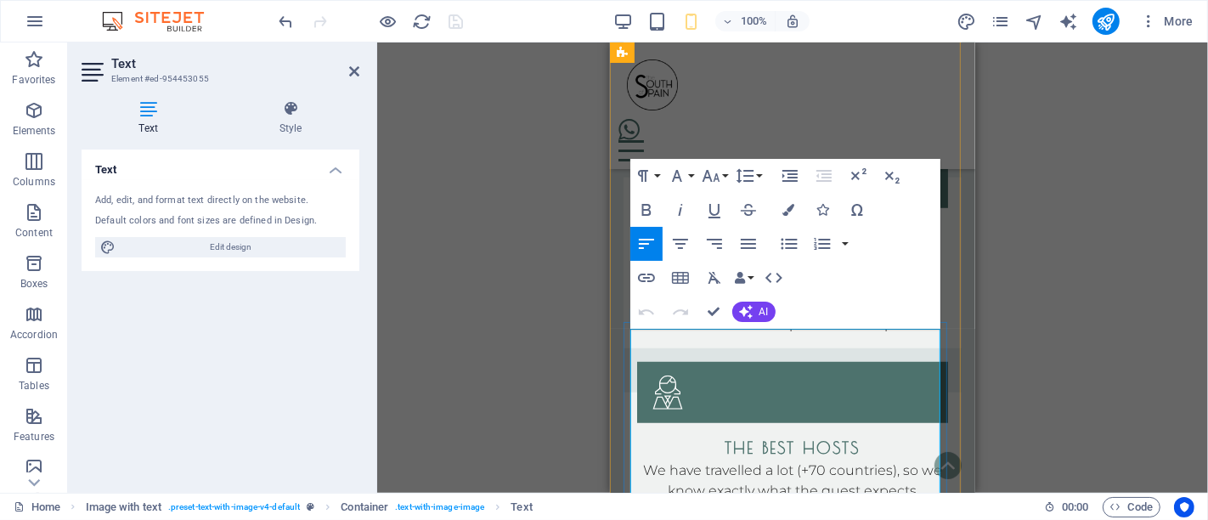
drag, startPoint x: 681, startPoint y: 336, endPoint x: 785, endPoint y: 344, distance: 104.8
click at [647, 206] on icon "button" at bounding box center [646, 210] width 20 height 20
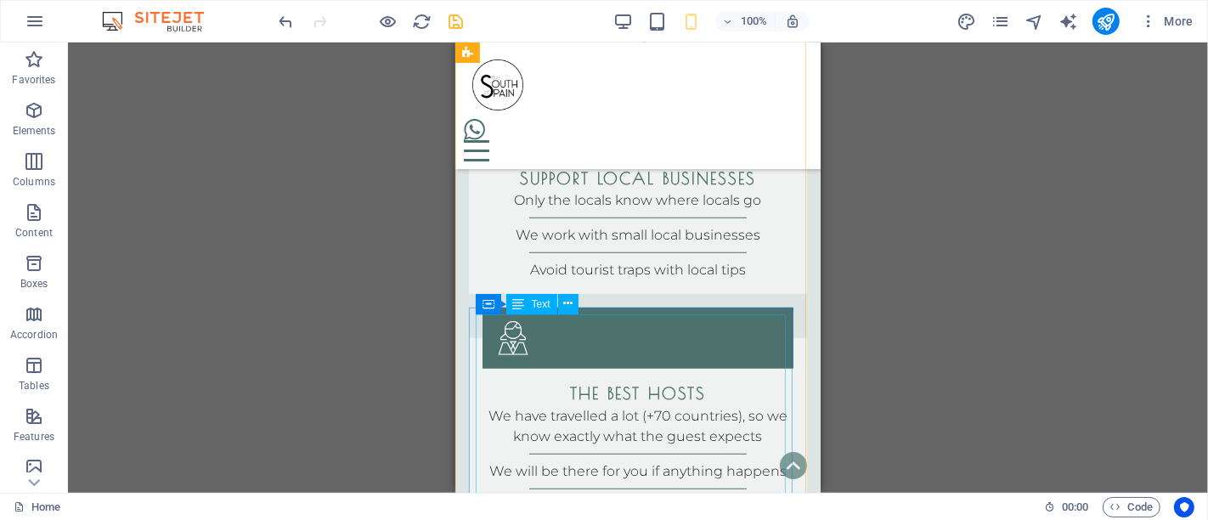
scroll to position [17377, 0]
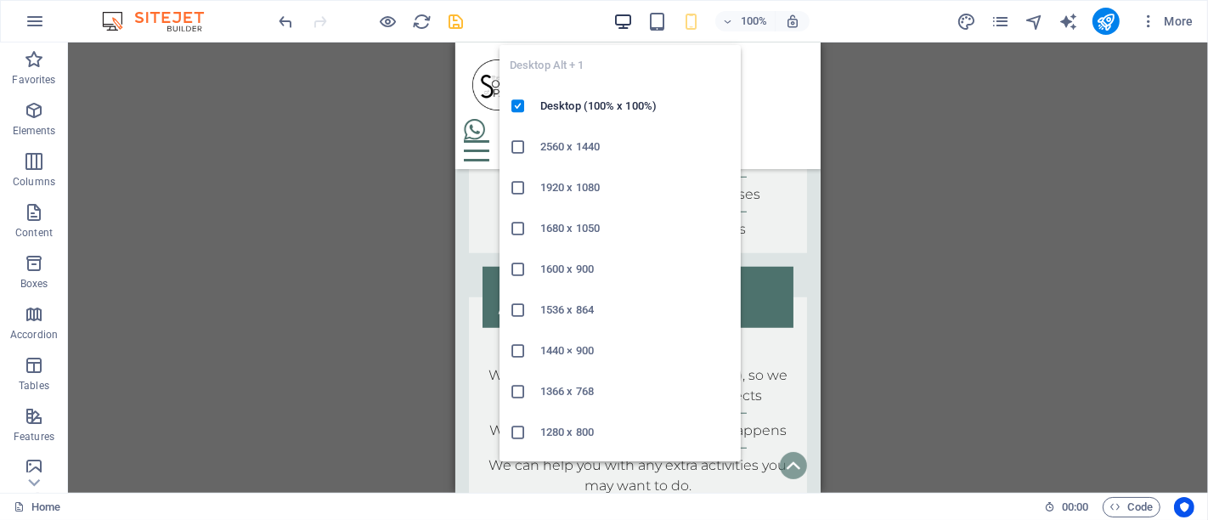
click at [621, 20] on icon "button" at bounding box center [623, 22] width 20 height 20
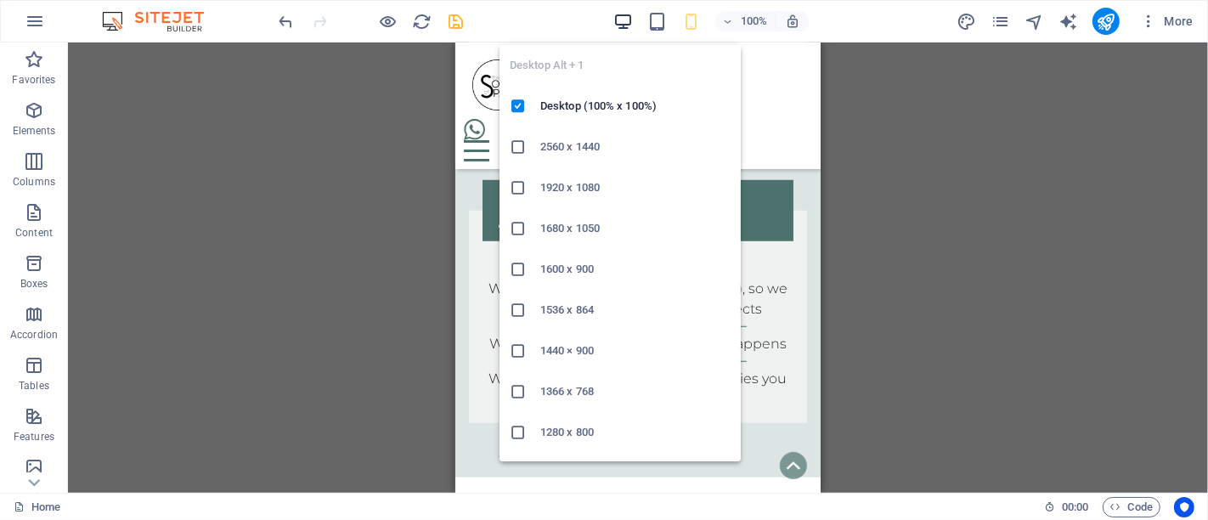
scroll to position [12818, 0]
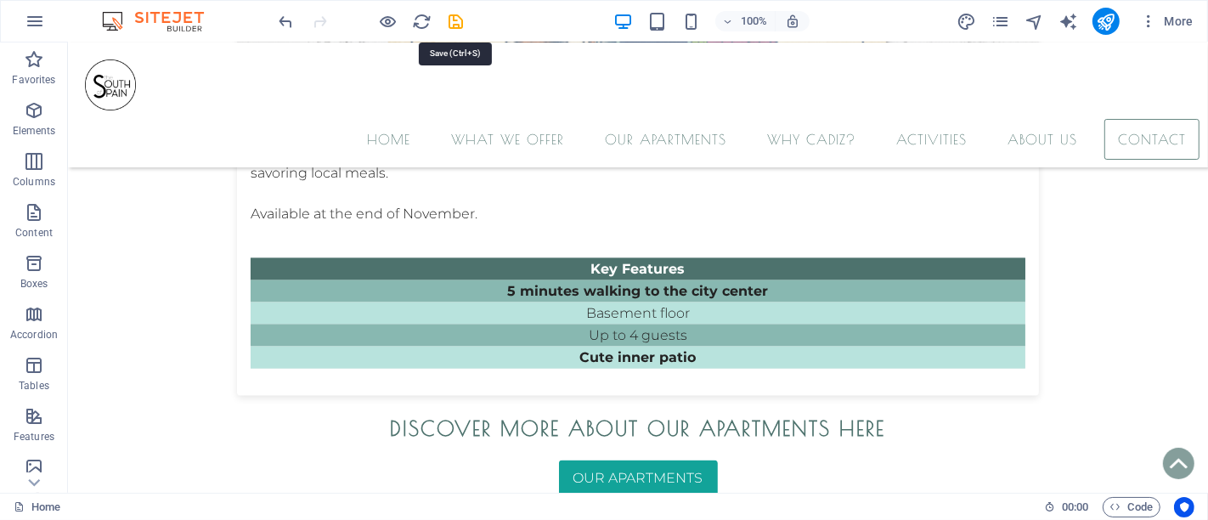
click at [460, 21] on icon "save" at bounding box center [457, 22] width 20 height 20
checkbox input "false"
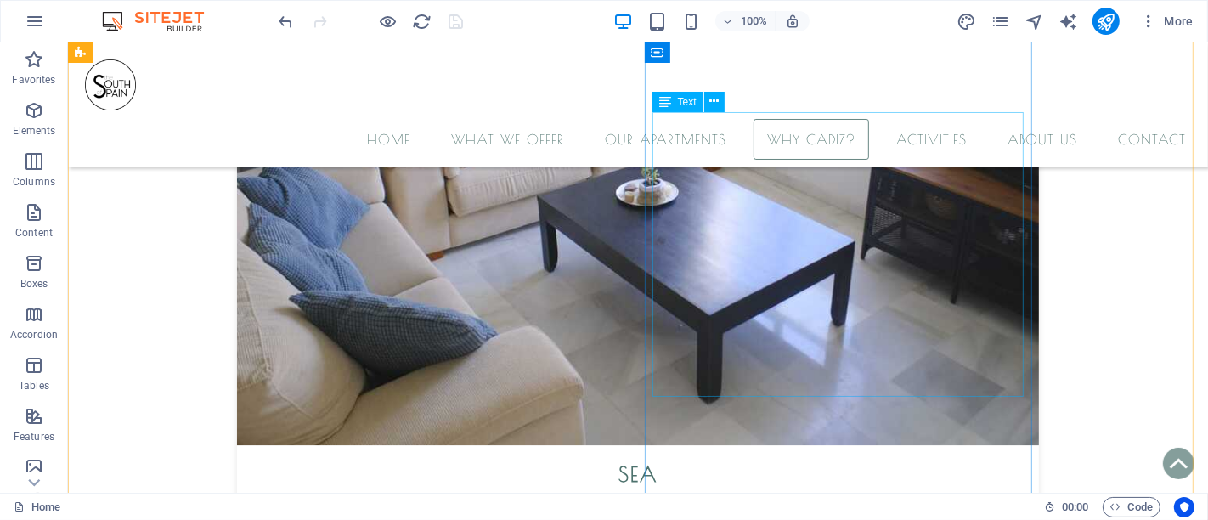
scroll to position [9987, 0]
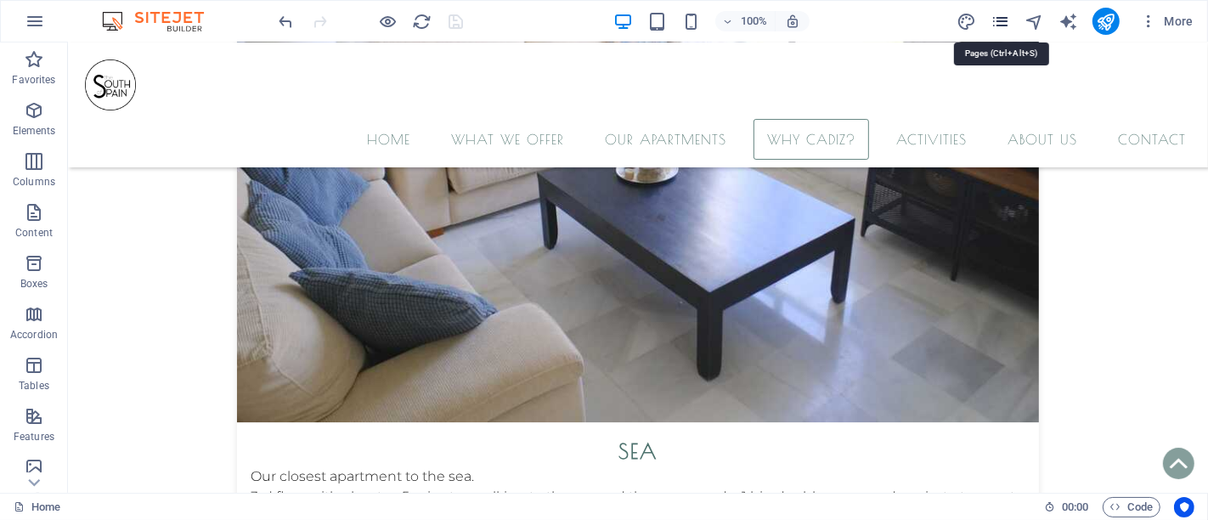
click at [1004, 19] on icon "pages" at bounding box center [1001, 22] width 20 height 20
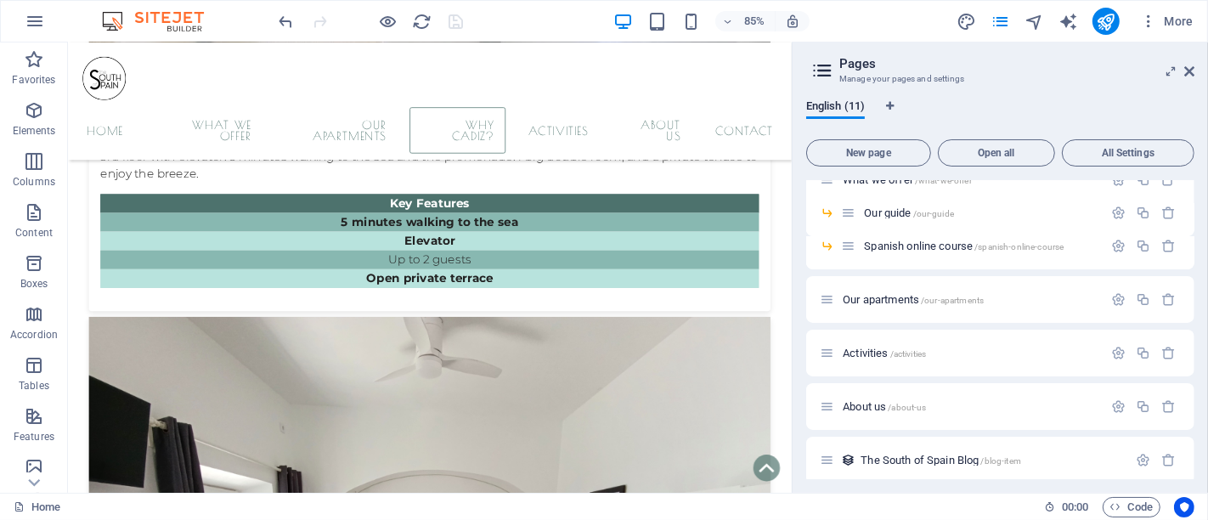
scroll to position [94, 0]
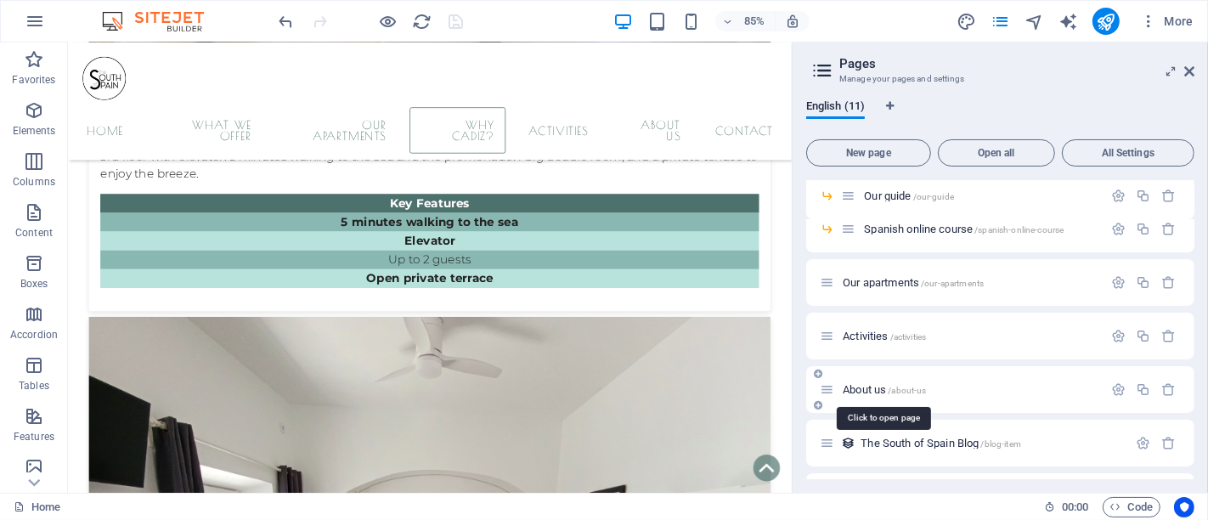
click at [876, 387] on span "About us /about-us" at bounding box center [884, 389] width 83 height 13
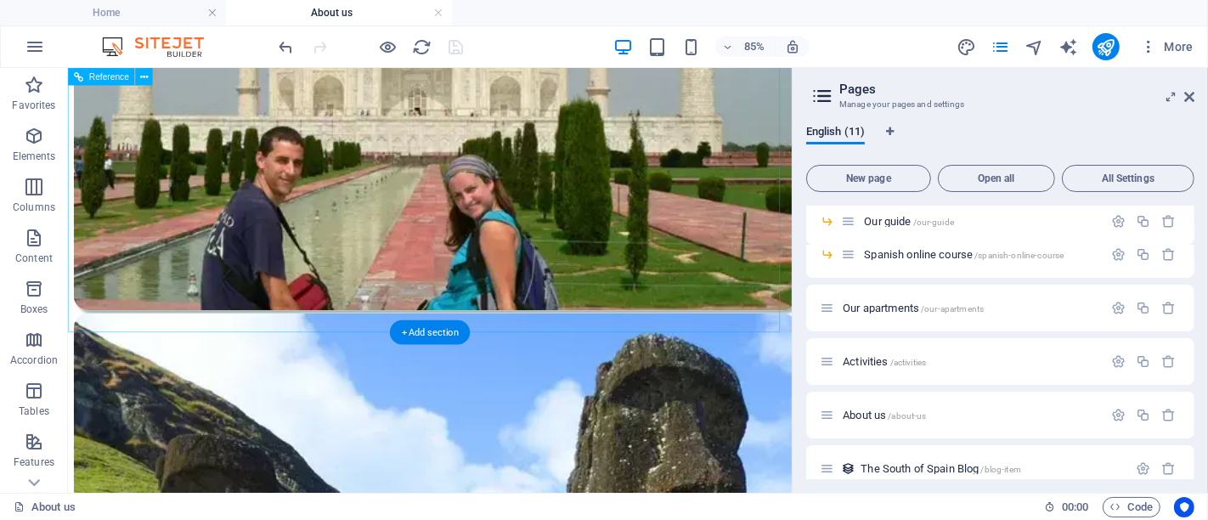
scroll to position [2680, 0]
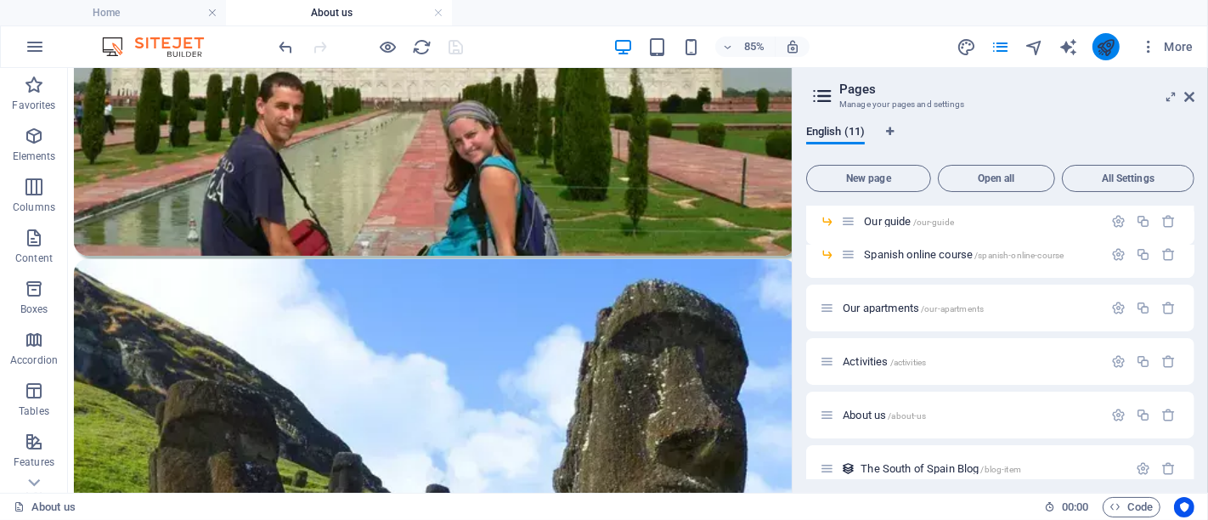
click at [1109, 50] on icon "publish" at bounding box center [1106, 47] width 20 height 20
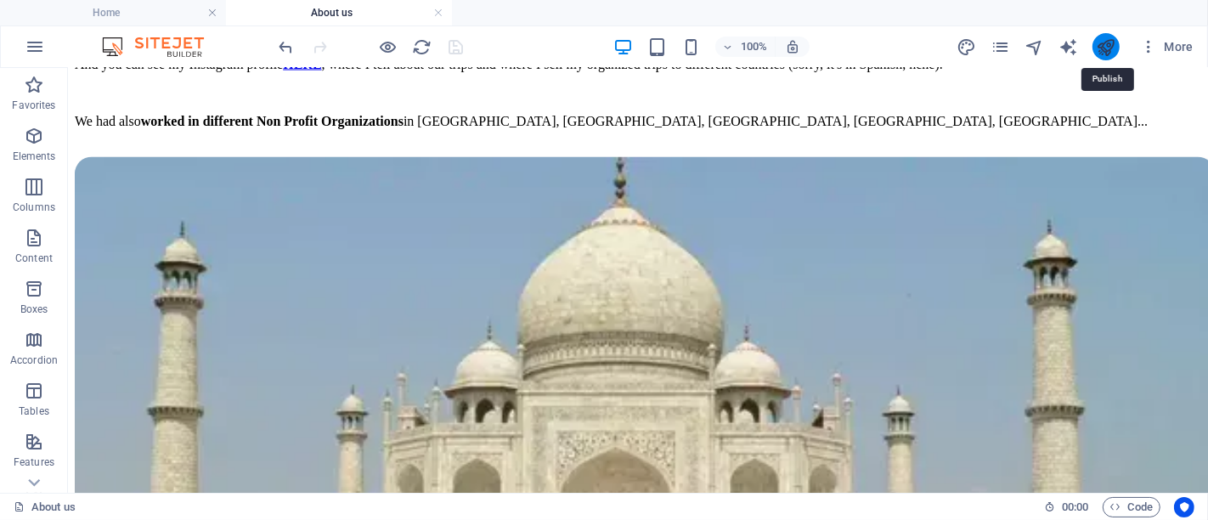
scroll to position [2640, 0]
